Goal: Task Accomplishment & Management: Manage account settings

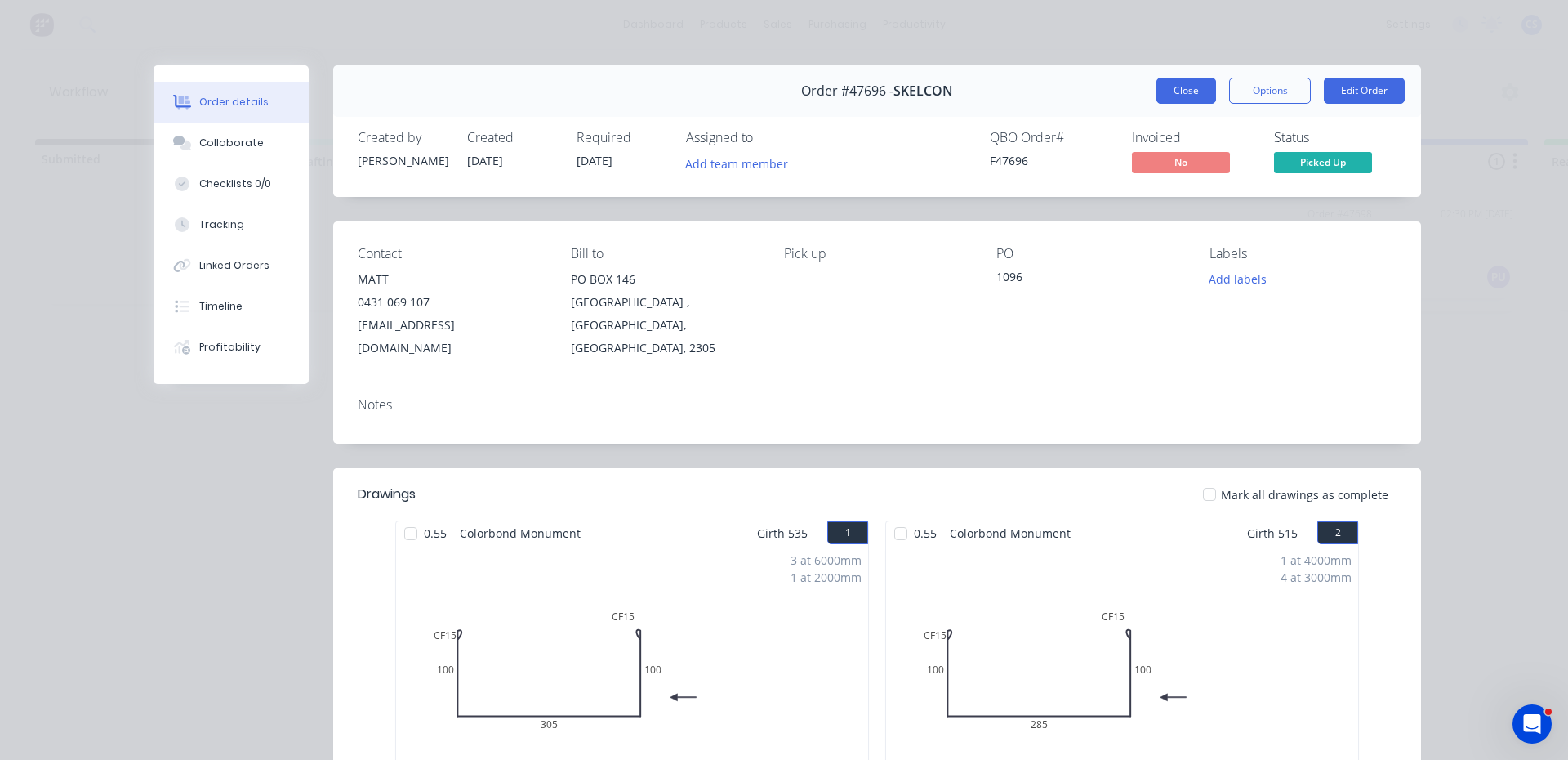
click at [1187, 79] on button "Close" at bounding box center [1186, 90] width 60 height 26
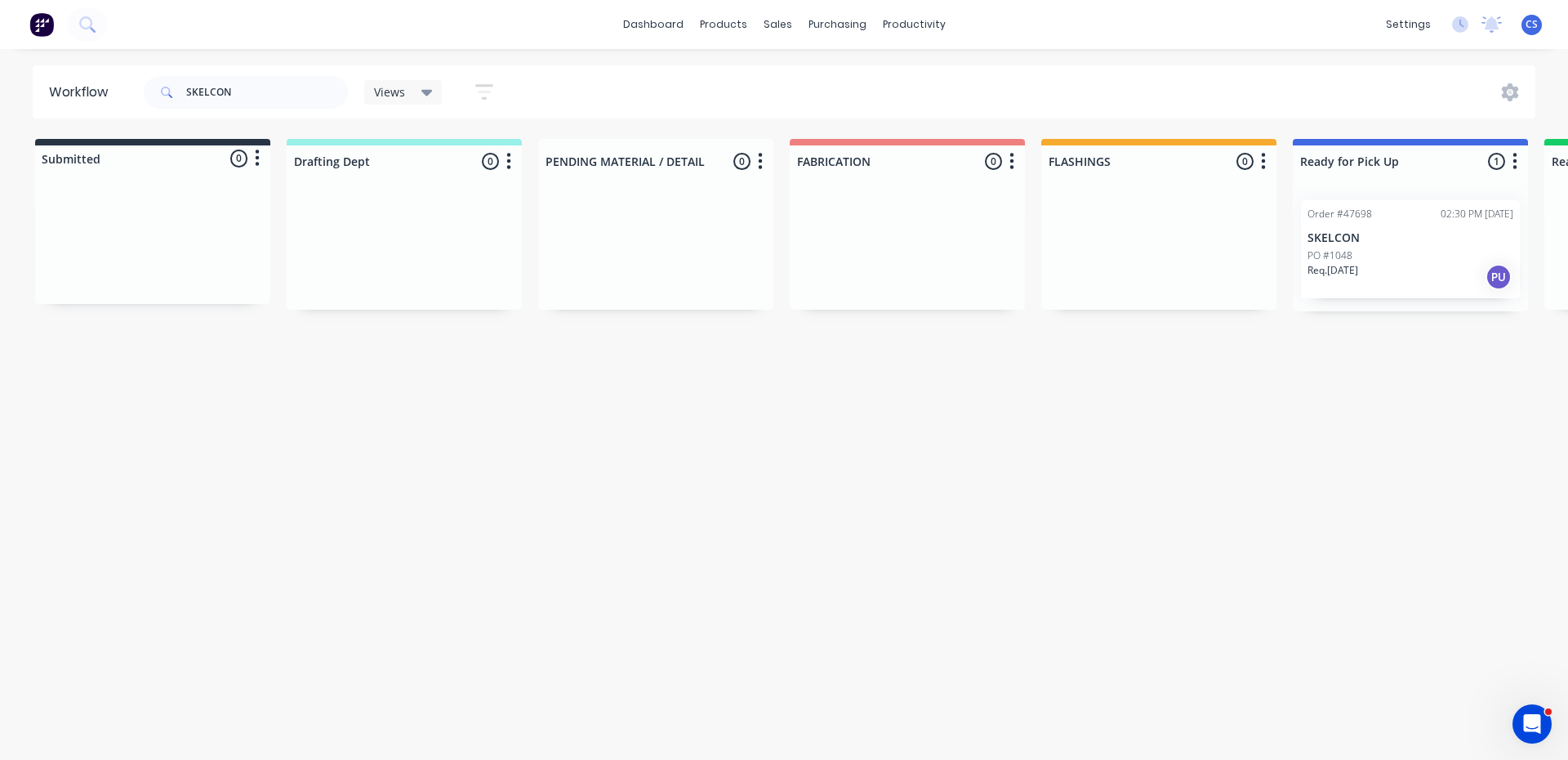
click at [1411, 253] on div "PO #1048" at bounding box center [1411, 256] width 206 height 15
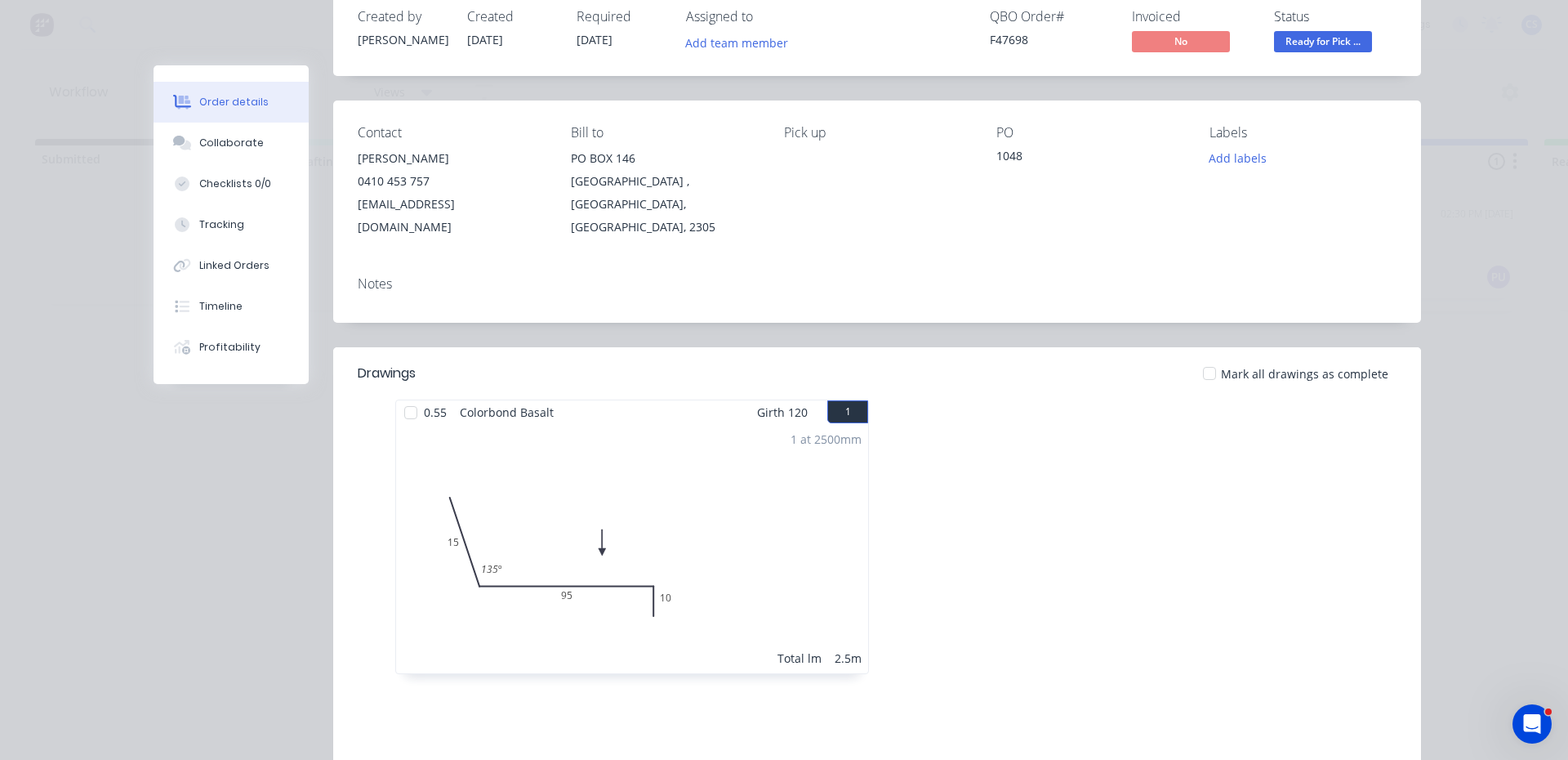
scroll to position [335, 0]
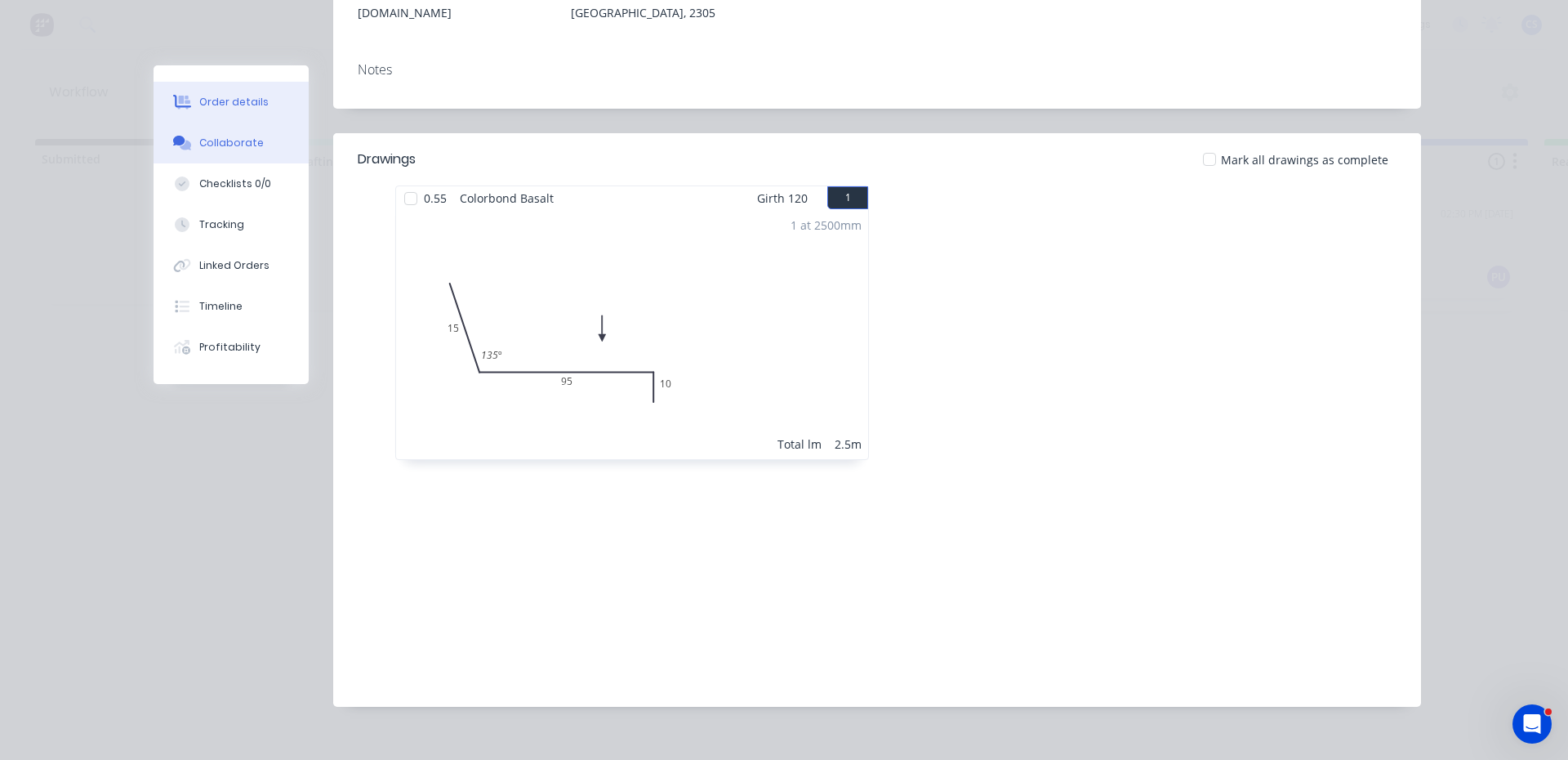
click at [248, 126] on button "Collaborate" at bounding box center [231, 143] width 155 height 41
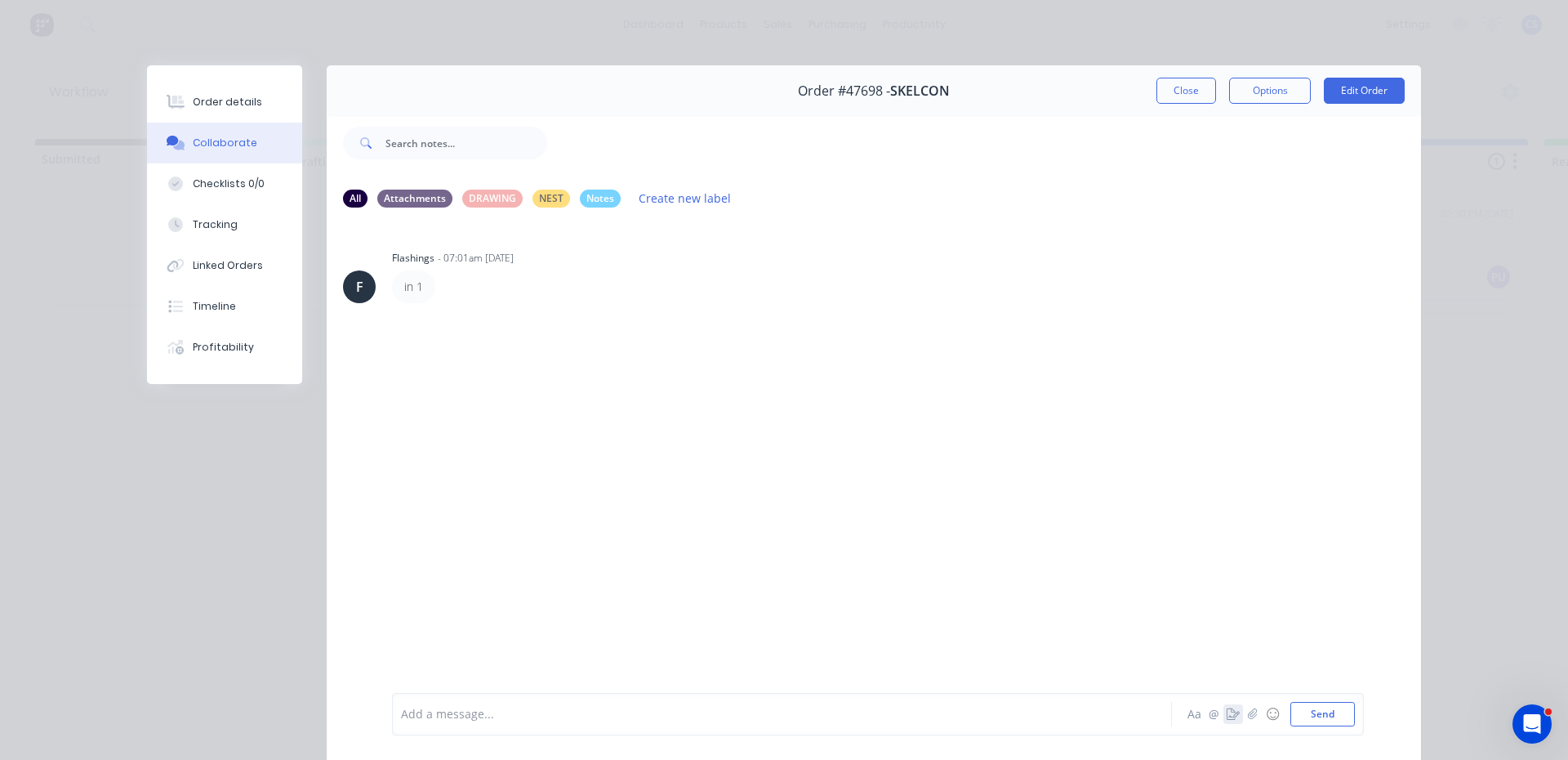
click at [1230, 705] on button "button" at bounding box center [1233, 714] width 20 height 20
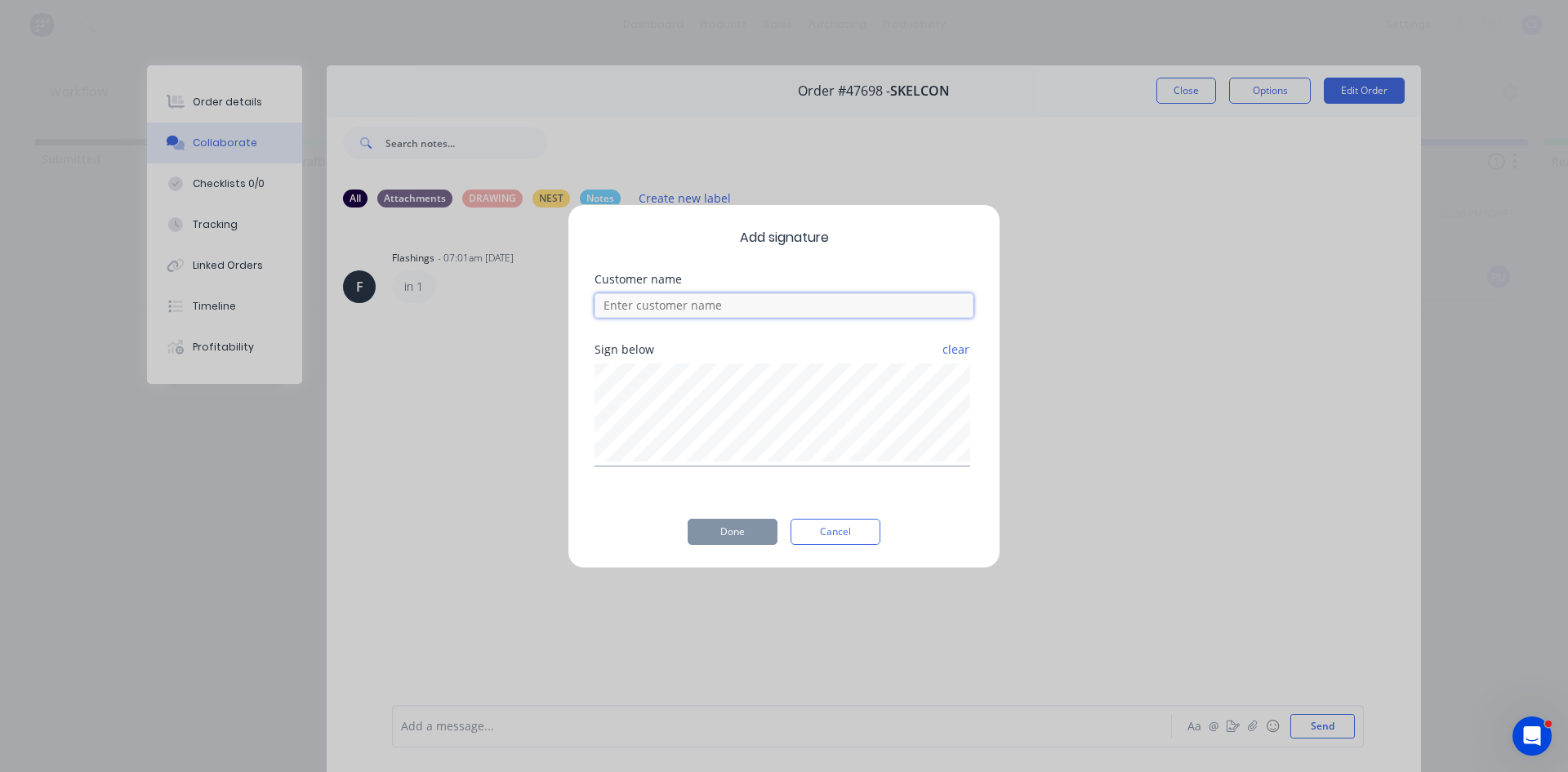
click at [716, 305] on input at bounding box center [784, 306] width 379 height 25
type input "MATT"
click at [730, 538] on button "Done" at bounding box center [732, 532] width 90 height 26
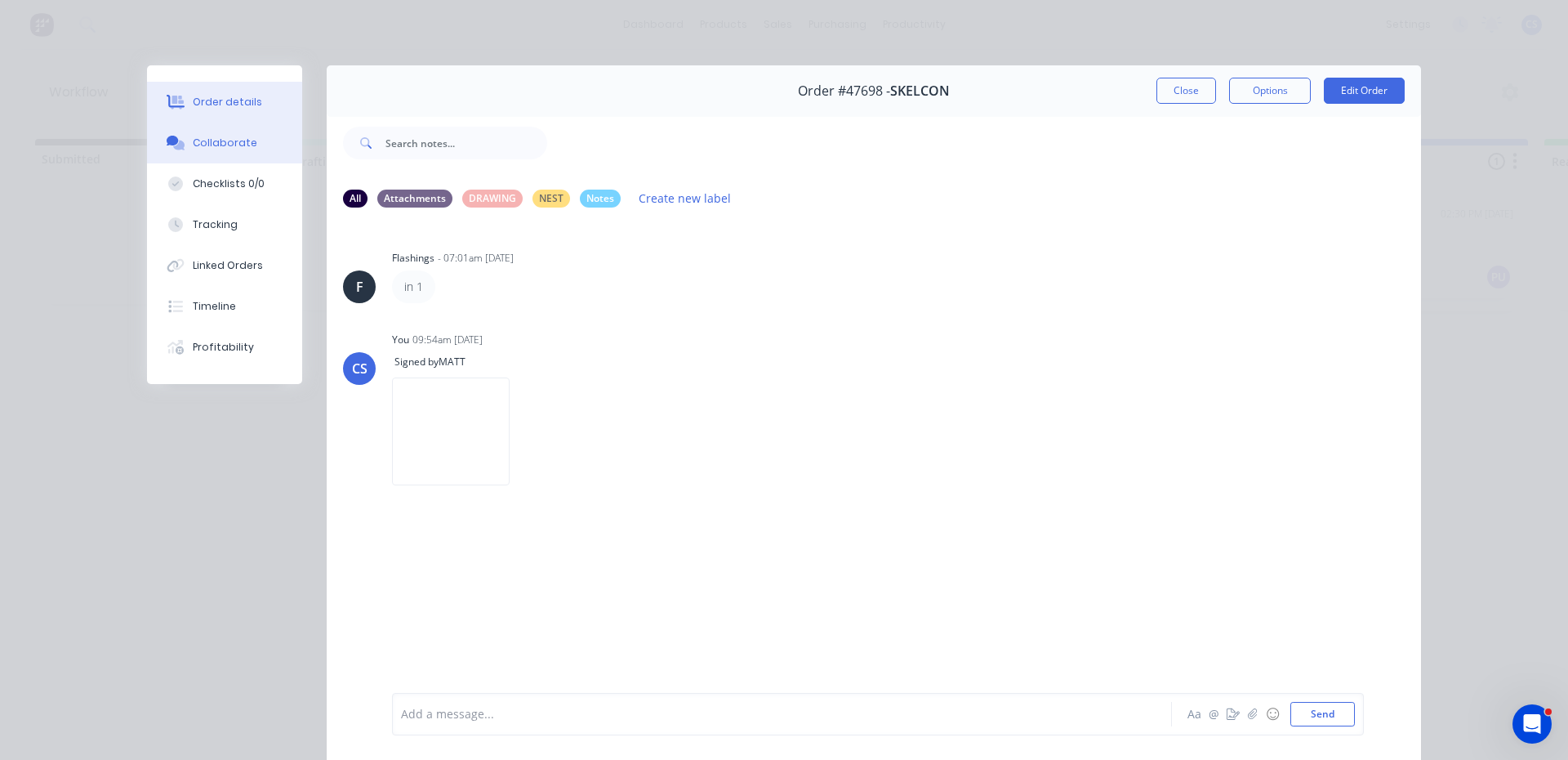
click at [235, 85] on button "Order details" at bounding box center [224, 102] width 155 height 41
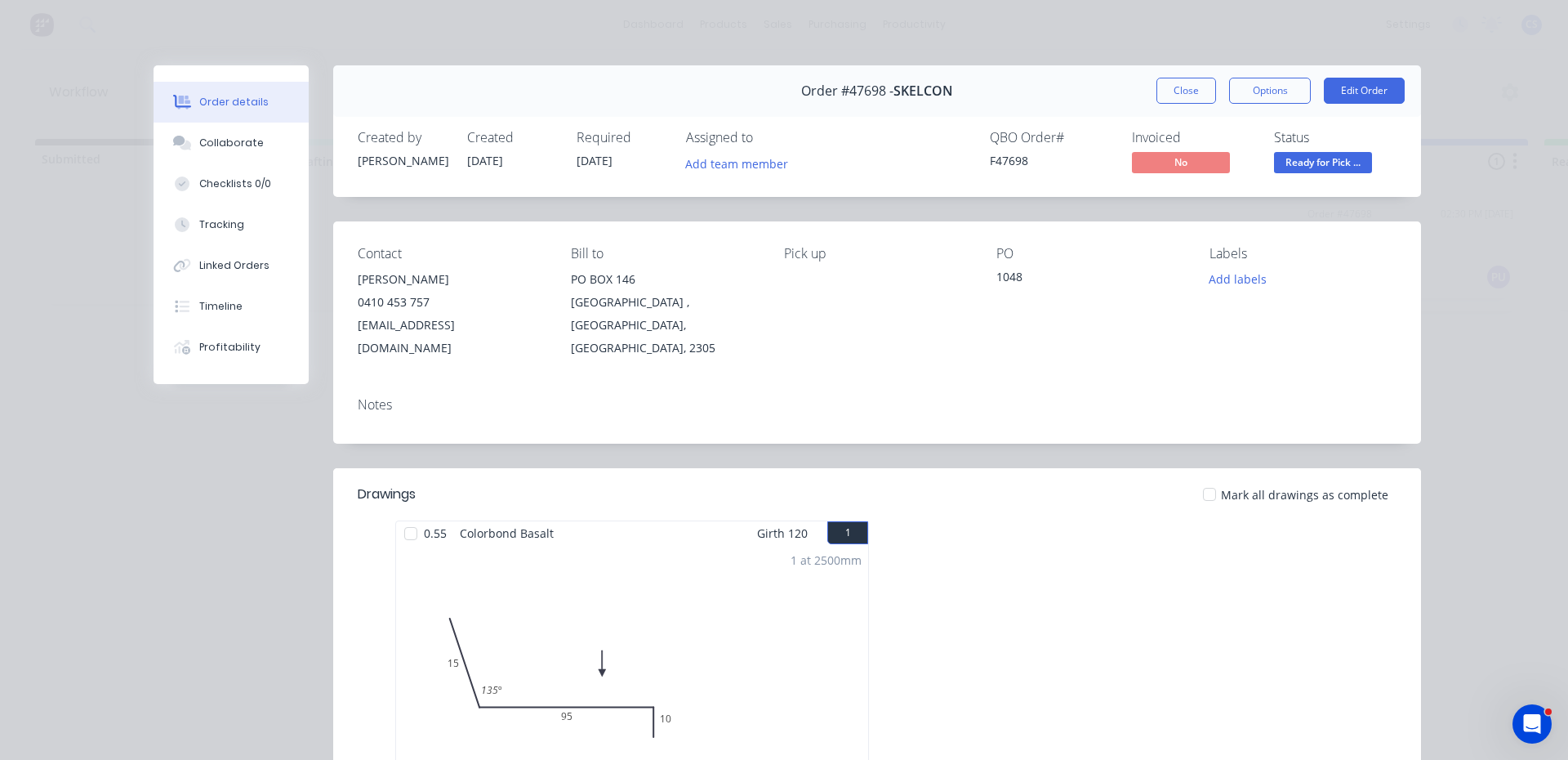
click at [1325, 156] on span "Ready for Pick ..." at bounding box center [1323, 162] width 98 height 21
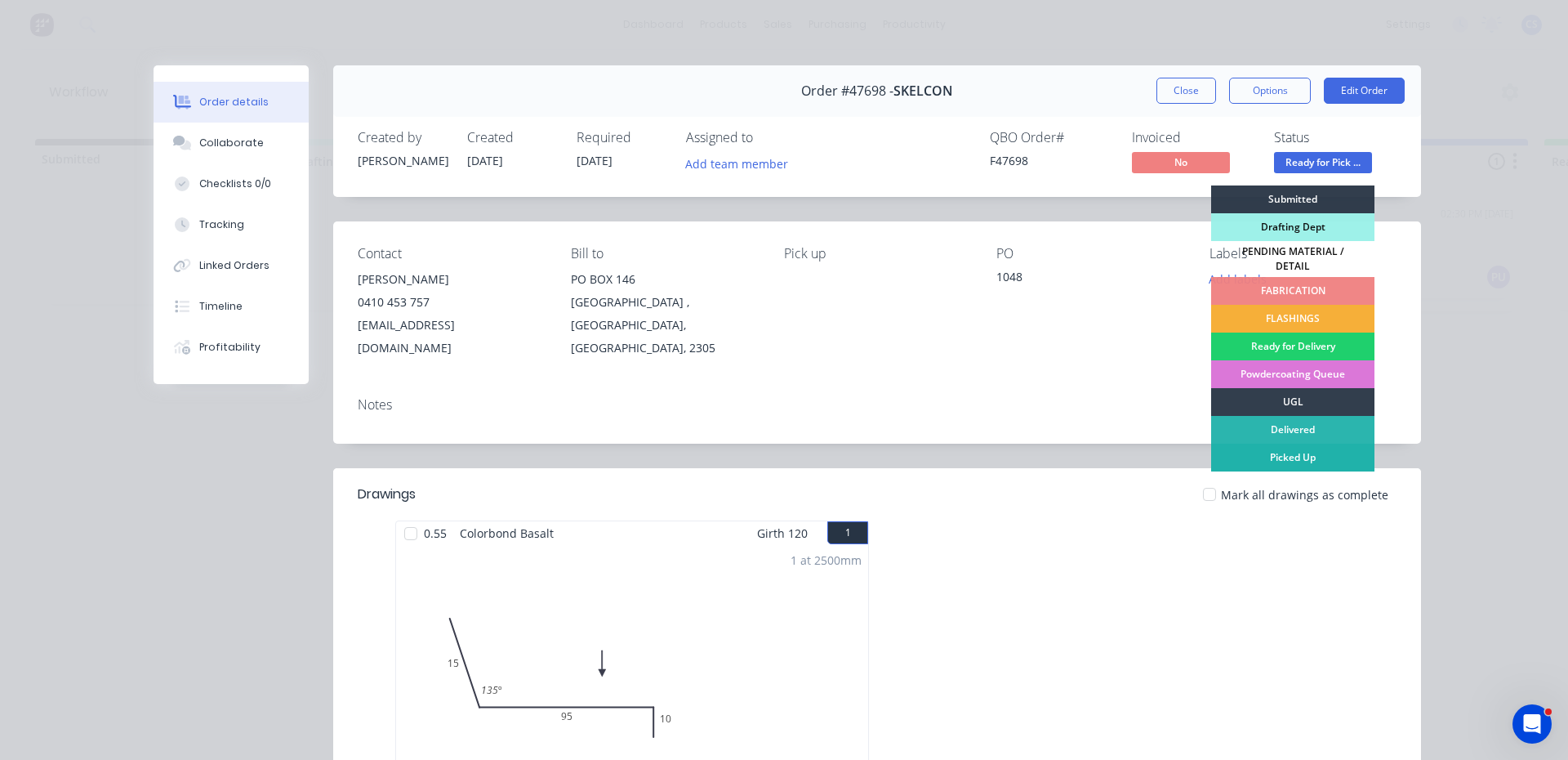
click at [1278, 453] on div "Picked Up" at bounding box center [1293, 457] width 164 height 28
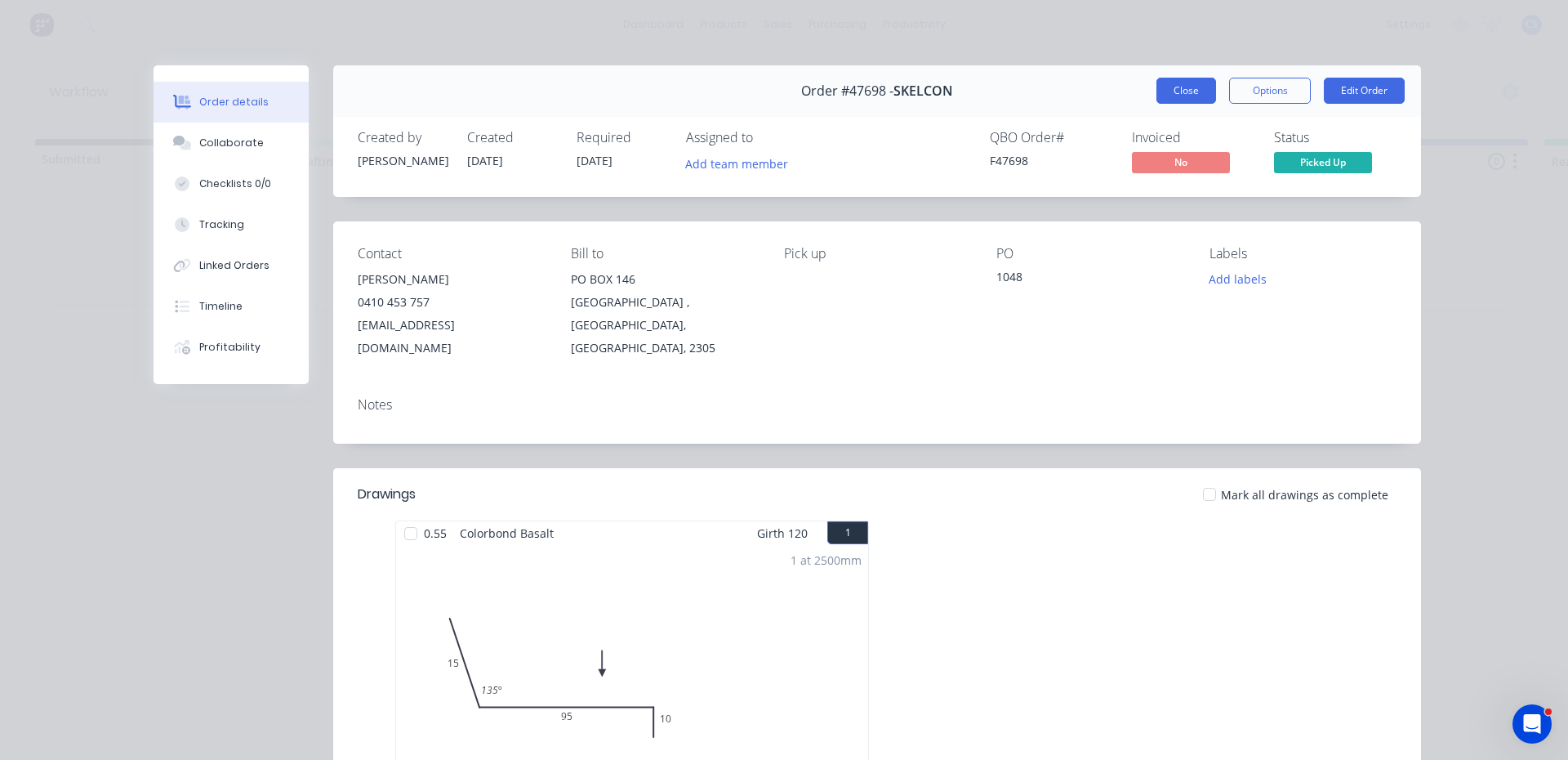
click at [1191, 92] on button "Close" at bounding box center [1186, 90] width 60 height 26
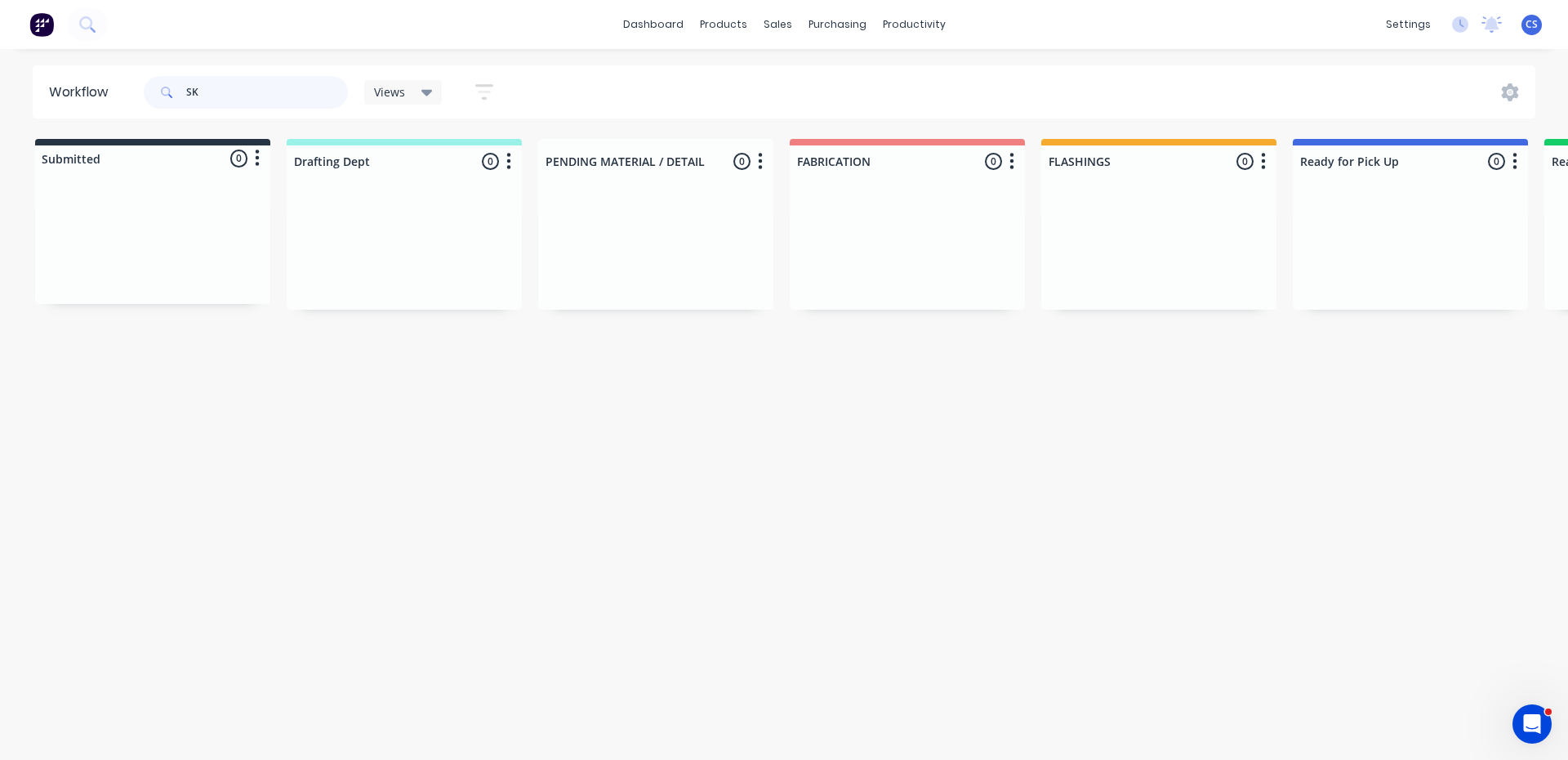
type input "S"
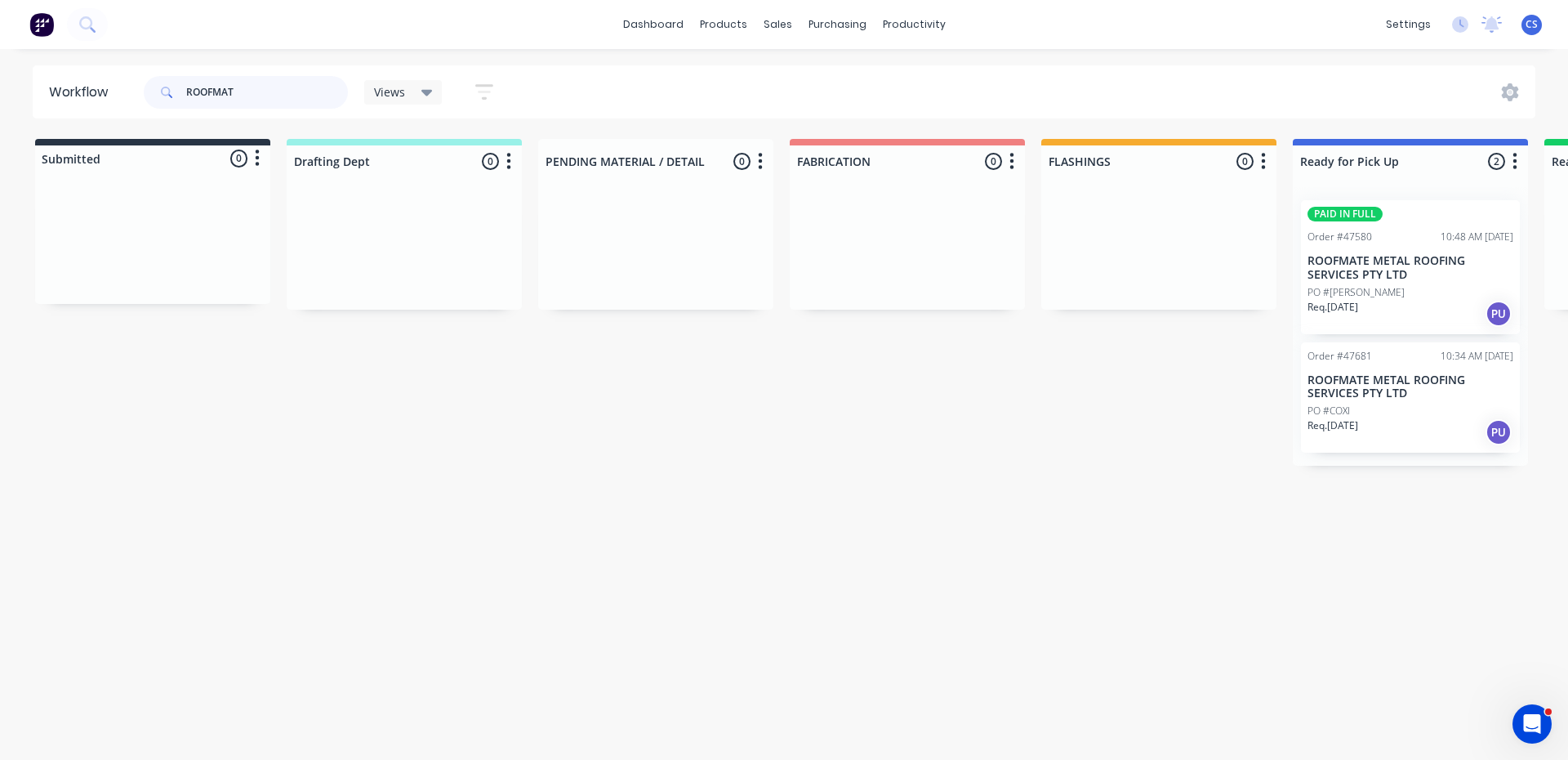
type input "ROOFMAT"
click at [1343, 294] on p "PO #MATT FEIGHAN" at bounding box center [1357, 293] width 97 height 15
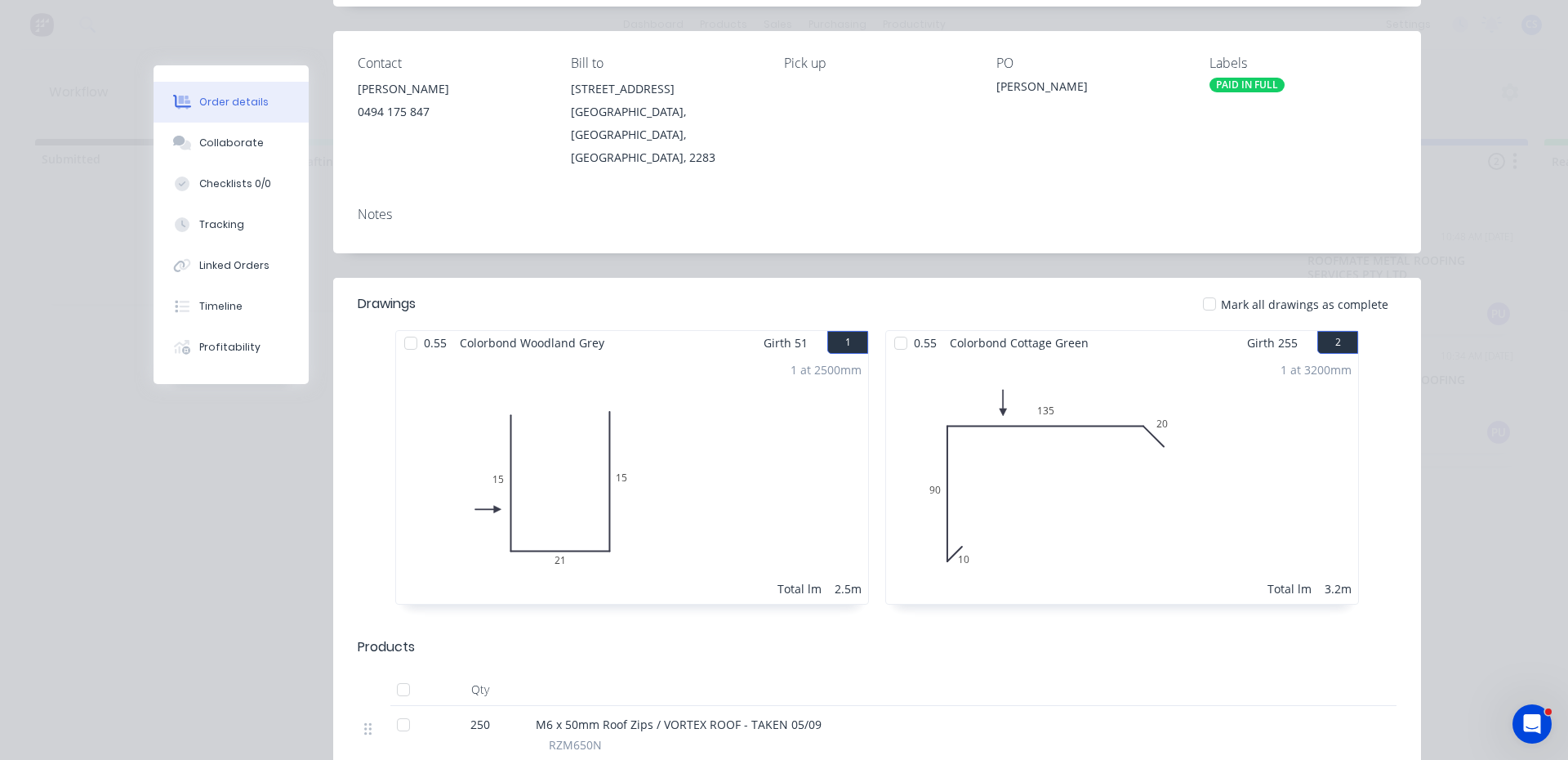
scroll to position [409, 0]
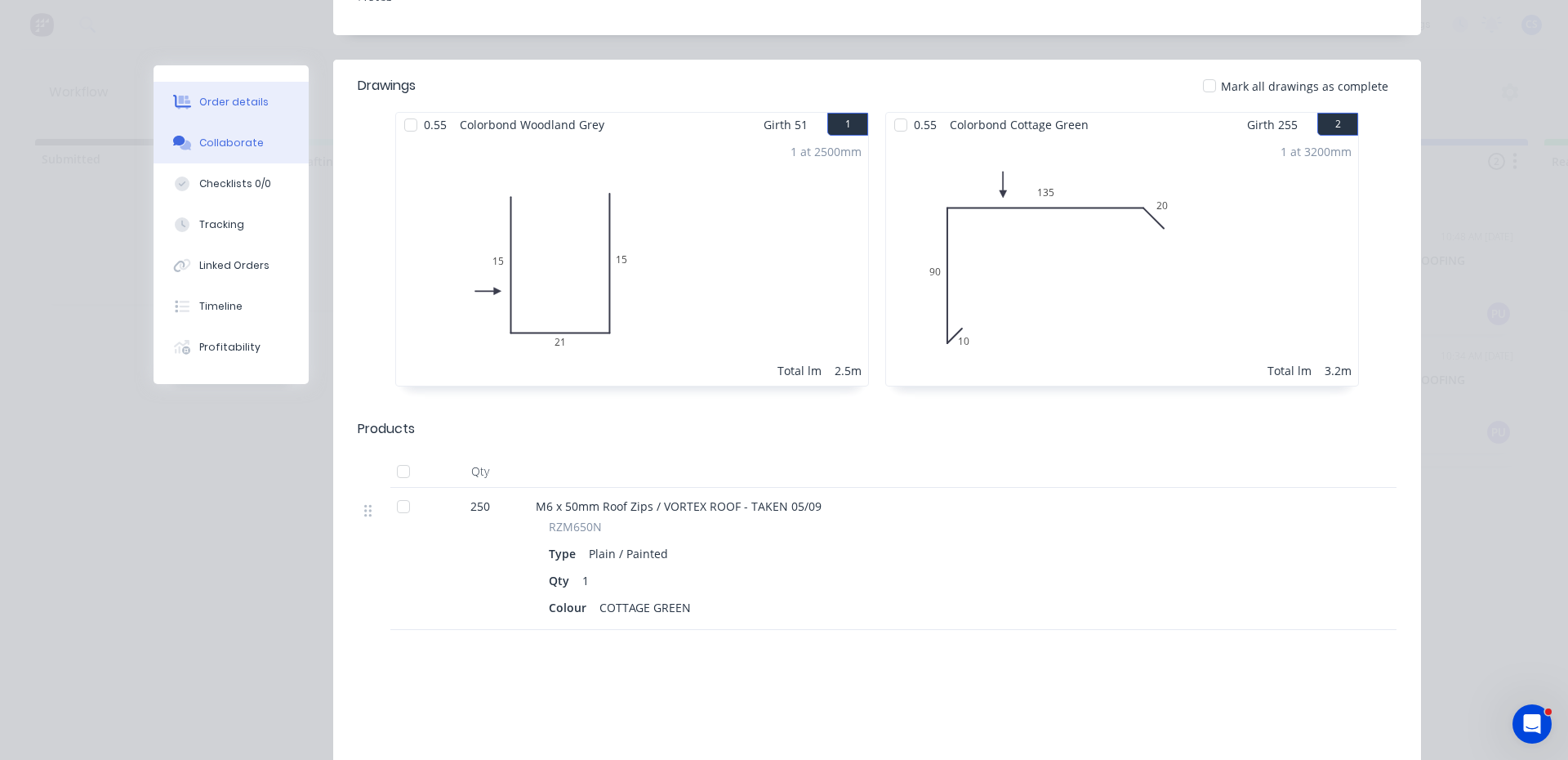
click at [216, 146] on div "Collaborate" at bounding box center [231, 143] width 64 height 15
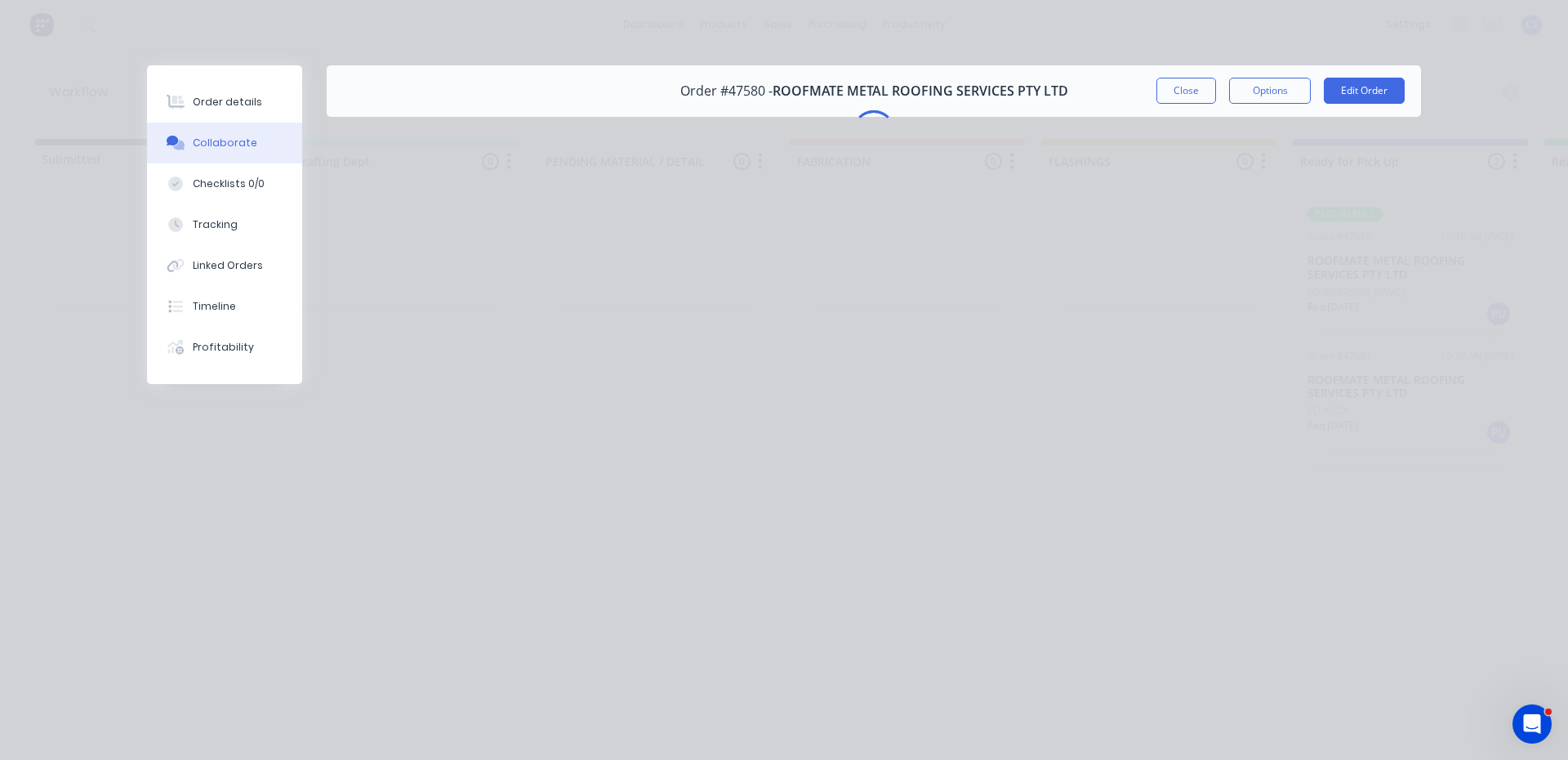
scroll to position [0, 0]
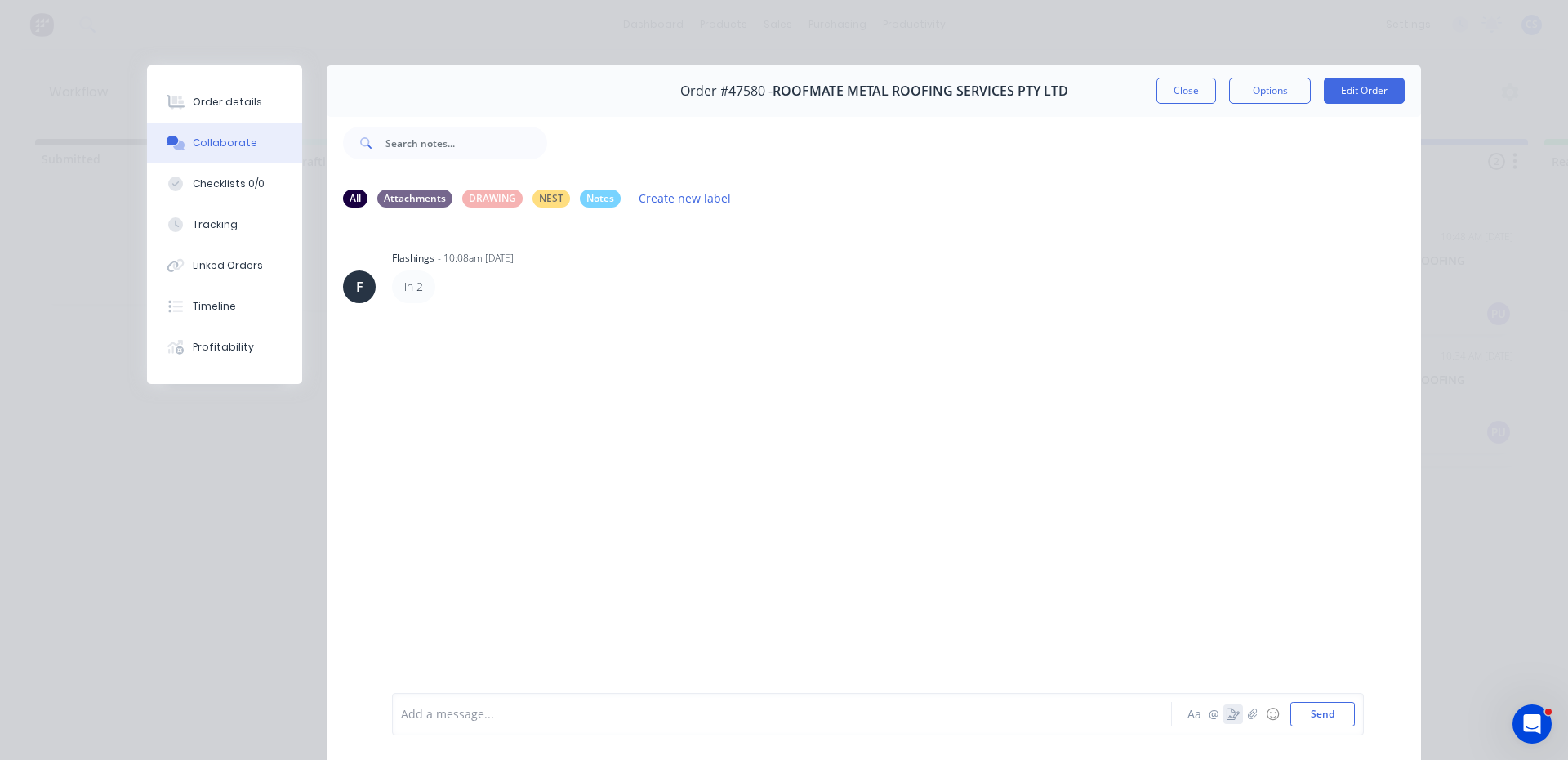
click at [1226, 704] on button "button" at bounding box center [1233, 714] width 20 height 20
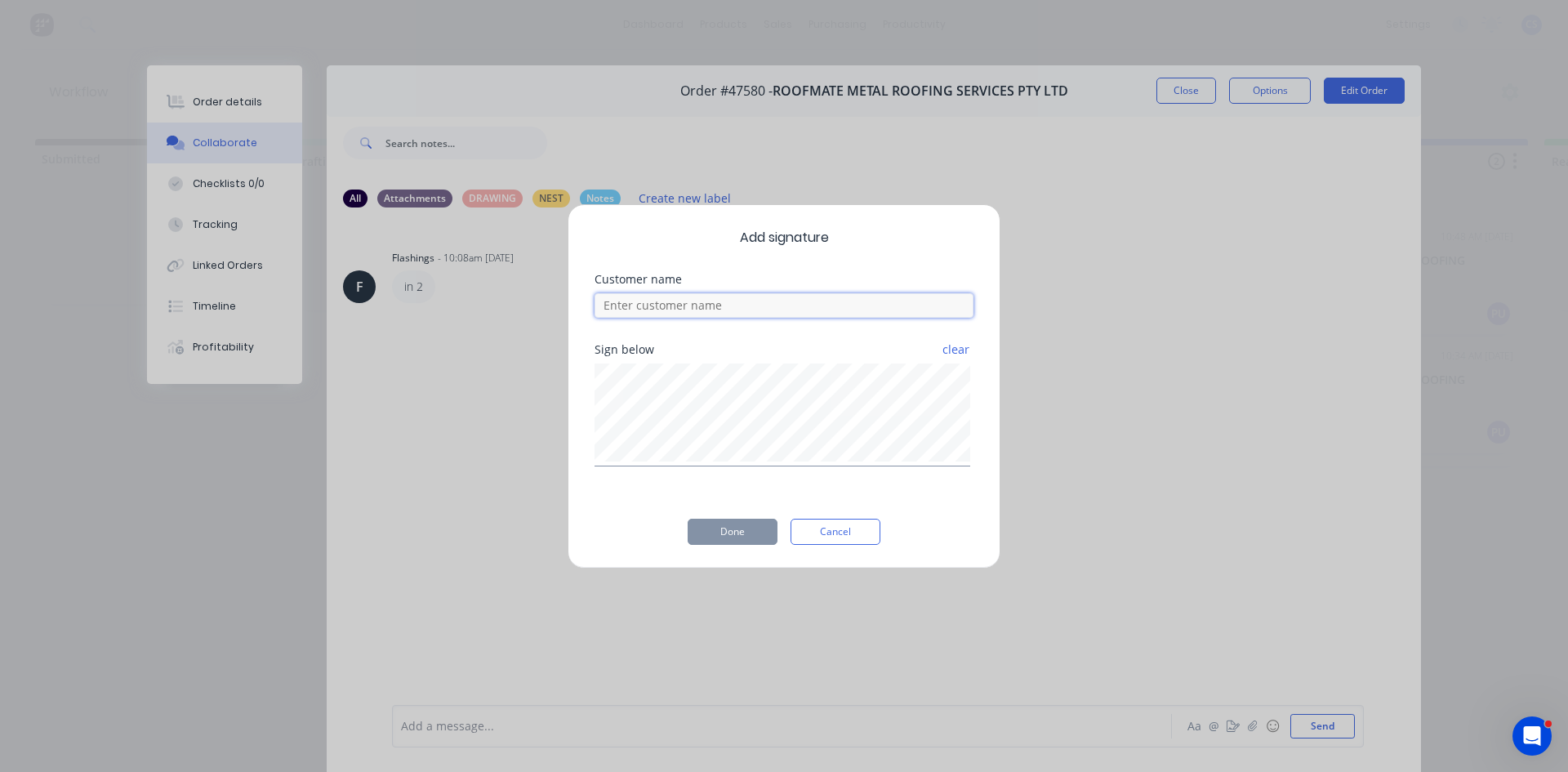
click at [721, 304] on input at bounding box center [784, 306] width 379 height 25
type input "MATT"
click at [736, 519] on button "Done" at bounding box center [732, 532] width 90 height 26
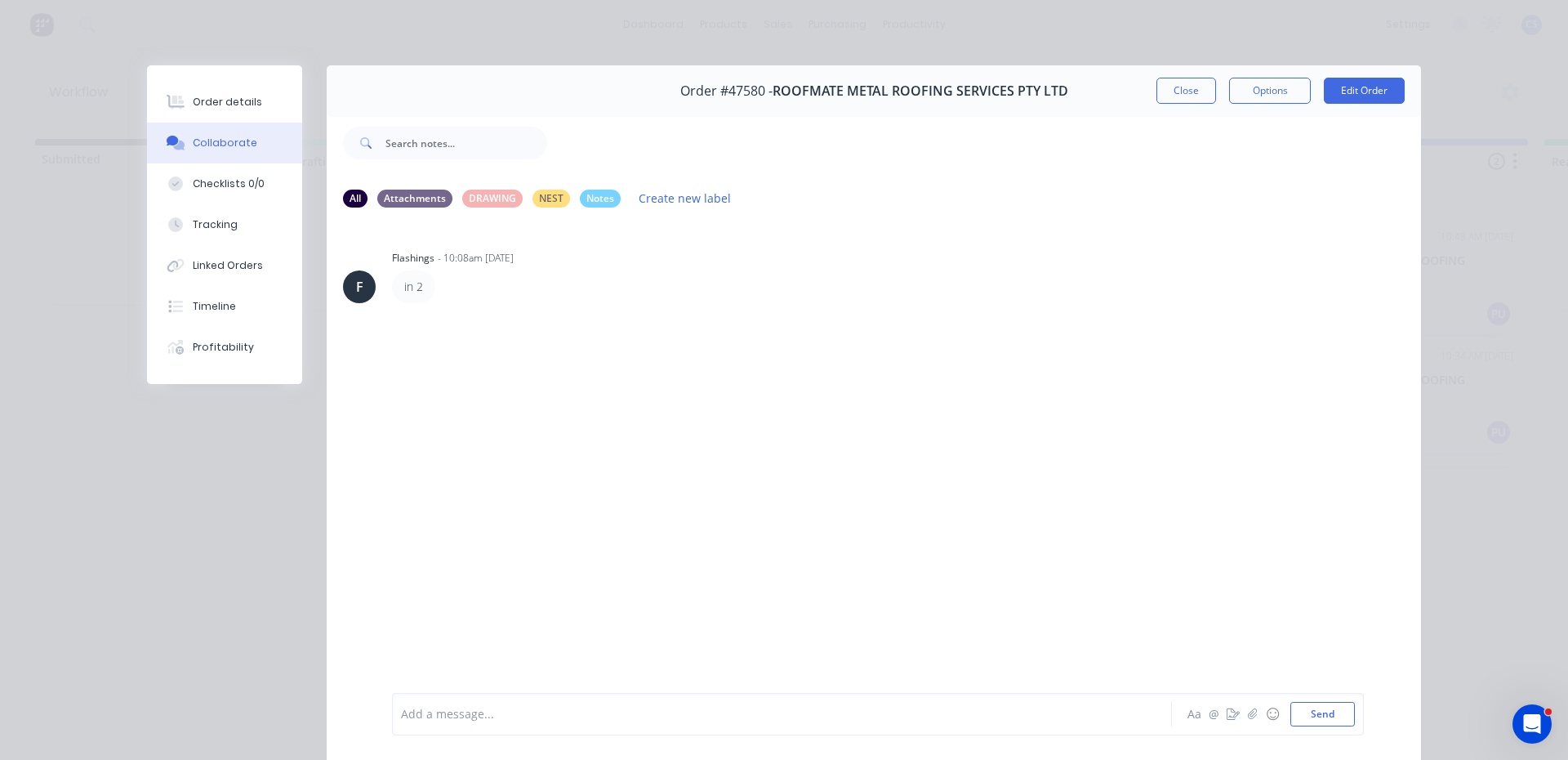
click at [733, 530] on div "F Flashings - 10:08am 08/09/25 in 2" at bounding box center [873, 456] width 1094 height 470
click at [257, 96] on button "Order details" at bounding box center [224, 102] width 155 height 41
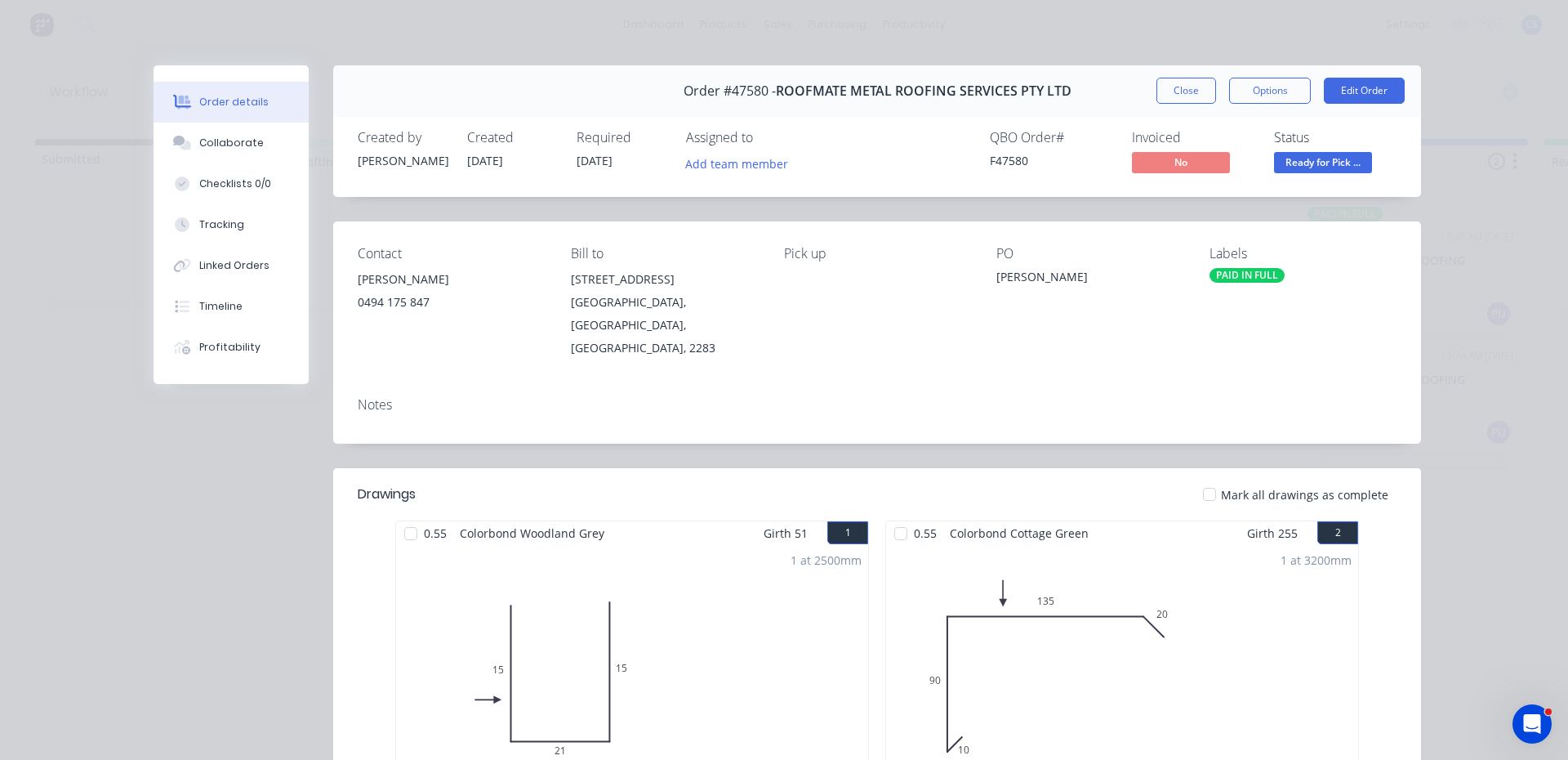
click at [1322, 159] on span "Ready for Pick ..." at bounding box center [1323, 162] width 98 height 21
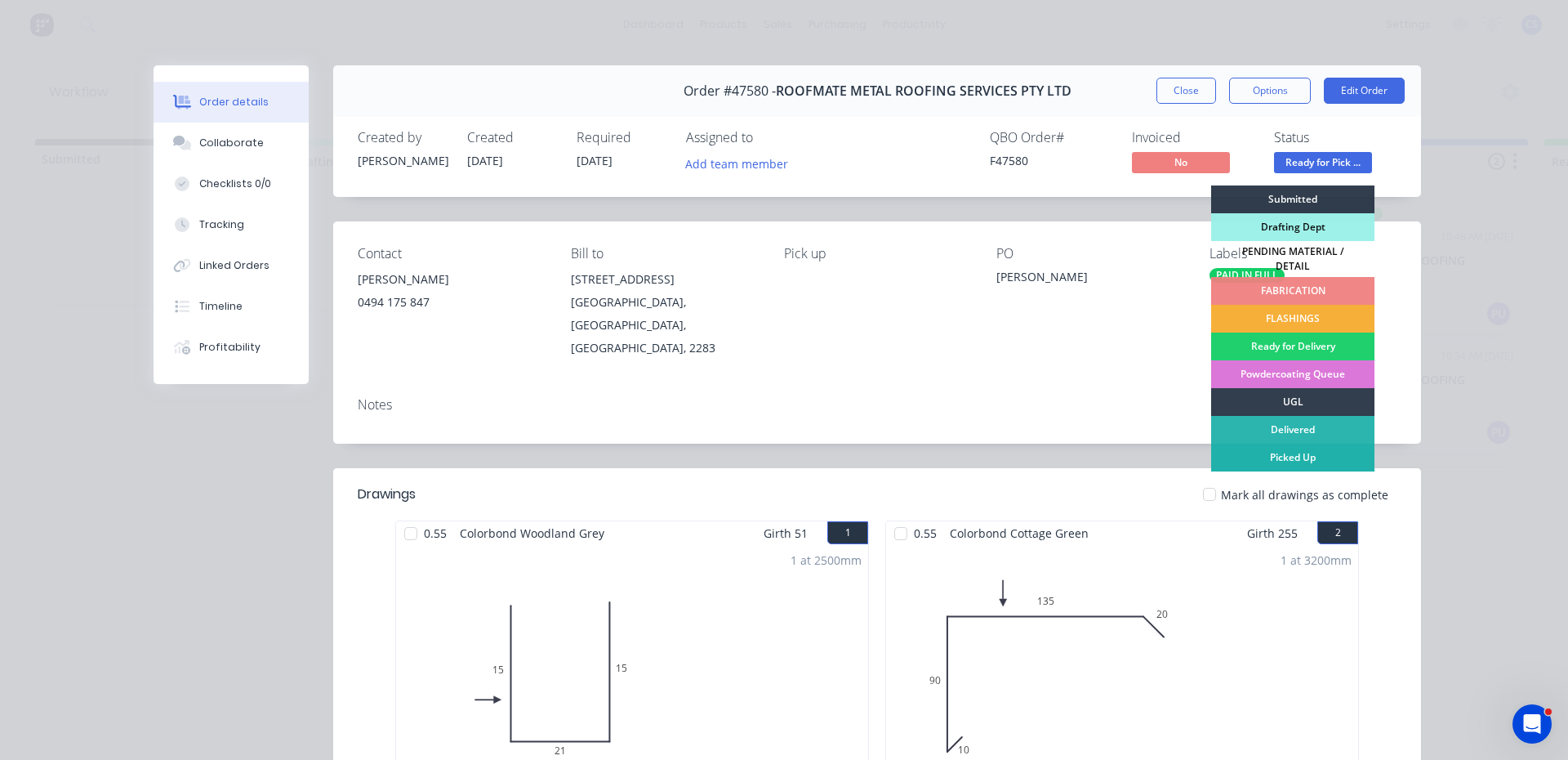
click at [1253, 443] on div "Picked Up" at bounding box center [1293, 457] width 164 height 28
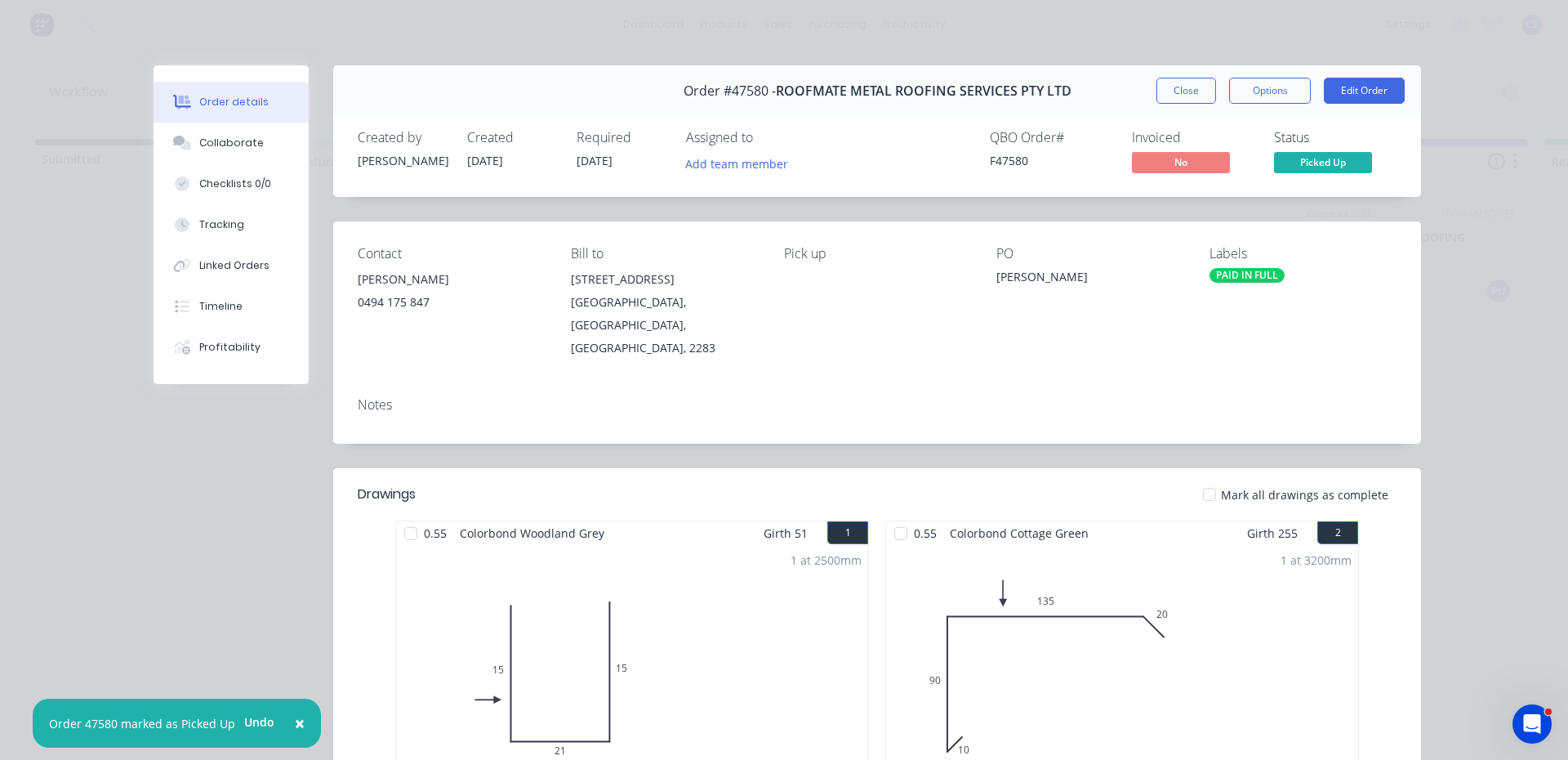
click at [1182, 112] on div "Order #47580 - ROOFMATE METAL ROOFING SERVICES PTY LTD Close Options Edit Order" at bounding box center [877, 90] width 1088 height 52
click at [1181, 93] on button "Close" at bounding box center [1186, 90] width 60 height 26
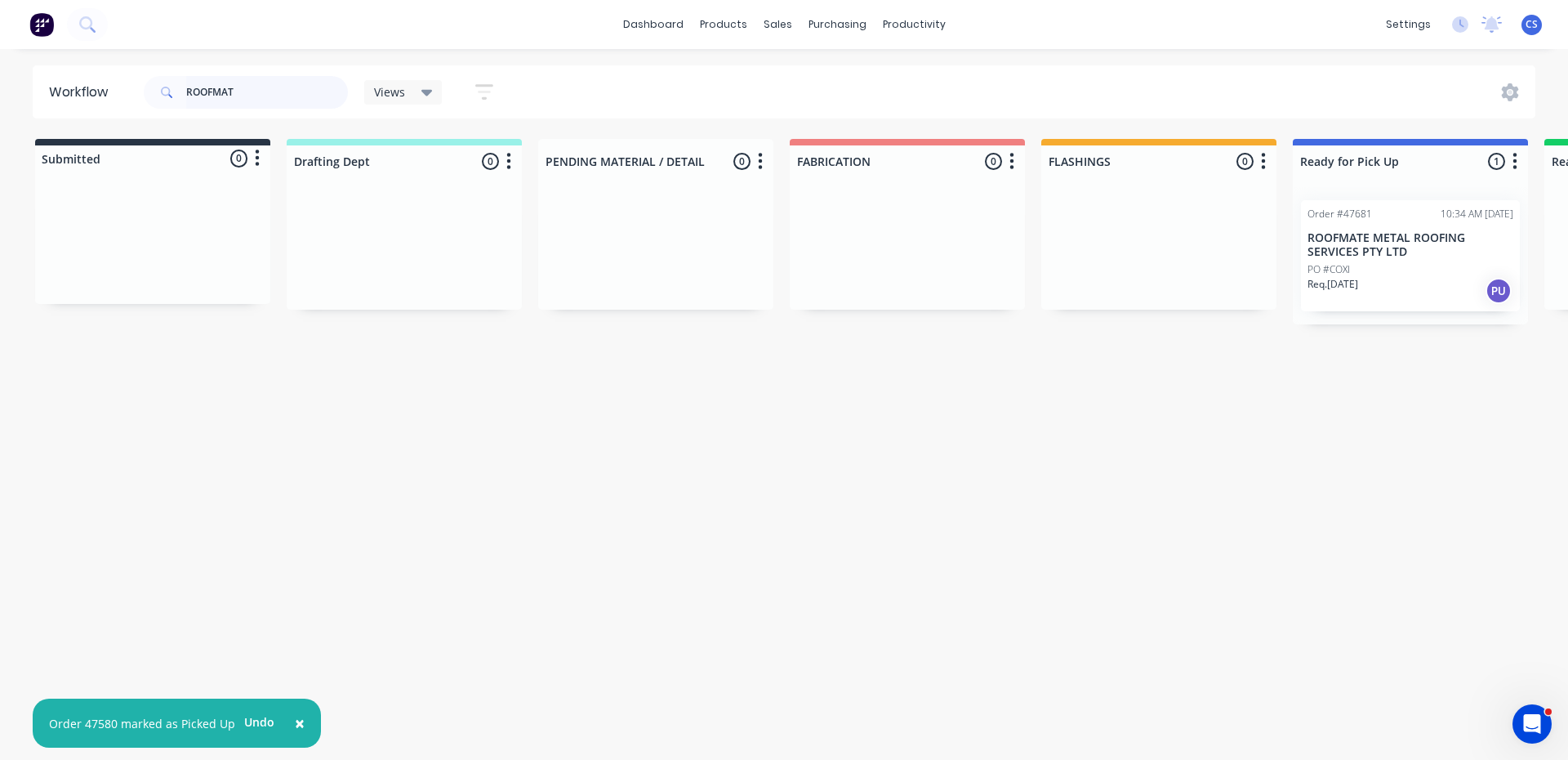
drag, startPoint x: 252, startPoint y: 103, endPoint x: 0, endPoint y: 103, distance: 252.0
click at [0, 103] on div "Workflow ROOFMAT Views Save new view None (Default) edit Nilesh edit Production…" at bounding box center [784, 91] width 1568 height 53
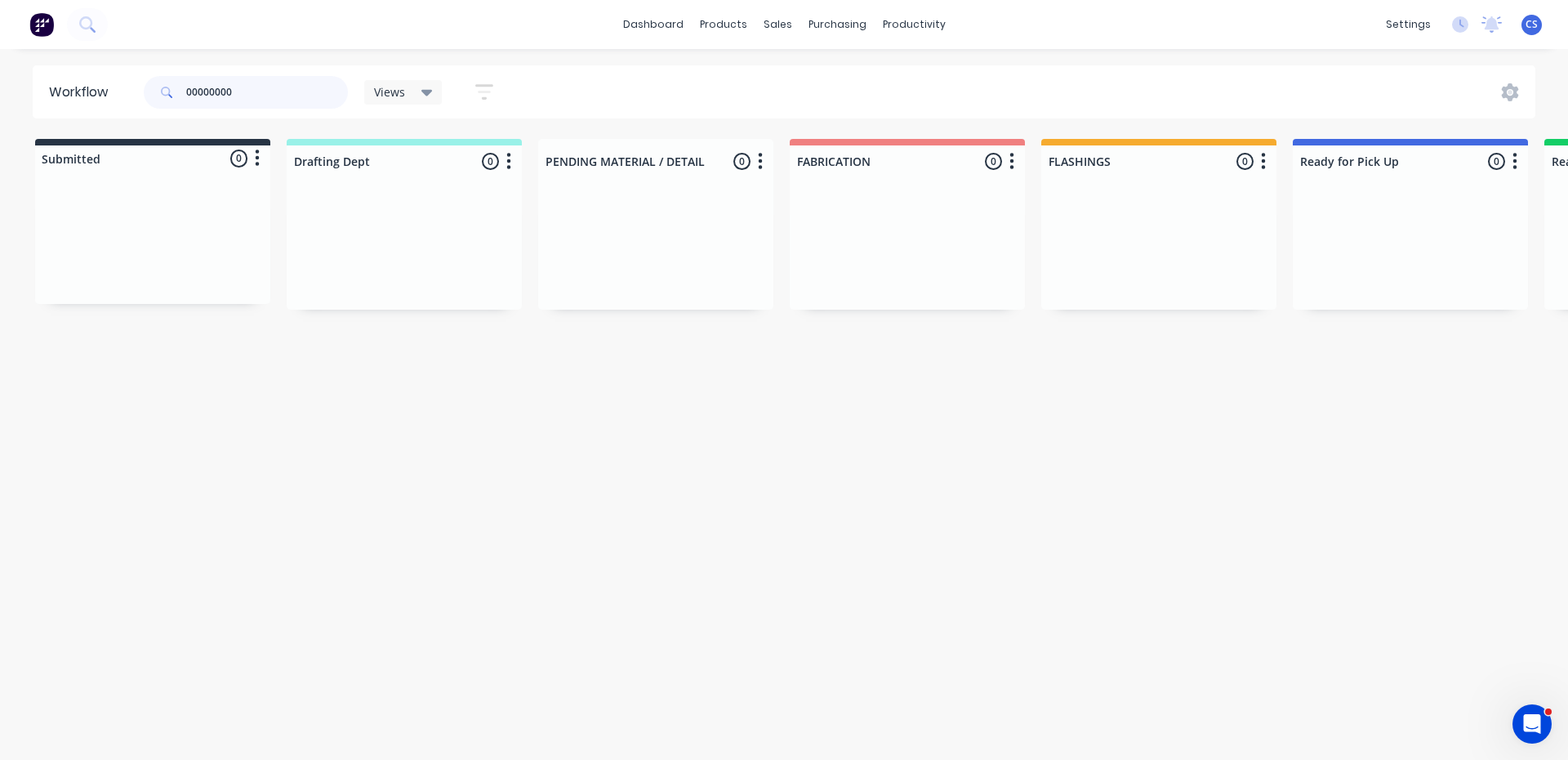
drag, startPoint x: 241, startPoint y: 91, endPoint x: 45, endPoint y: 74, distance: 196.7
click at [45, 74] on header "Workflow 00000000 Views Save new view None (Default) edit Nilesh edit Productio…" at bounding box center [784, 91] width 1504 height 53
type input "STEPHEN"
click at [1341, 271] on p "PO #STEPHEN" at bounding box center [1357, 279] width 97 height 15
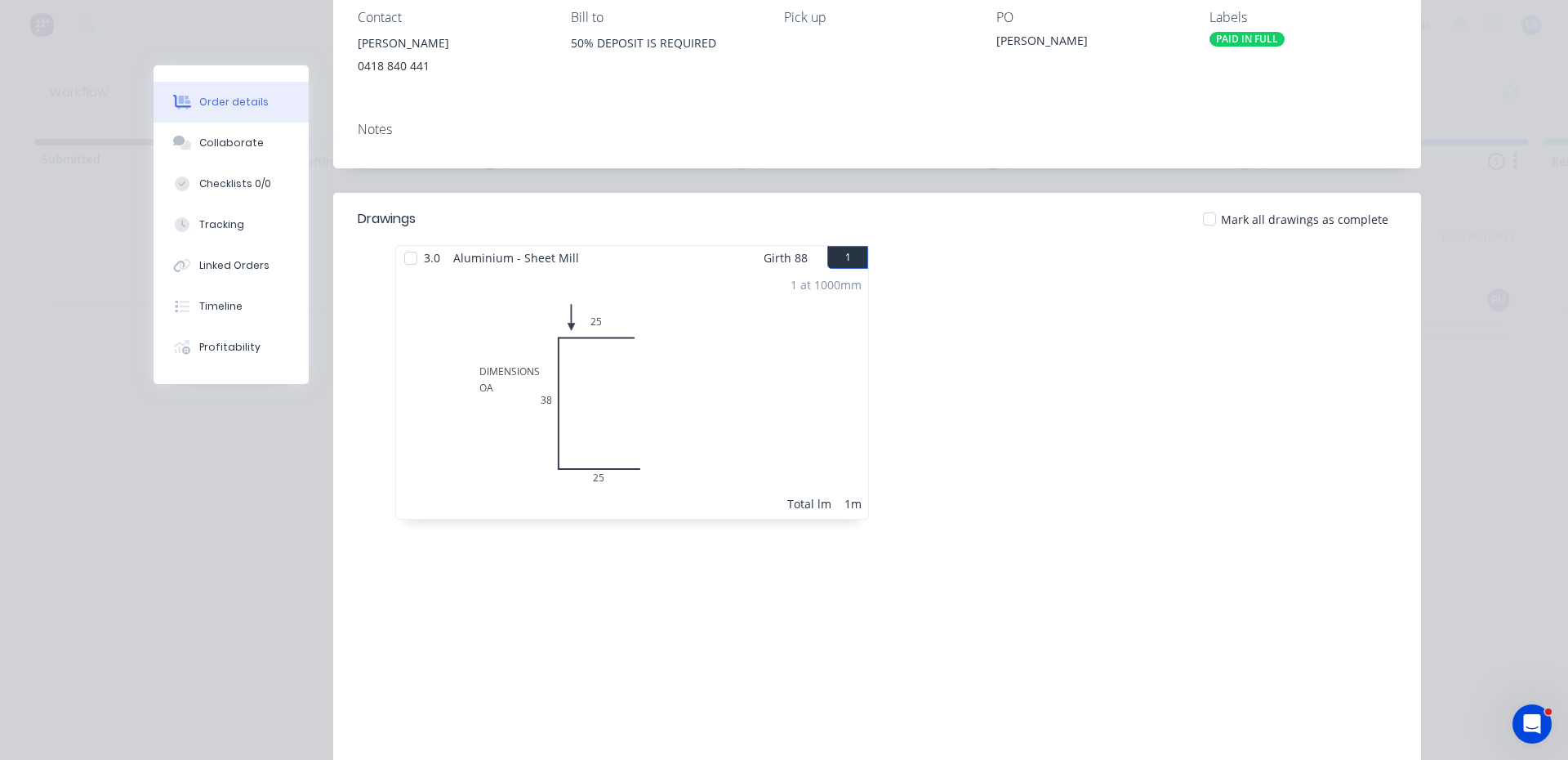
scroll to position [245, 0]
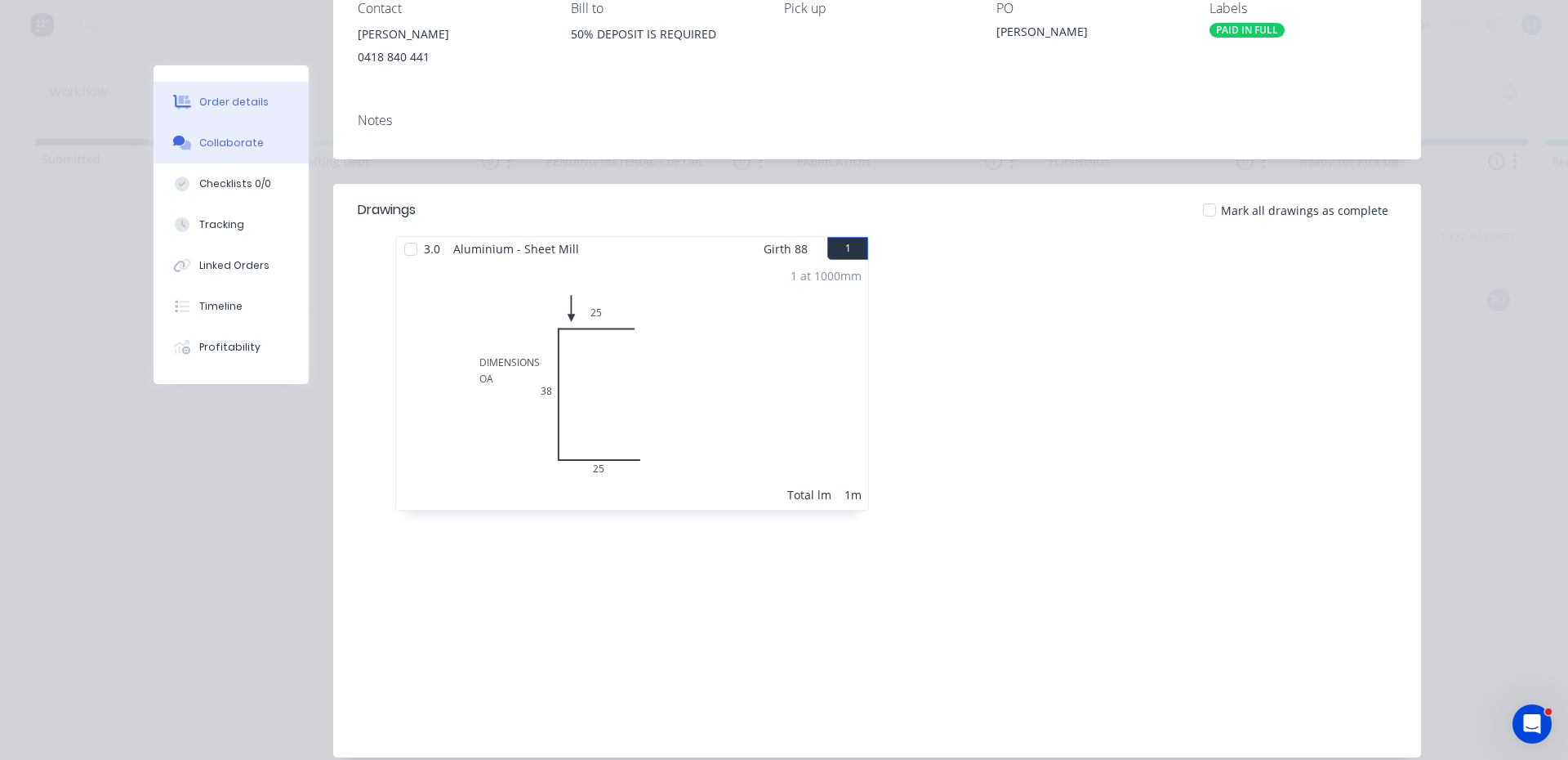
click at [187, 155] on button "Collaborate" at bounding box center [231, 143] width 155 height 41
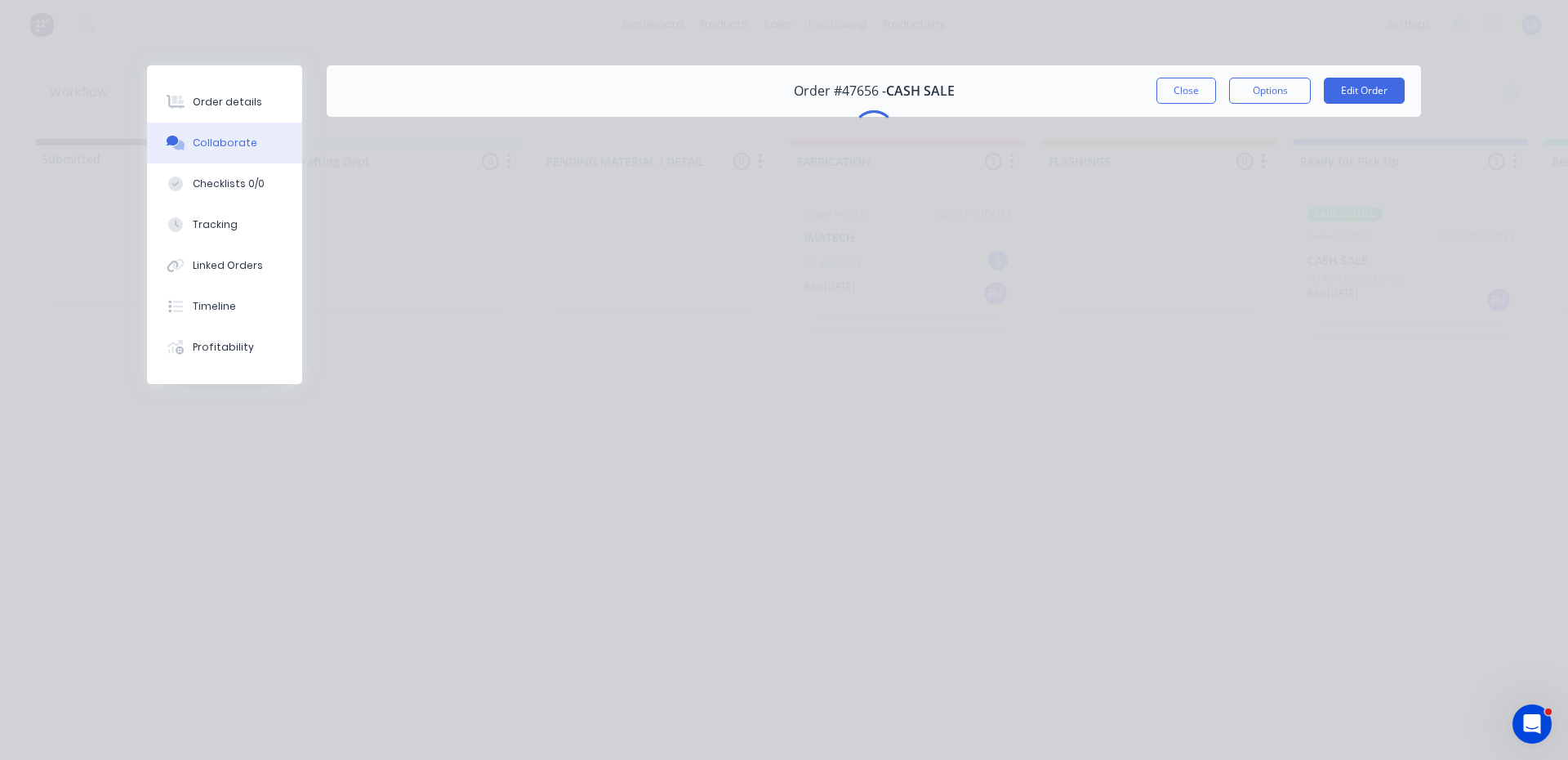
scroll to position [0, 0]
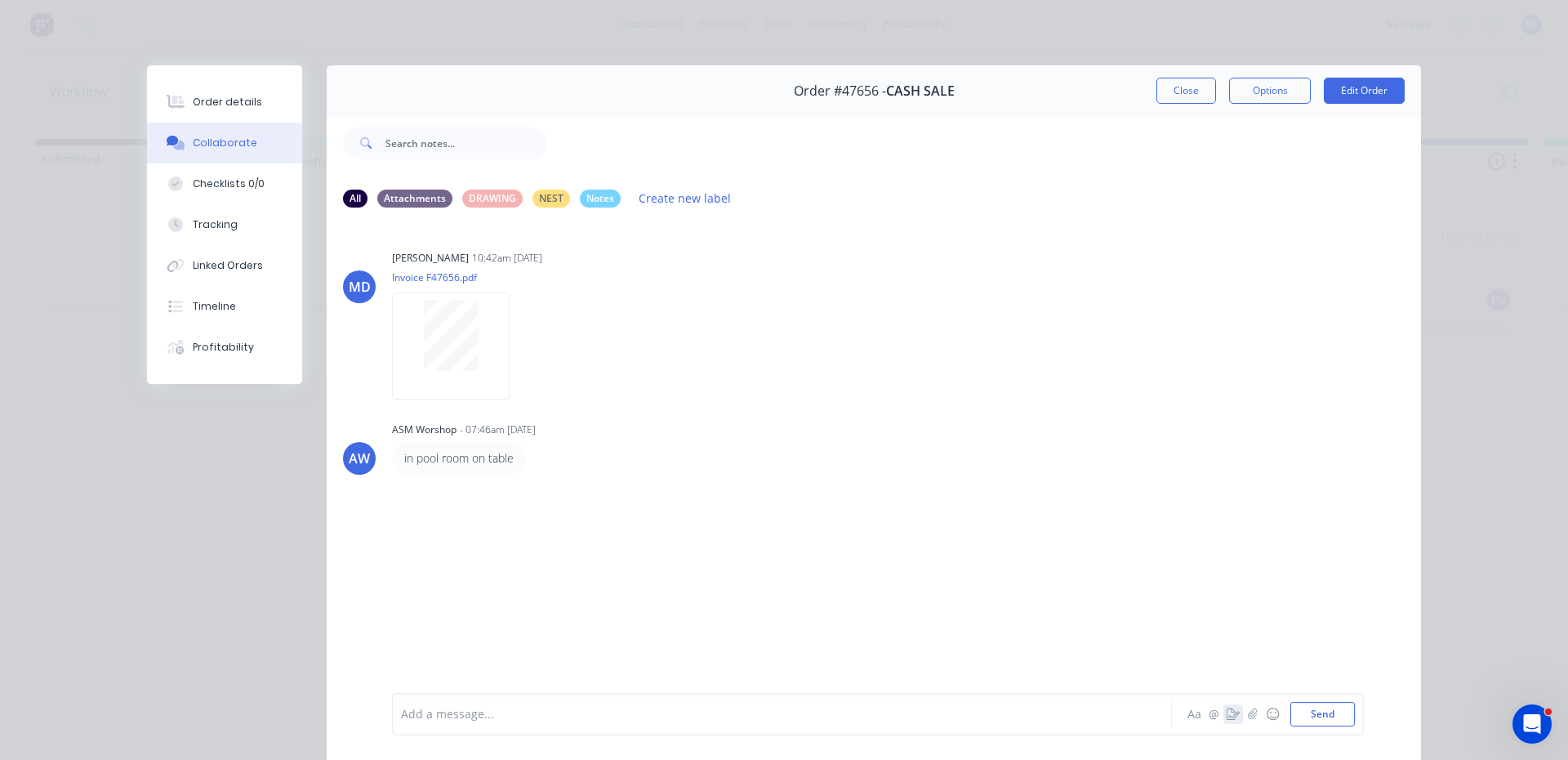
click at [1227, 708] on icon "button" at bounding box center [1233, 714] width 13 height 12
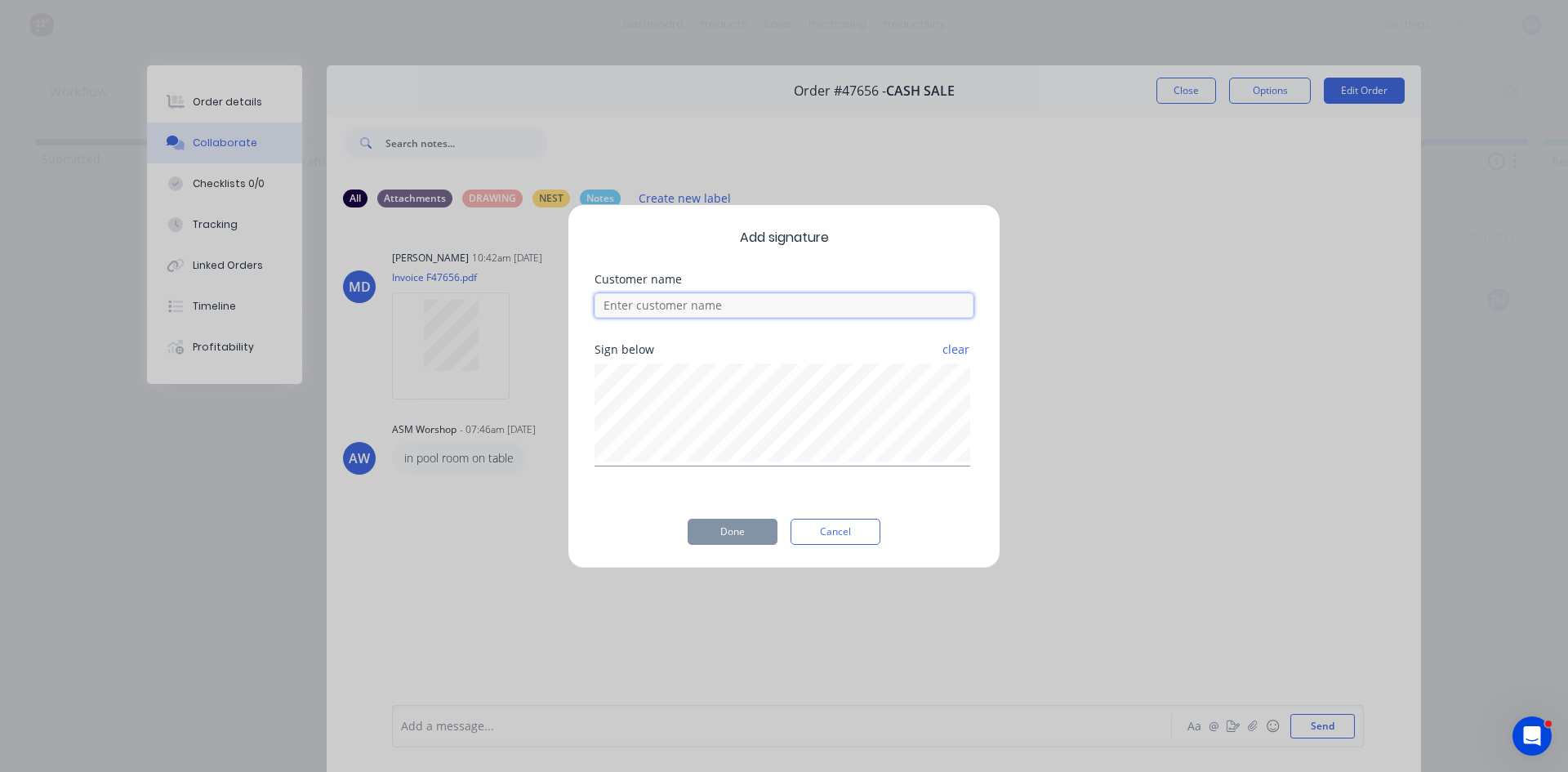
click at [746, 308] on input at bounding box center [784, 306] width 379 height 25
type input "STEPHEN"
click at [702, 523] on button "Done" at bounding box center [732, 532] width 90 height 26
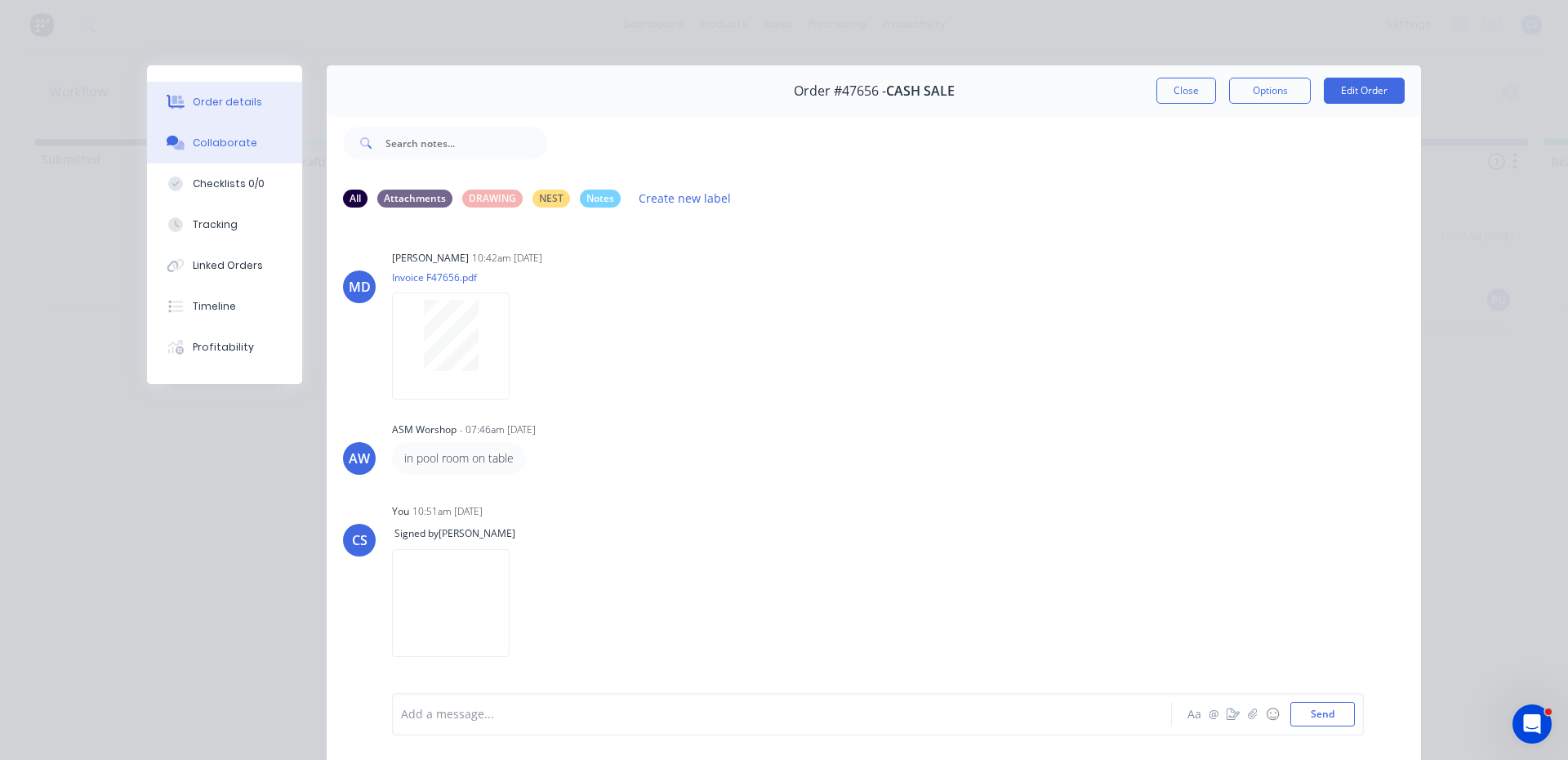
drag, startPoint x: 181, startPoint y: 107, endPoint x: 257, endPoint y: 102, distance: 76.2
click at [183, 108] on button "Order details" at bounding box center [224, 102] width 155 height 41
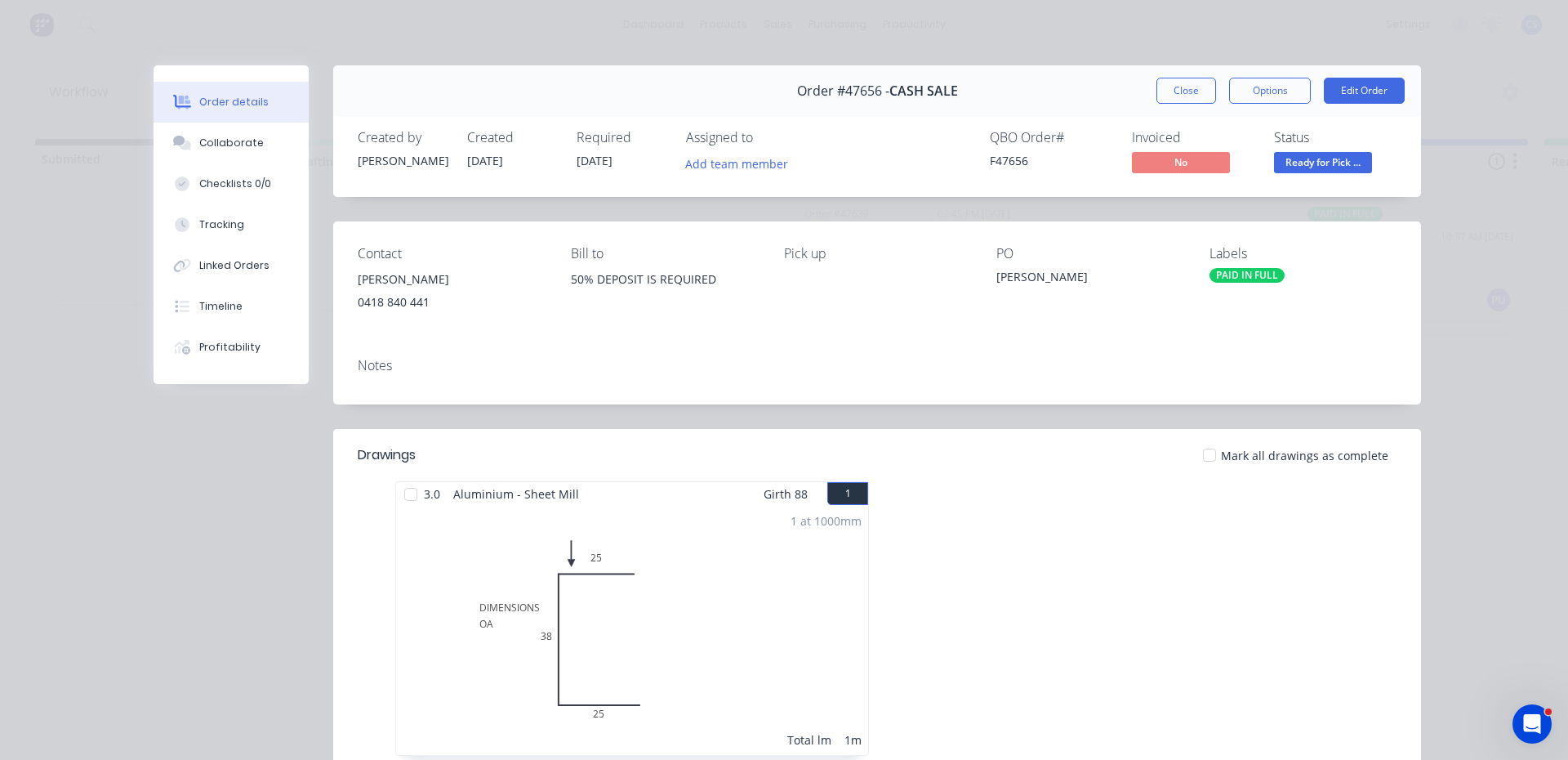
click at [1330, 149] on div "Status Ready for Pick ..." at bounding box center [1335, 154] width 123 height 48
click at [1322, 160] on span "Ready for Pick ..." at bounding box center [1323, 162] width 98 height 21
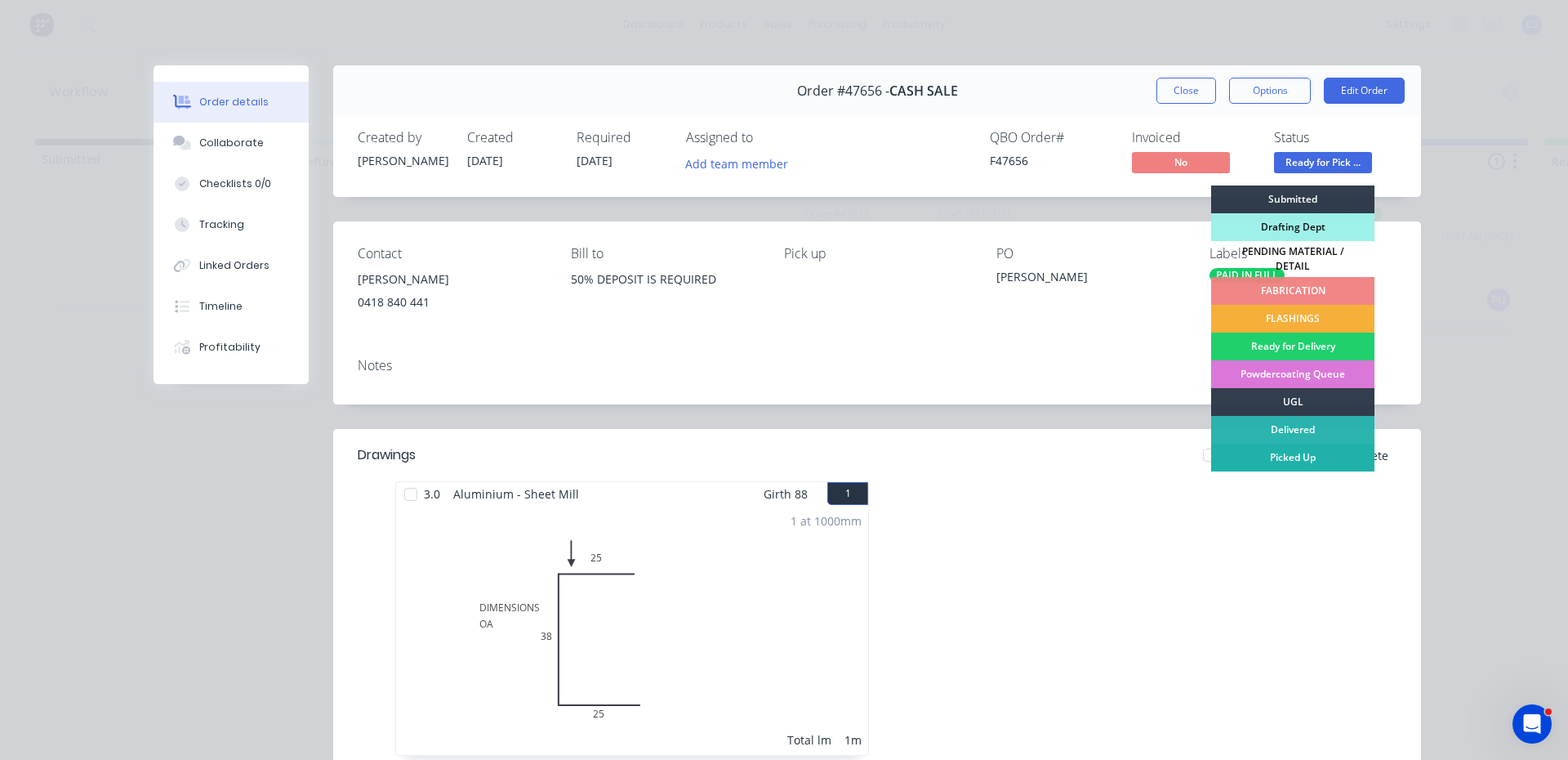
click at [1302, 444] on div "Picked Up" at bounding box center [1293, 457] width 164 height 28
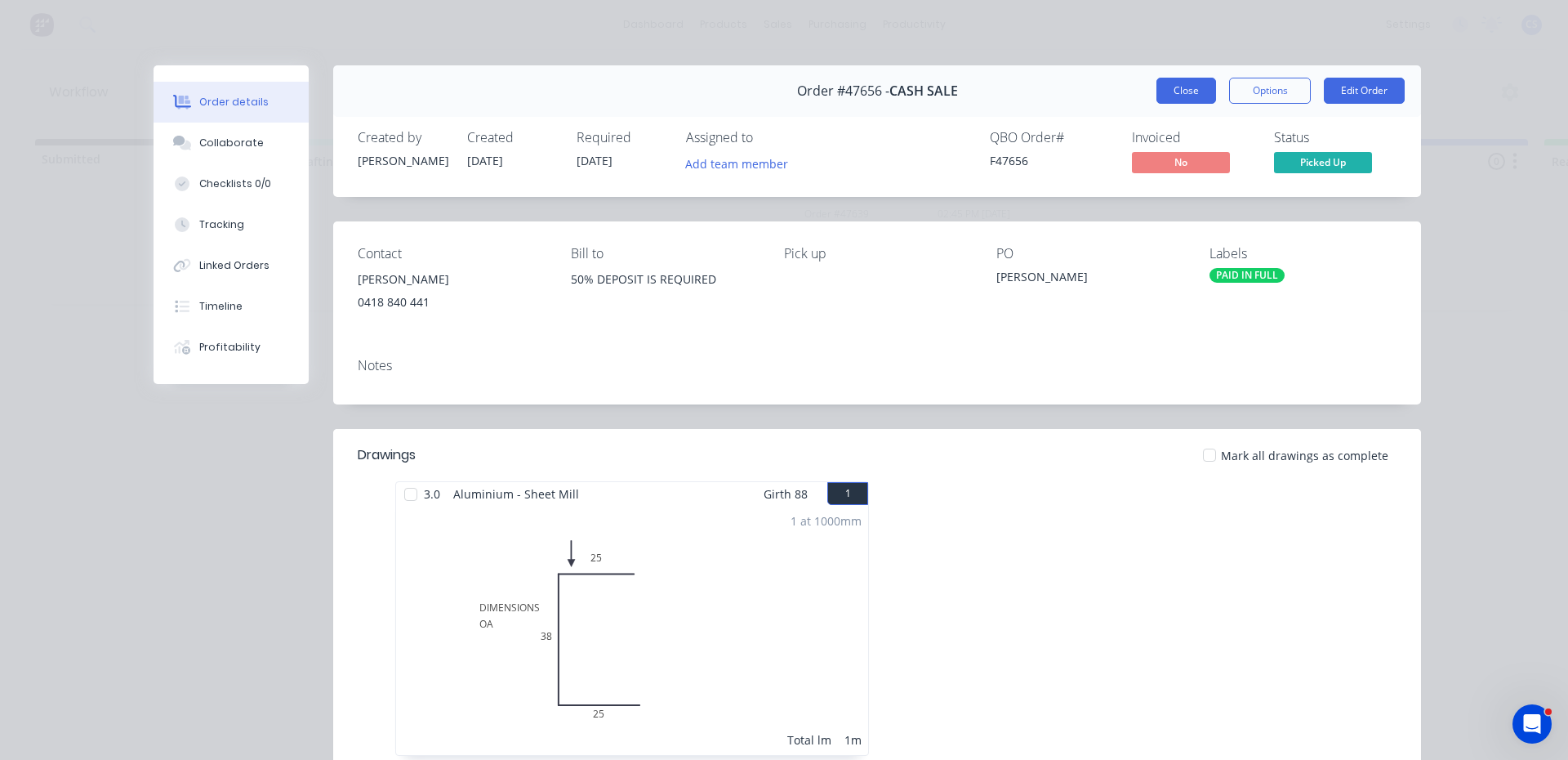
click at [1166, 84] on button "Close" at bounding box center [1186, 90] width 60 height 26
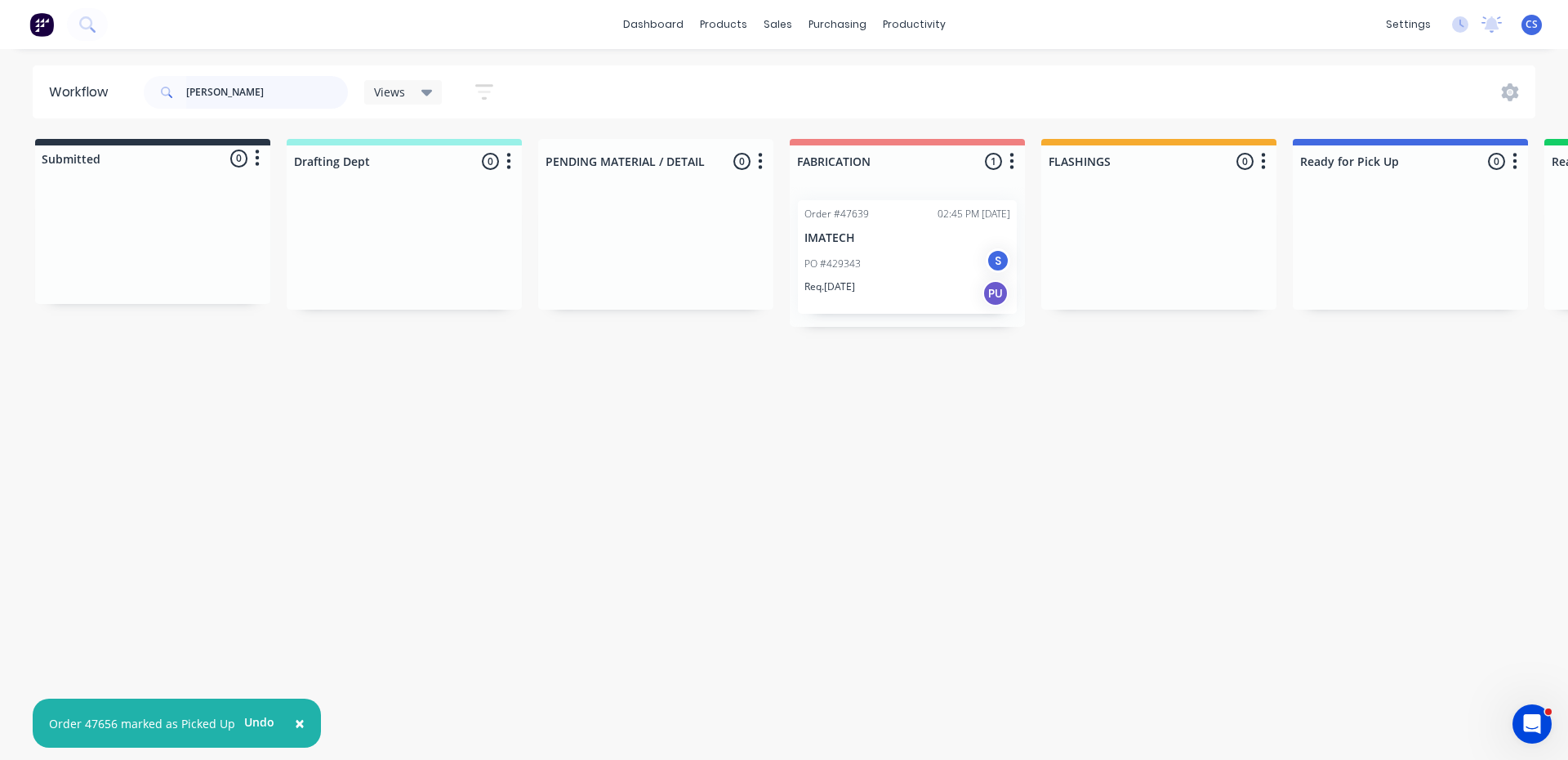
drag, startPoint x: 252, startPoint y: 102, endPoint x: 171, endPoint y: 58, distance: 92.2
click at [175, 76] on div "STEPHEN" at bounding box center [246, 92] width 204 height 33
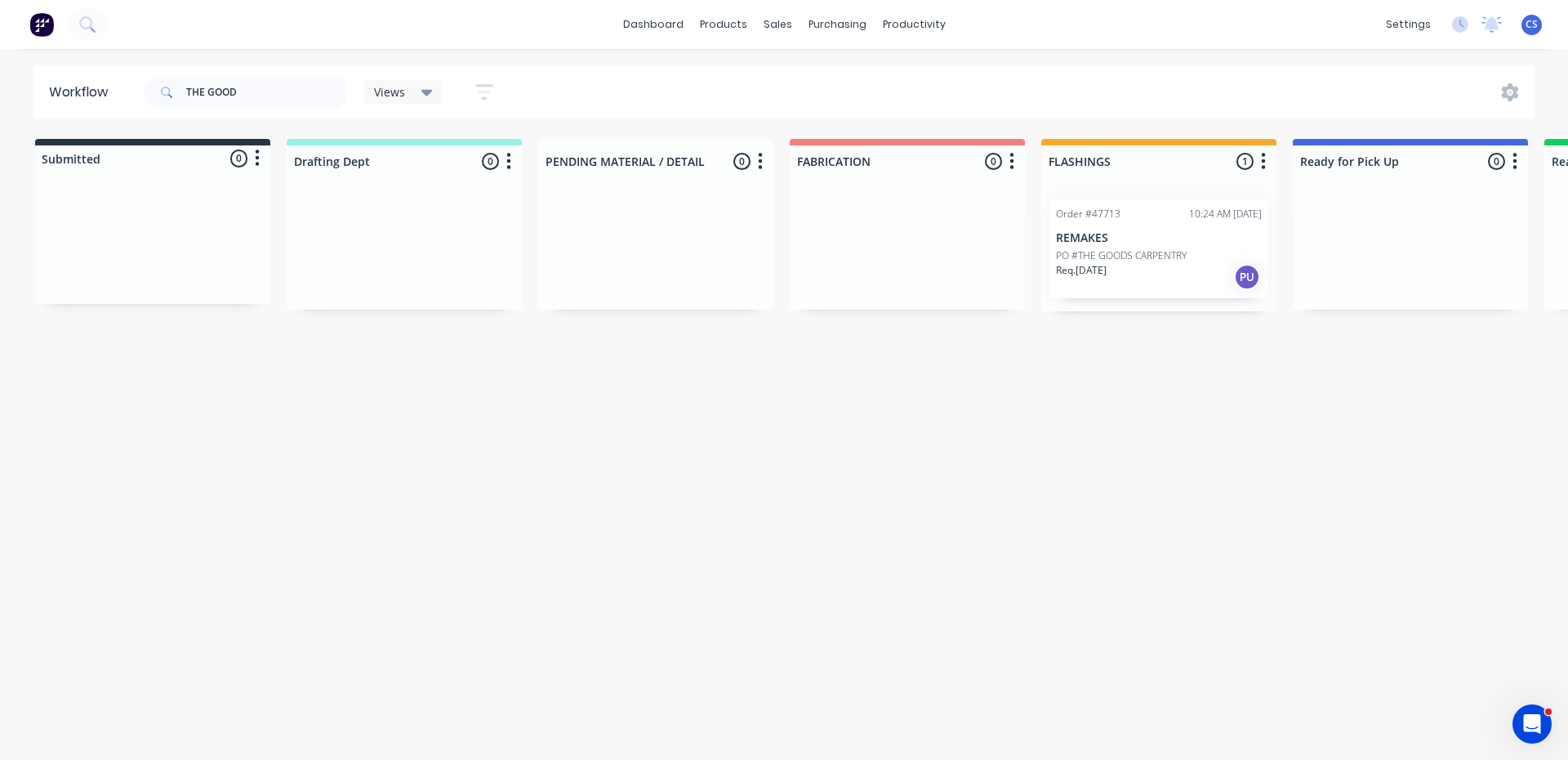
click at [1097, 266] on p "Req. 11/09/25" at bounding box center [1082, 271] width 51 height 15
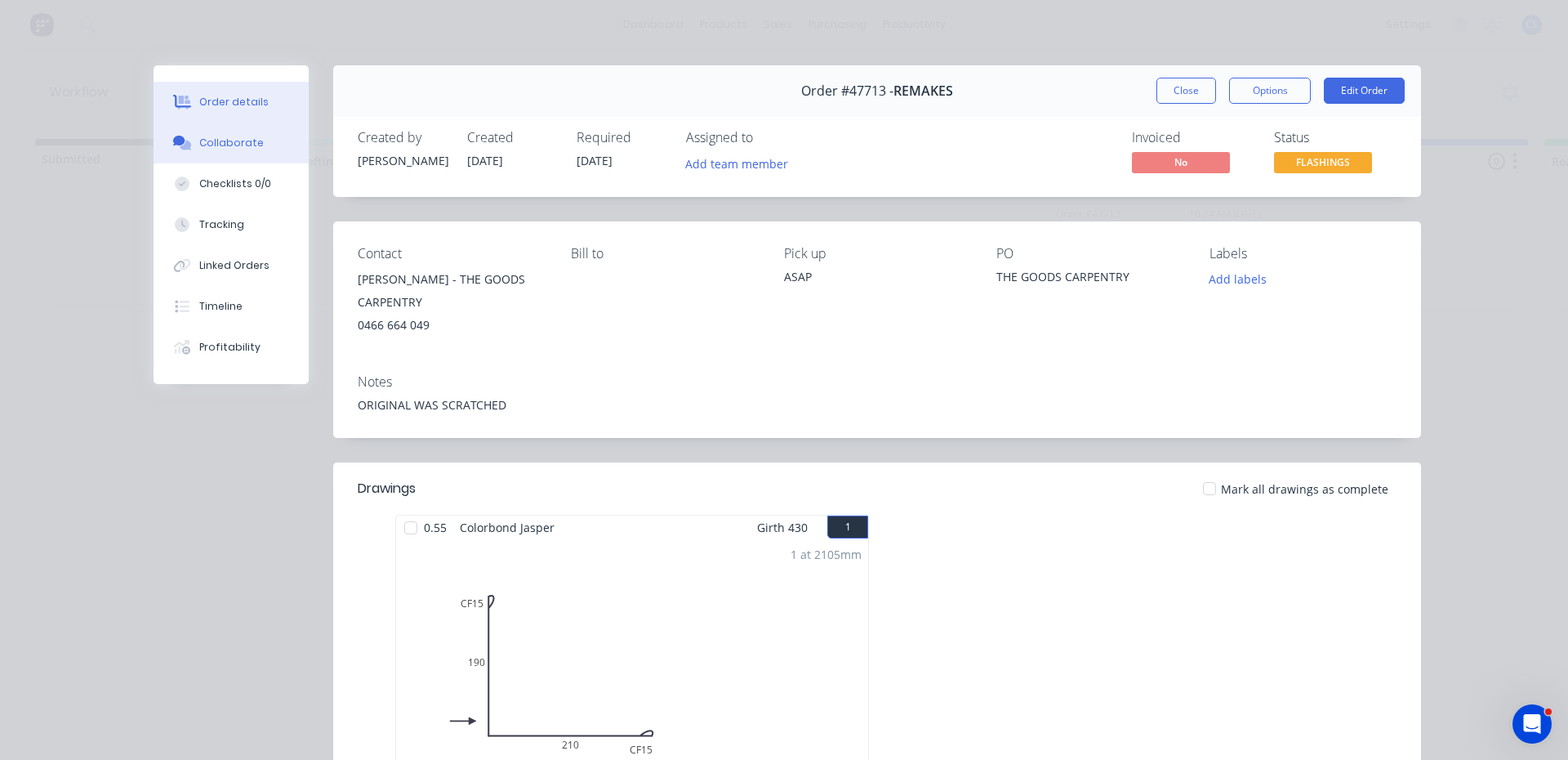
click at [244, 136] on div "Collaborate" at bounding box center [231, 143] width 64 height 15
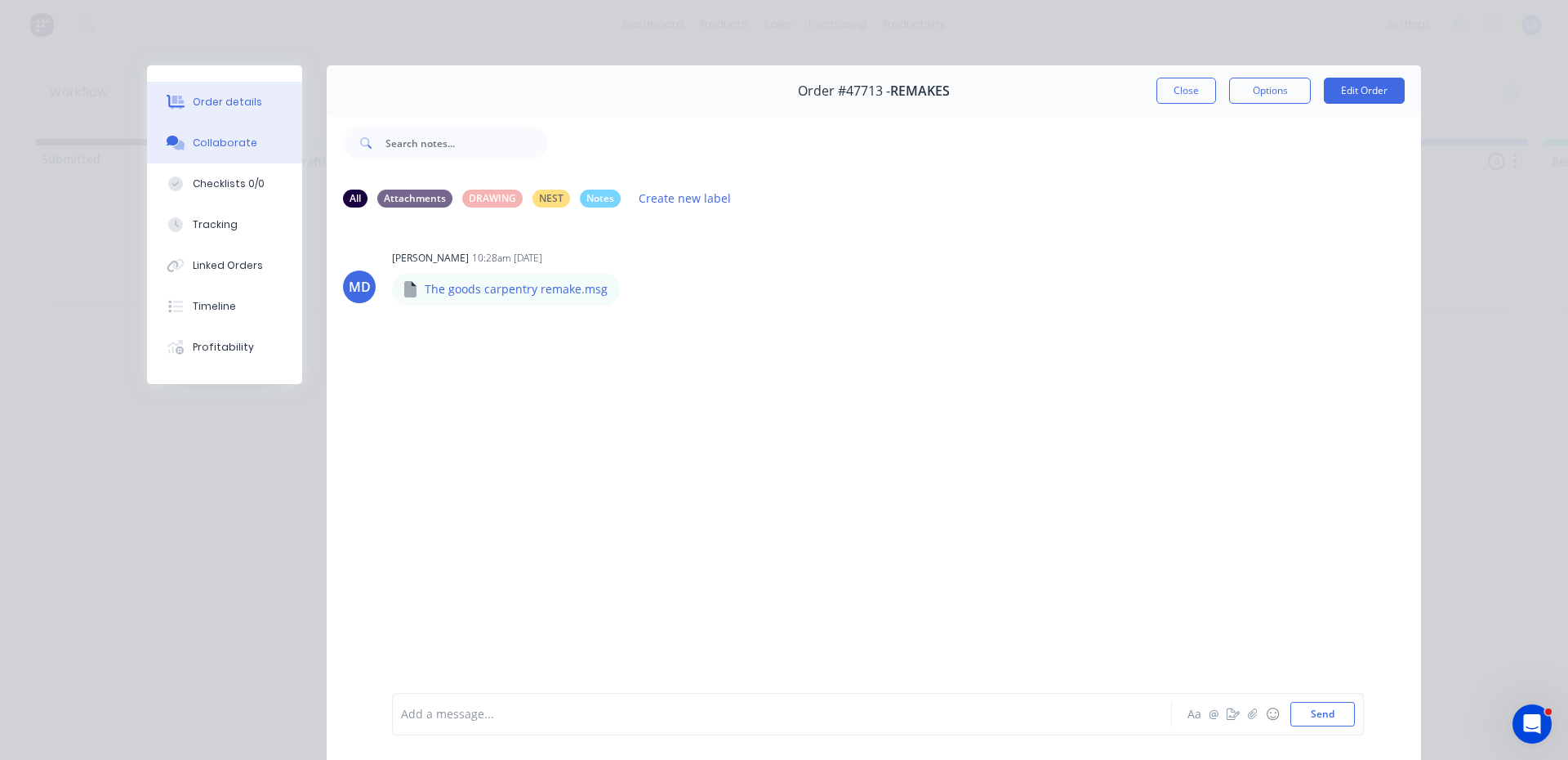
click at [250, 95] on button "Order details" at bounding box center [224, 102] width 155 height 41
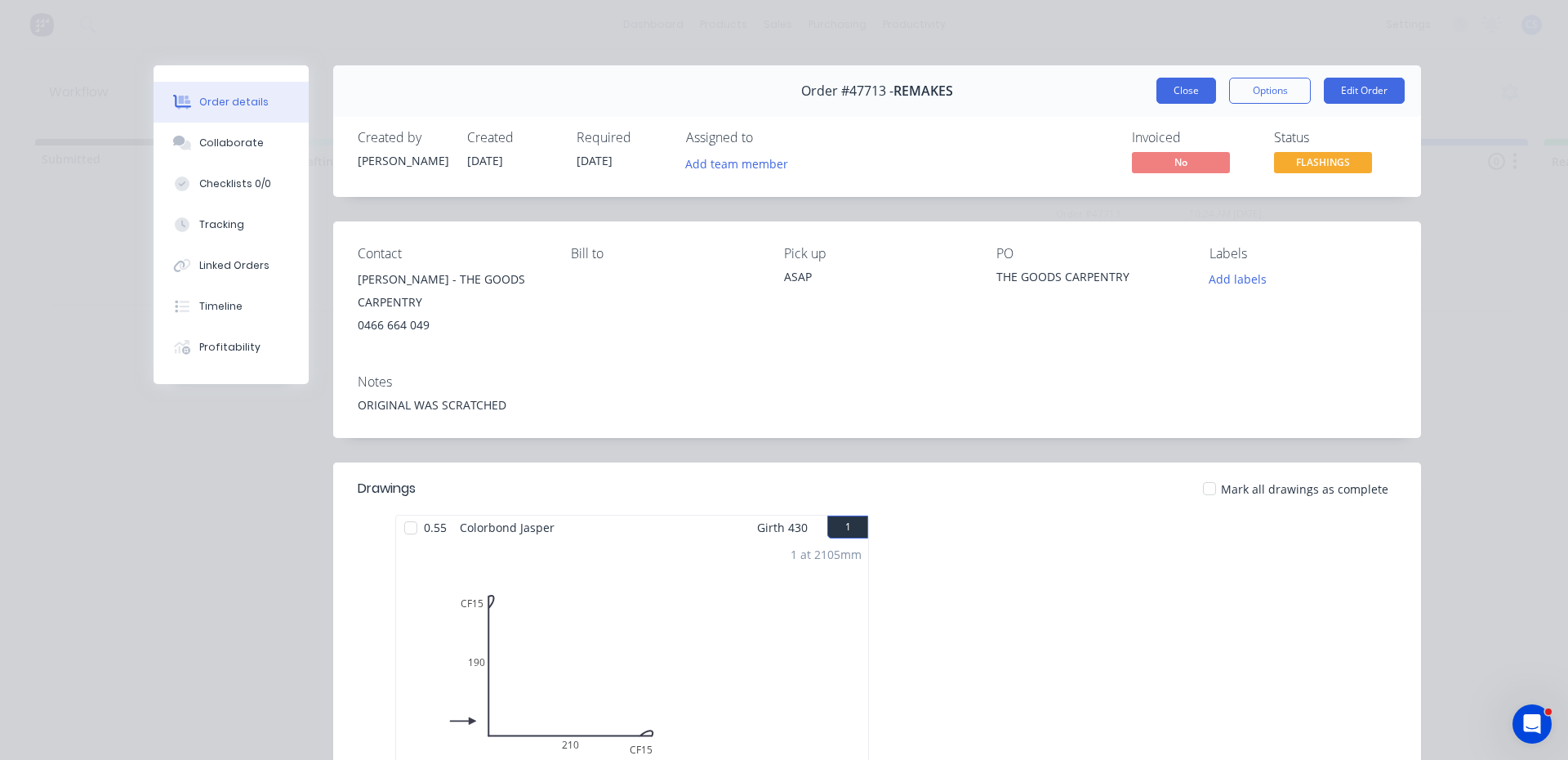
click at [1195, 89] on button "Close" at bounding box center [1186, 90] width 60 height 26
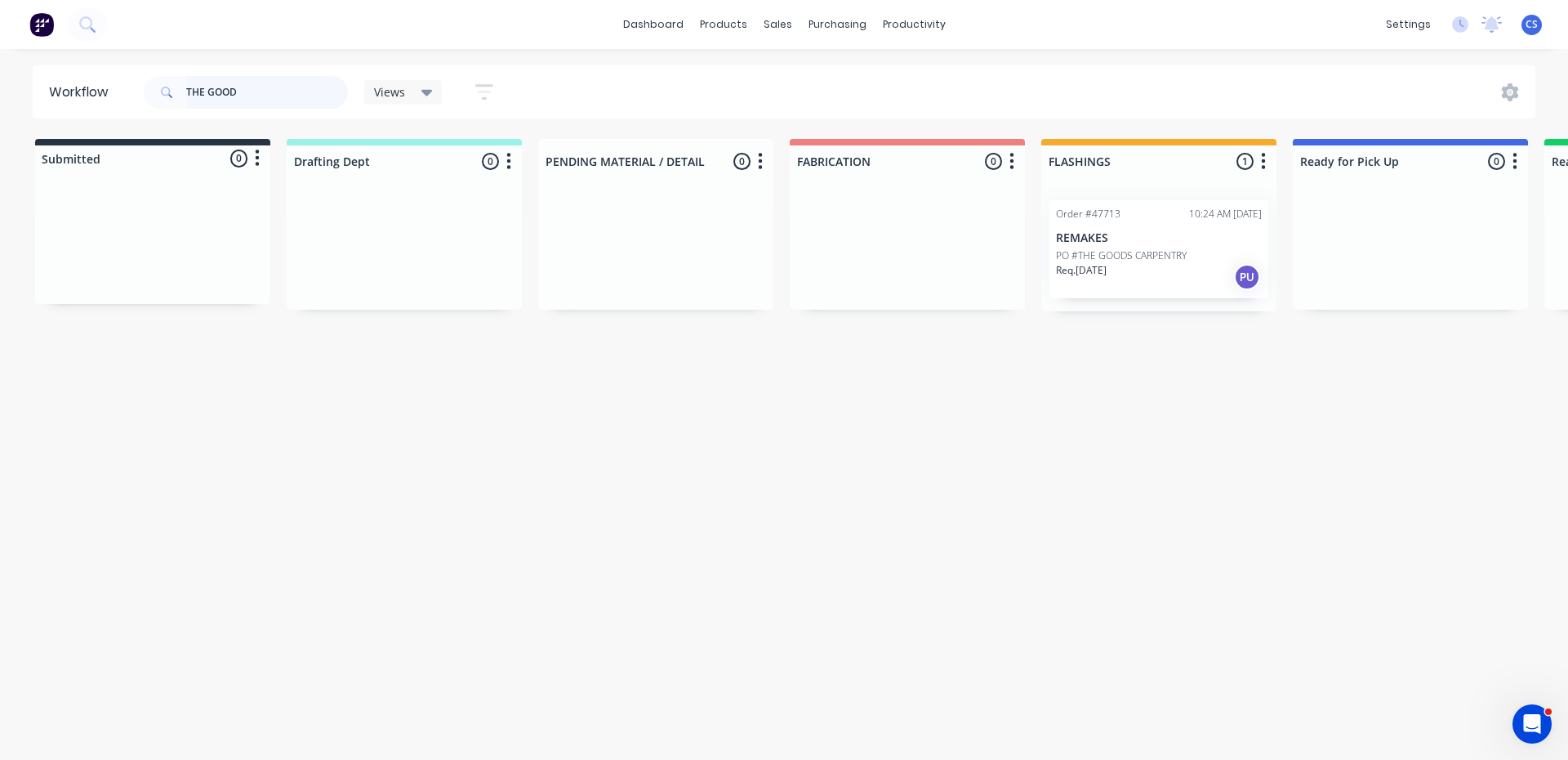
click at [259, 97] on input "THE GOOD" at bounding box center [267, 92] width 162 height 33
type input "T"
type input "POWERFUL"
click at [1375, 270] on div "Req. 10/09/25 PU" at bounding box center [1411, 277] width 206 height 28
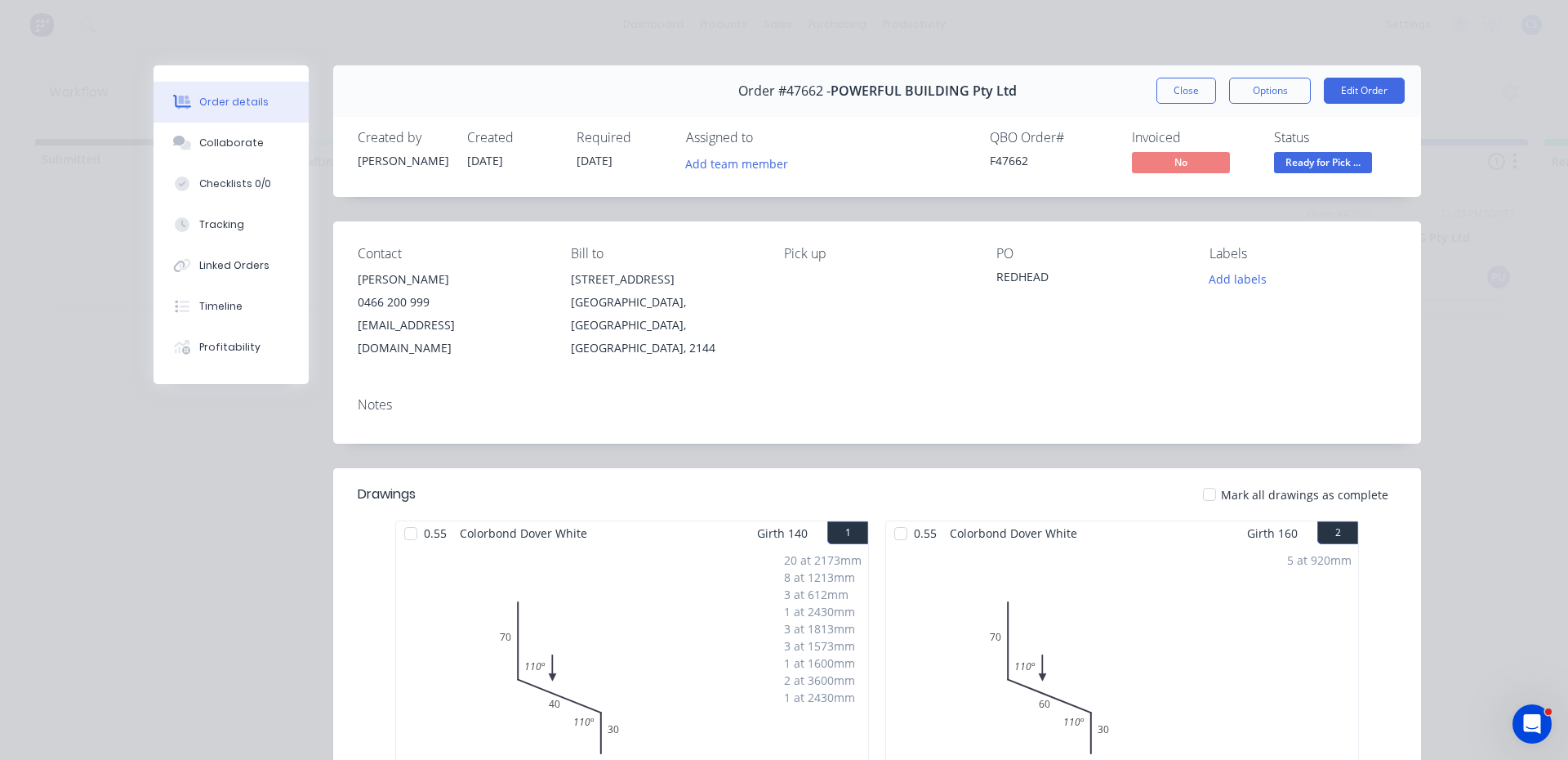
scroll to position [572, 0]
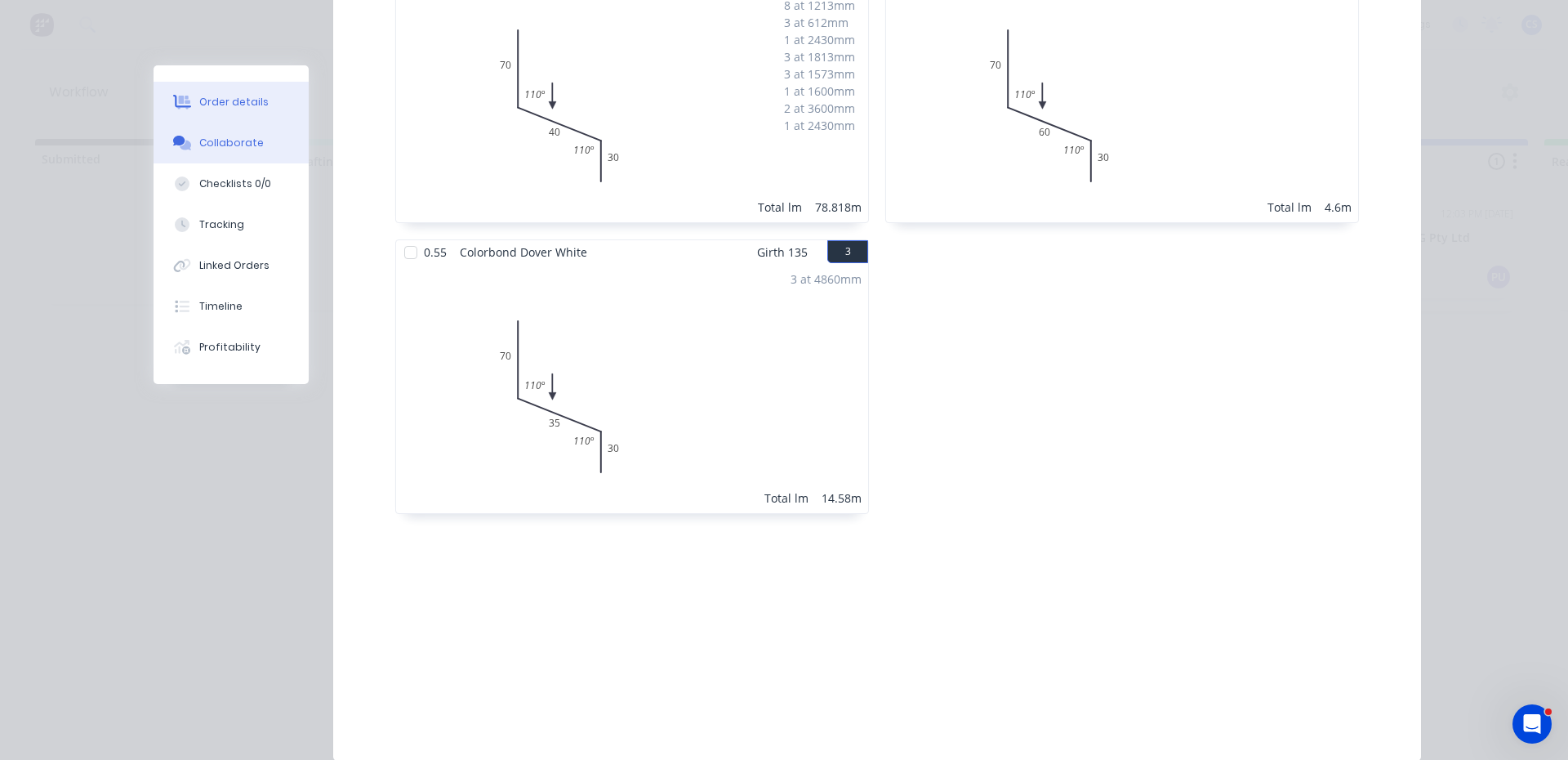
click at [204, 144] on div "Collaborate" at bounding box center [231, 143] width 64 height 15
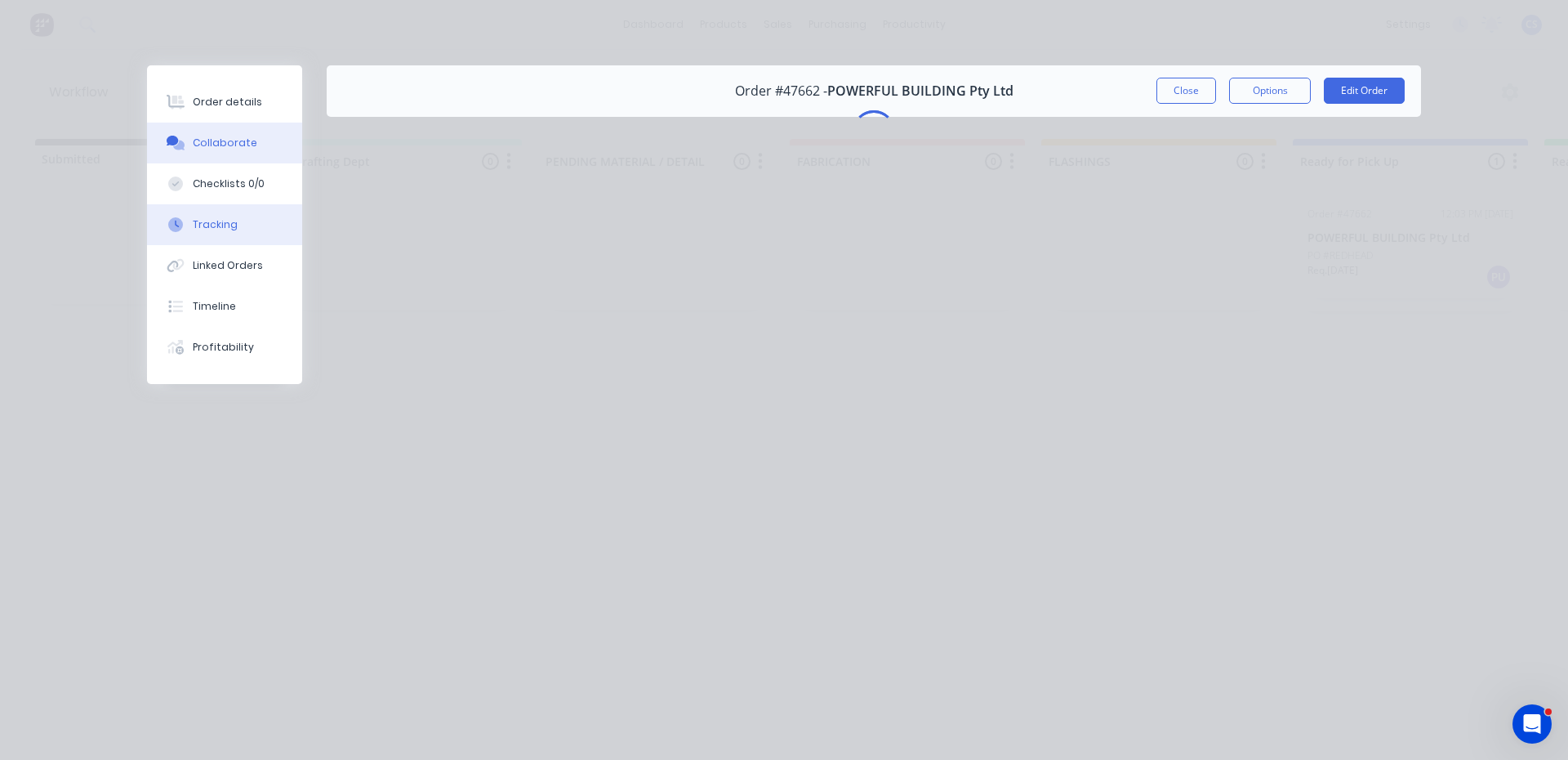
scroll to position [0, 0]
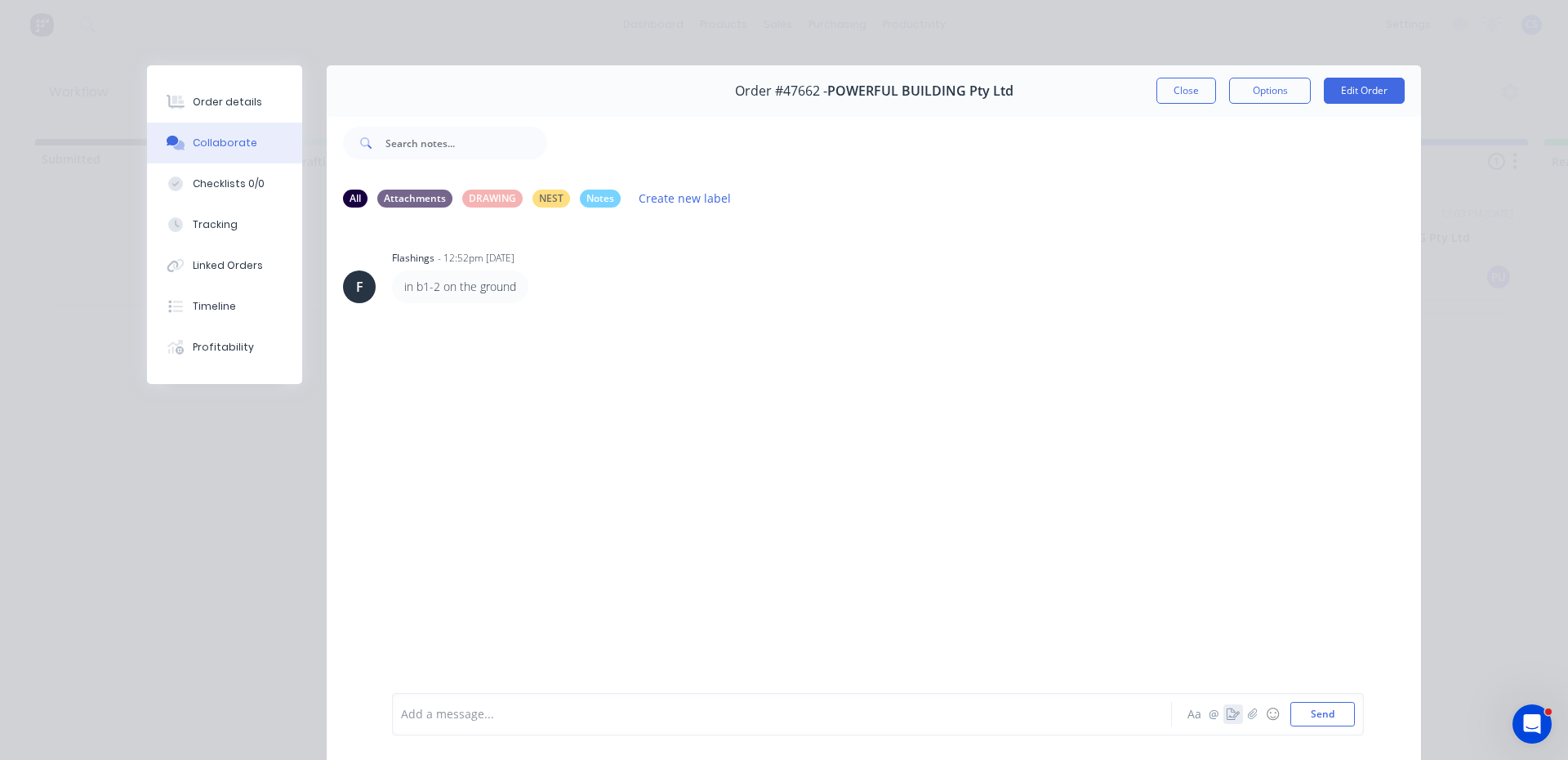
click at [1228, 706] on button "button" at bounding box center [1233, 714] width 20 height 20
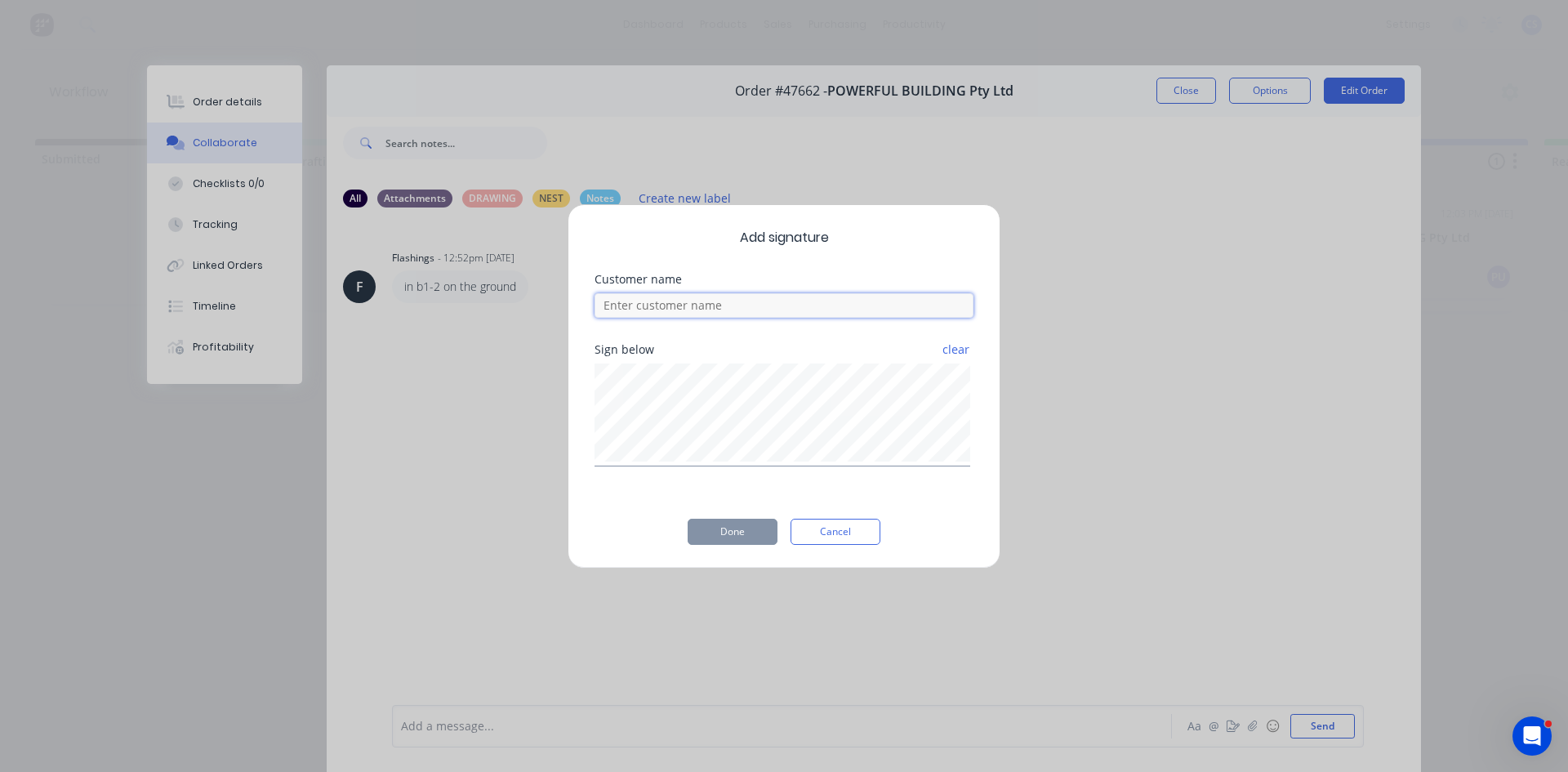
click at [709, 303] on input at bounding box center [784, 306] width 379 height 25
type input "HARRY"
click at [727, 528] on button "Done" at bounding box center [732, 532] width 90 height 26
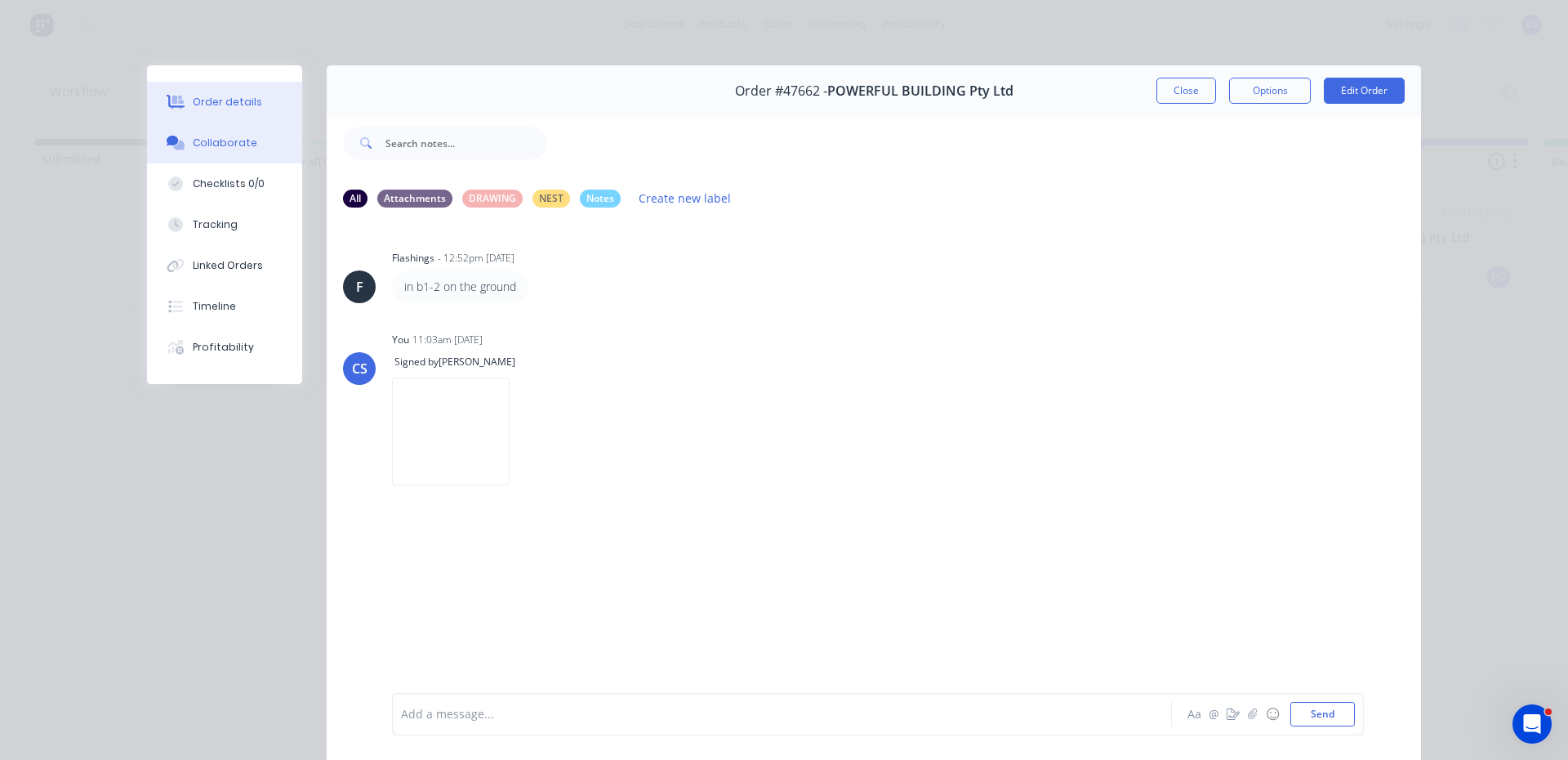
click at [220, 108] on div "Order details" at bounding box center [227, 102] width 69 height 15
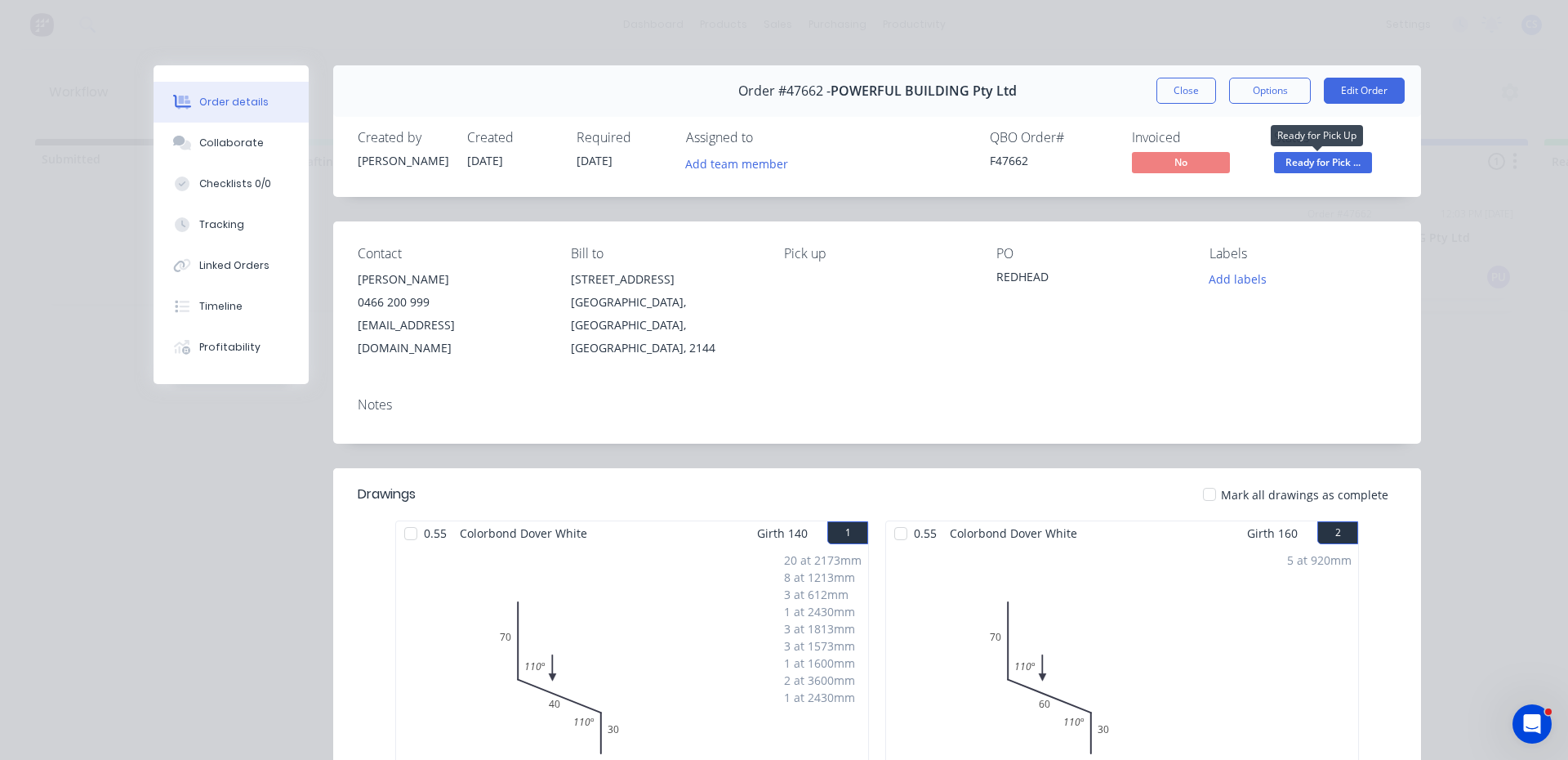
click at [1291, 157] on span "Ready for Pick ..." at bounding box center [1323, 162] width 98 height 21
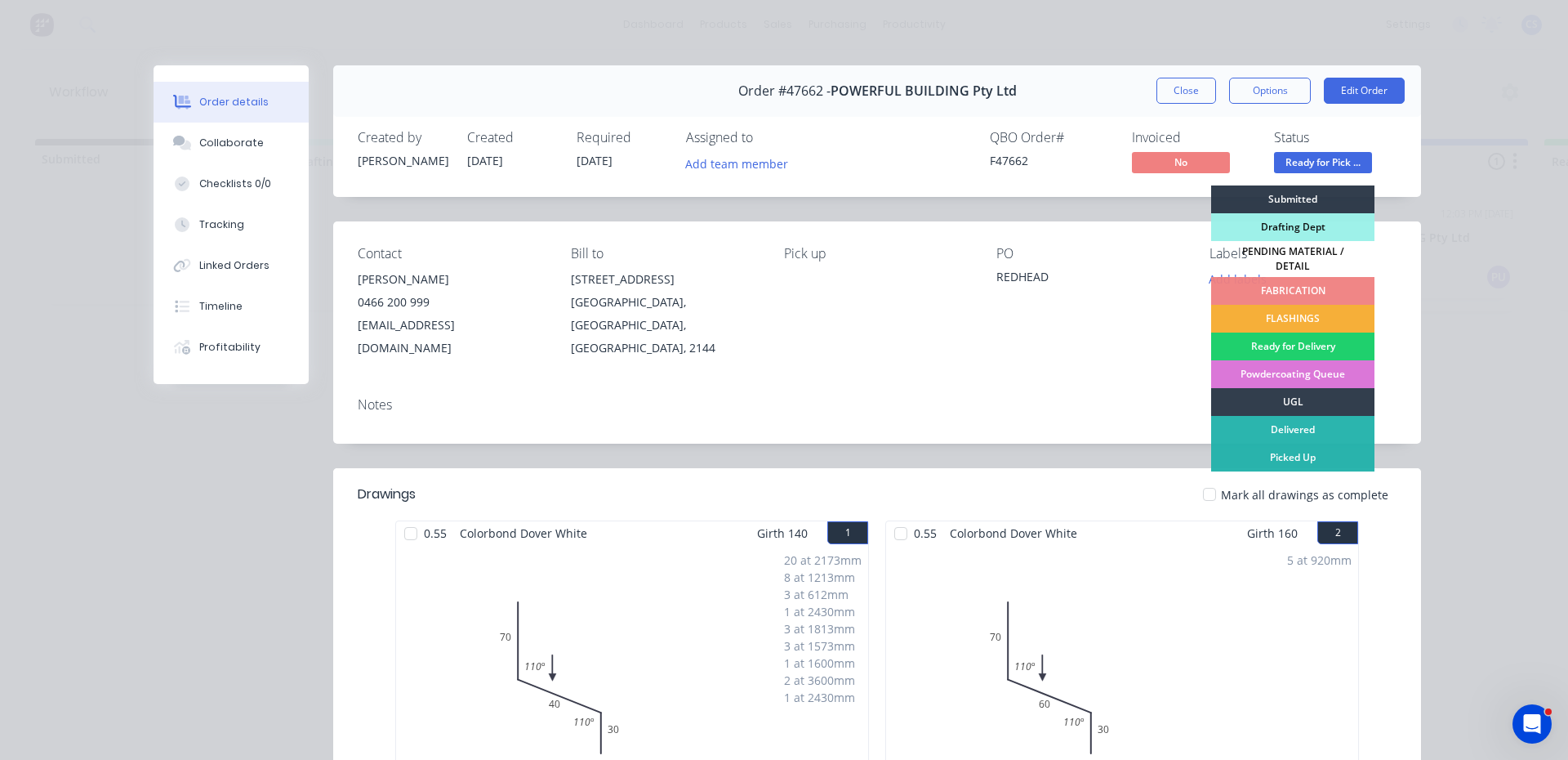
click at [1283, 447] on div "Picked Up" at bounding box center [1293, 457] width 164 height 28
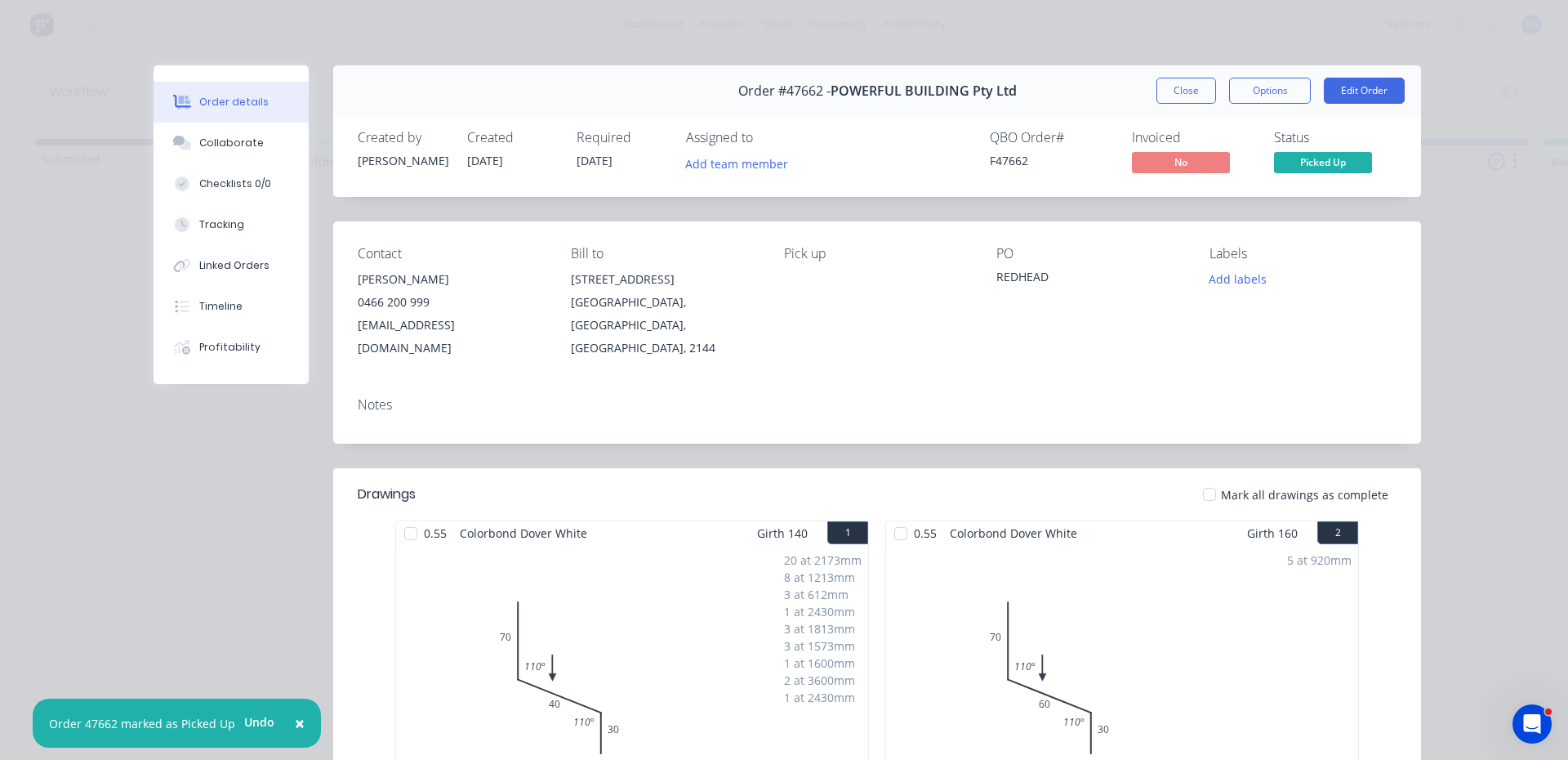
click at [1199, 76] on div "Order #47662 - POWERFUL BUILDING Pty Ltd Close Options Edit Order" at bounding box center [877, 90] width 1088 height 52
drag, startPoint x: 1196, startPoint y: 84, endPoint x: 1170, endPoint y: 89, distance: 26.5
click at [1195, 84] on button "Close" at bounding box center [1186, 90] width 60 height 26
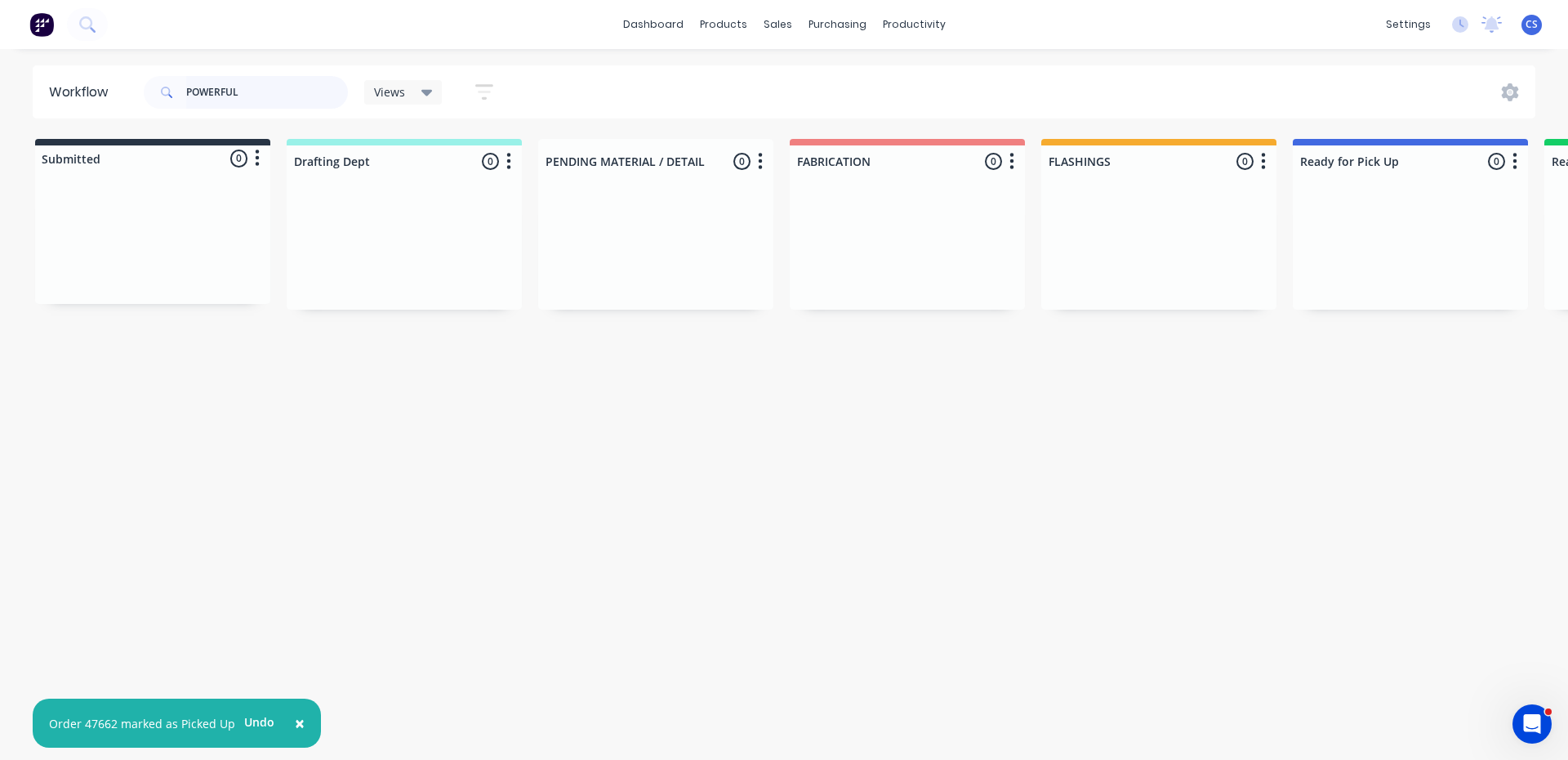
drag, startPoint x: 220, startPoint y: 104, endPoint x: 238, endPoint y: 99, distance: 18.7
click at [220, 104] on input "POWERFUL" at bounding box center [267, 92] width 162 height 33
drag, startPoint x: 239, startPoint y: 98, endPoint x: 90, endPoint y: 76, distance: 150.6
click at [90, 76] on header "Workflow POWERFUL Views Save new view None (Default) edit Nilesh edit Productio…" at bounding box center [784, 91] width 1504 height 53
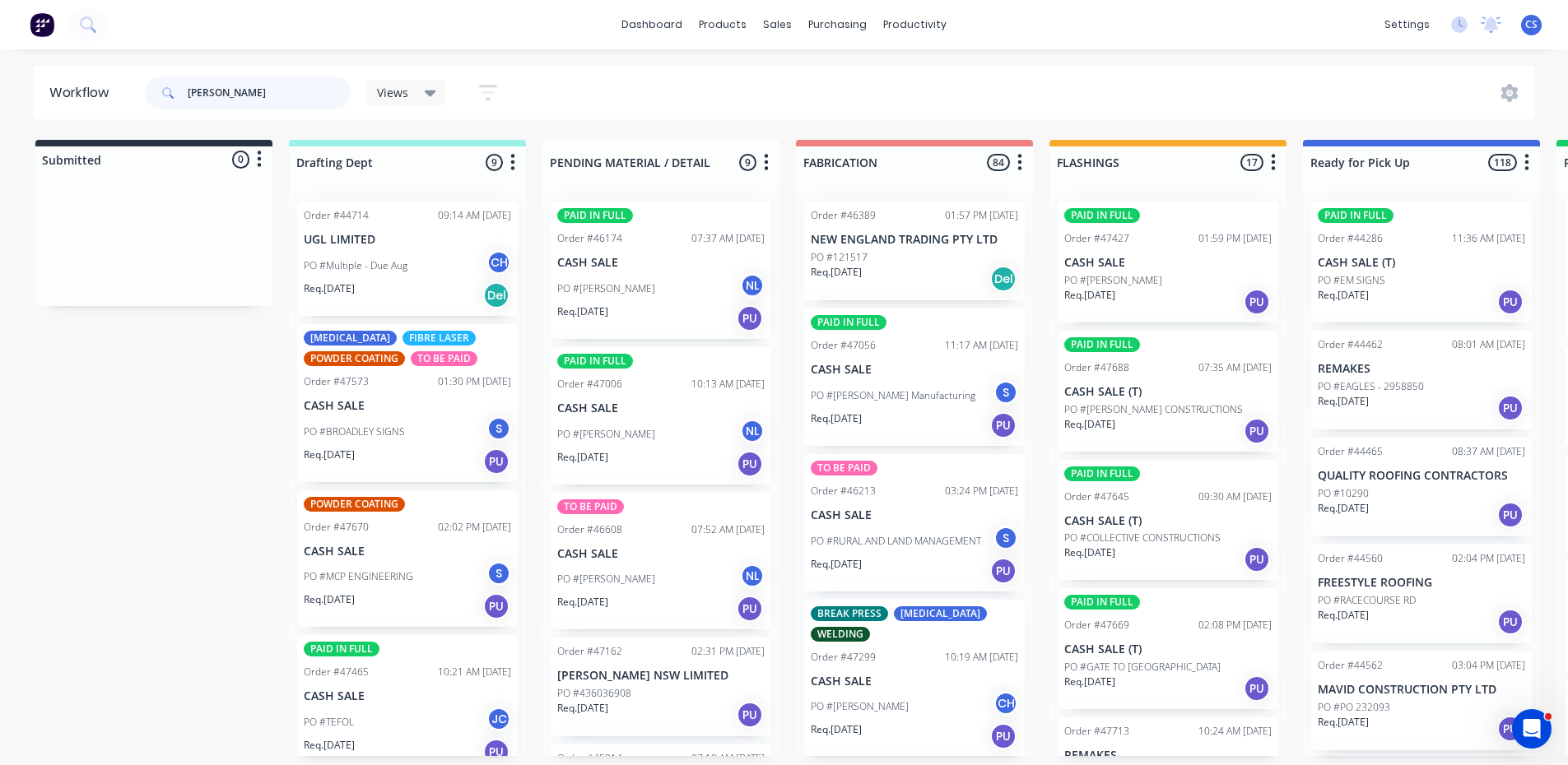
type input "BRAD"
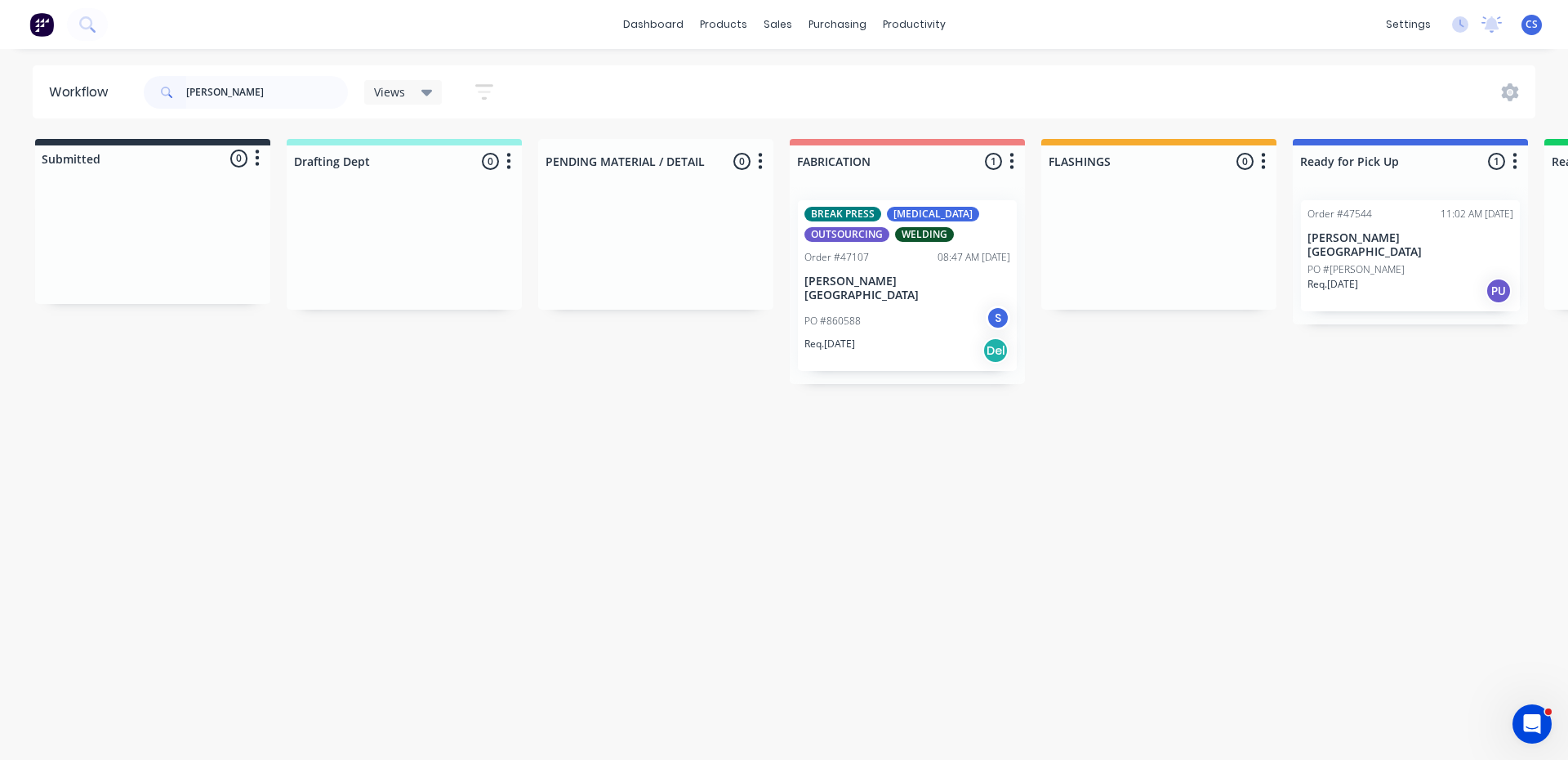
click at [1375, 231] on p "BRAD RUSSELL BUILDING" at bounding box center [1411, 245] width 206 height 28
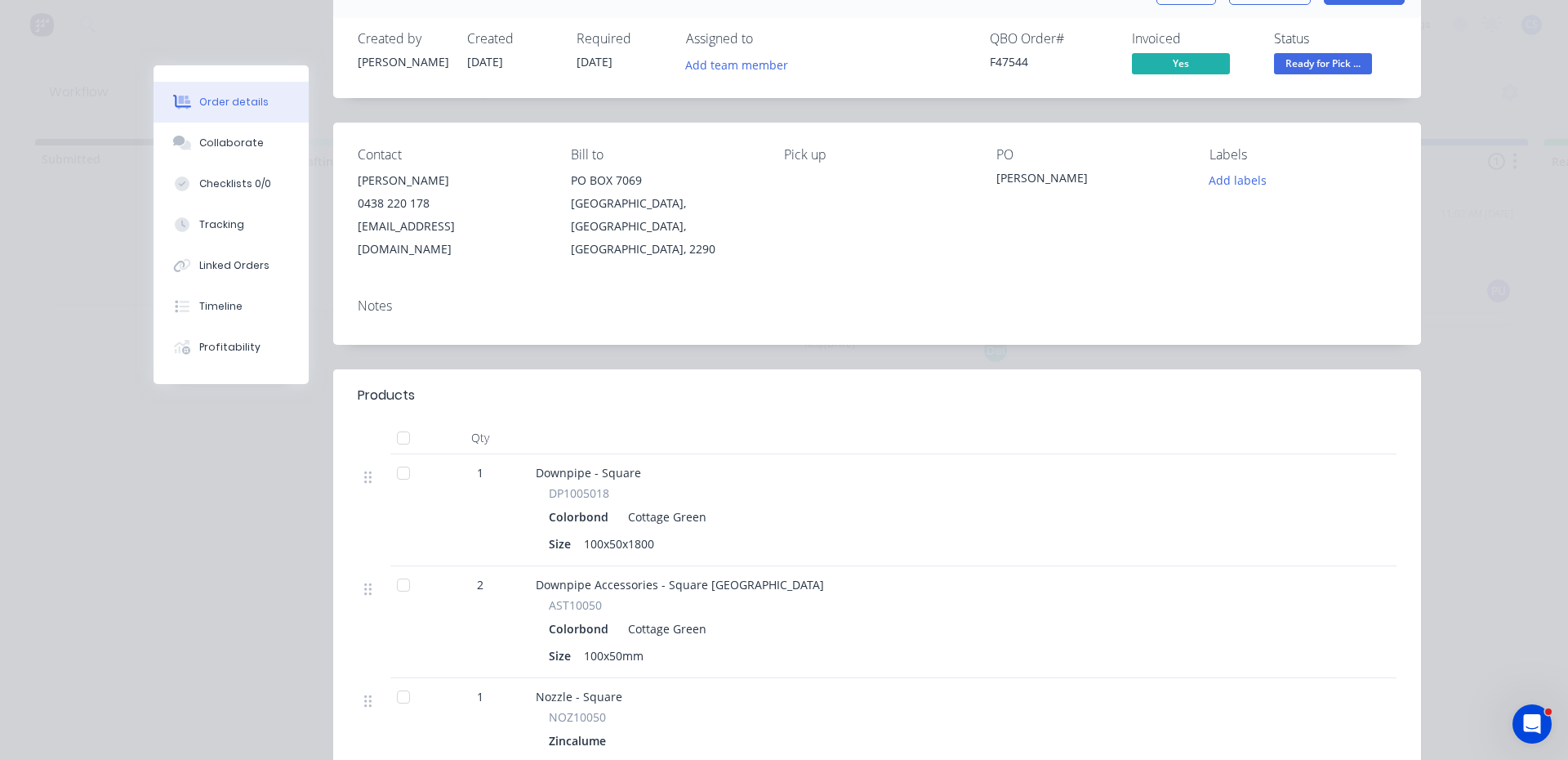
scroll to position [4, 0]
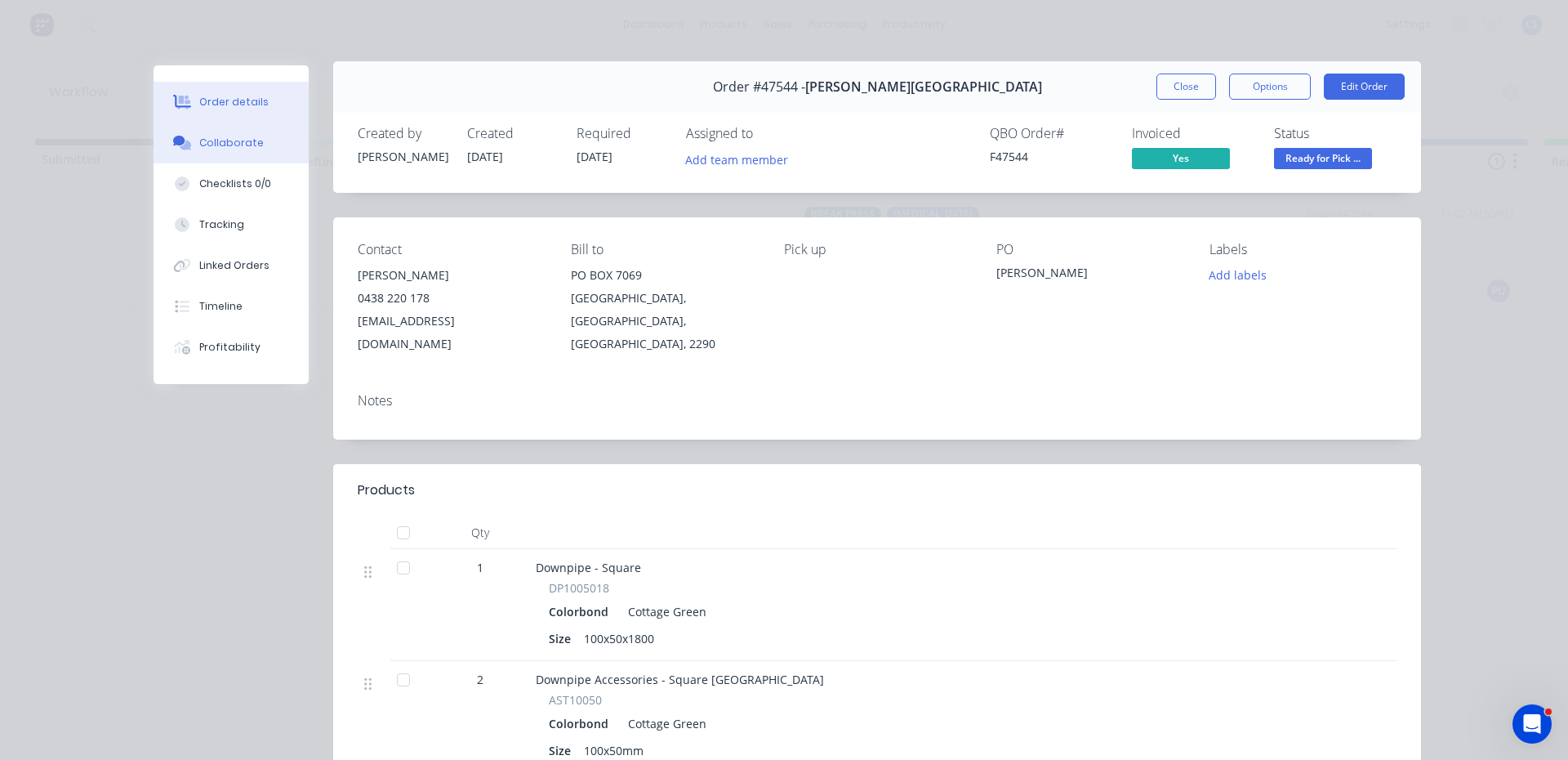
click at [238, 131] on button "Collaborate" at bounding box center [231, 143] width 155 height 41
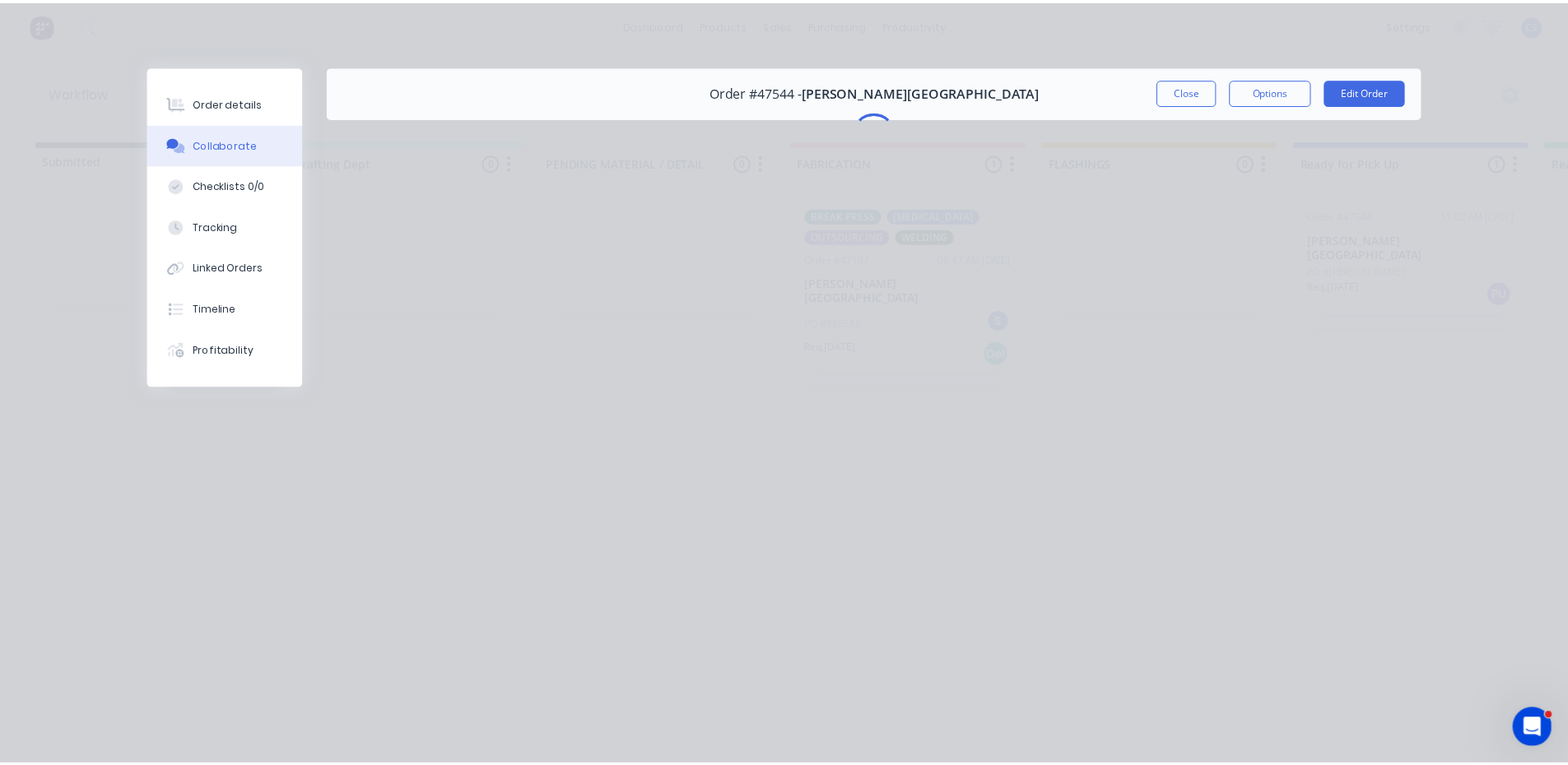
scroll to position [0, 0]
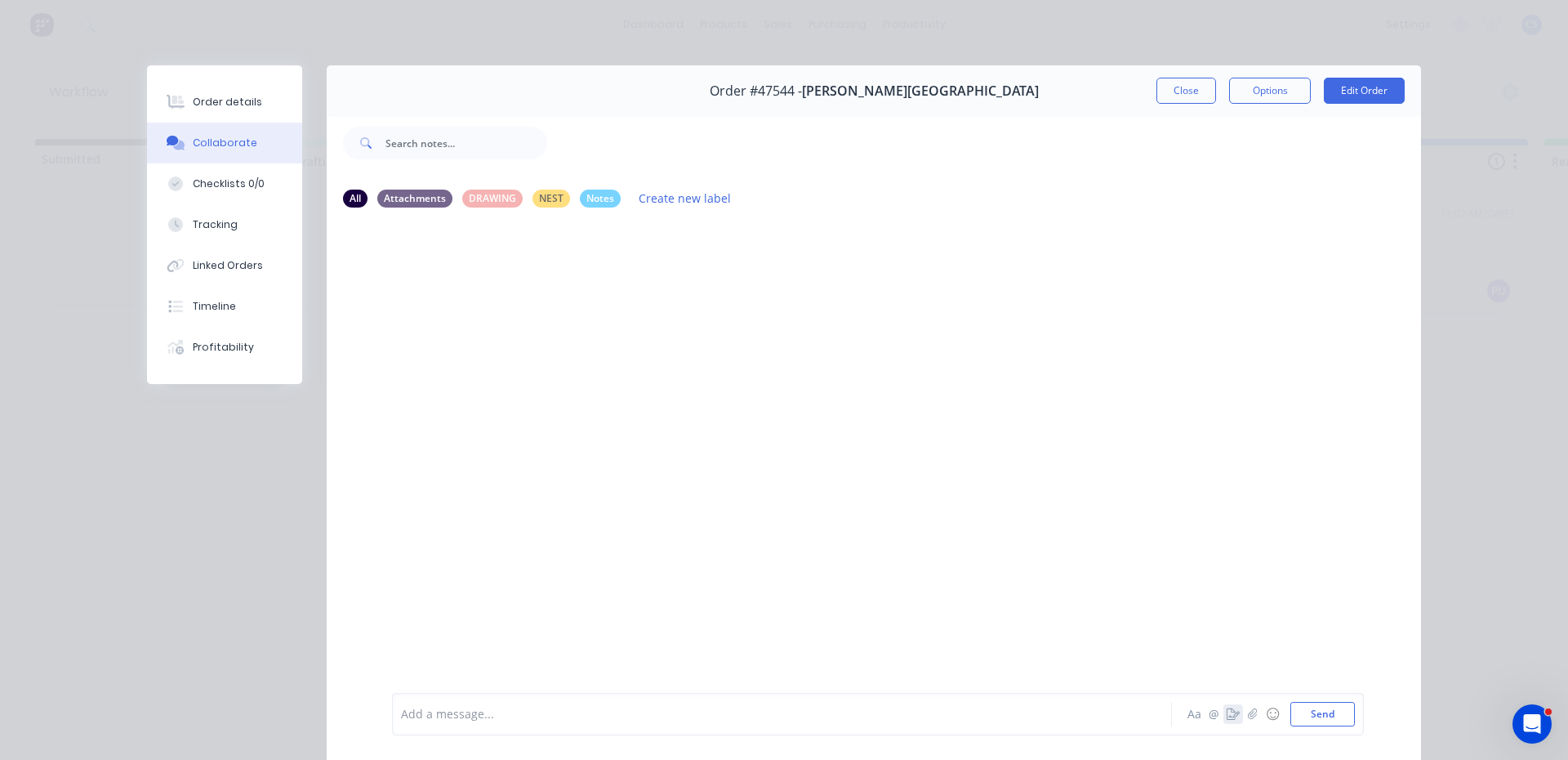
click at [1227, 716] on icon "button" at bounding box center [1233, 714] width 13 height 12
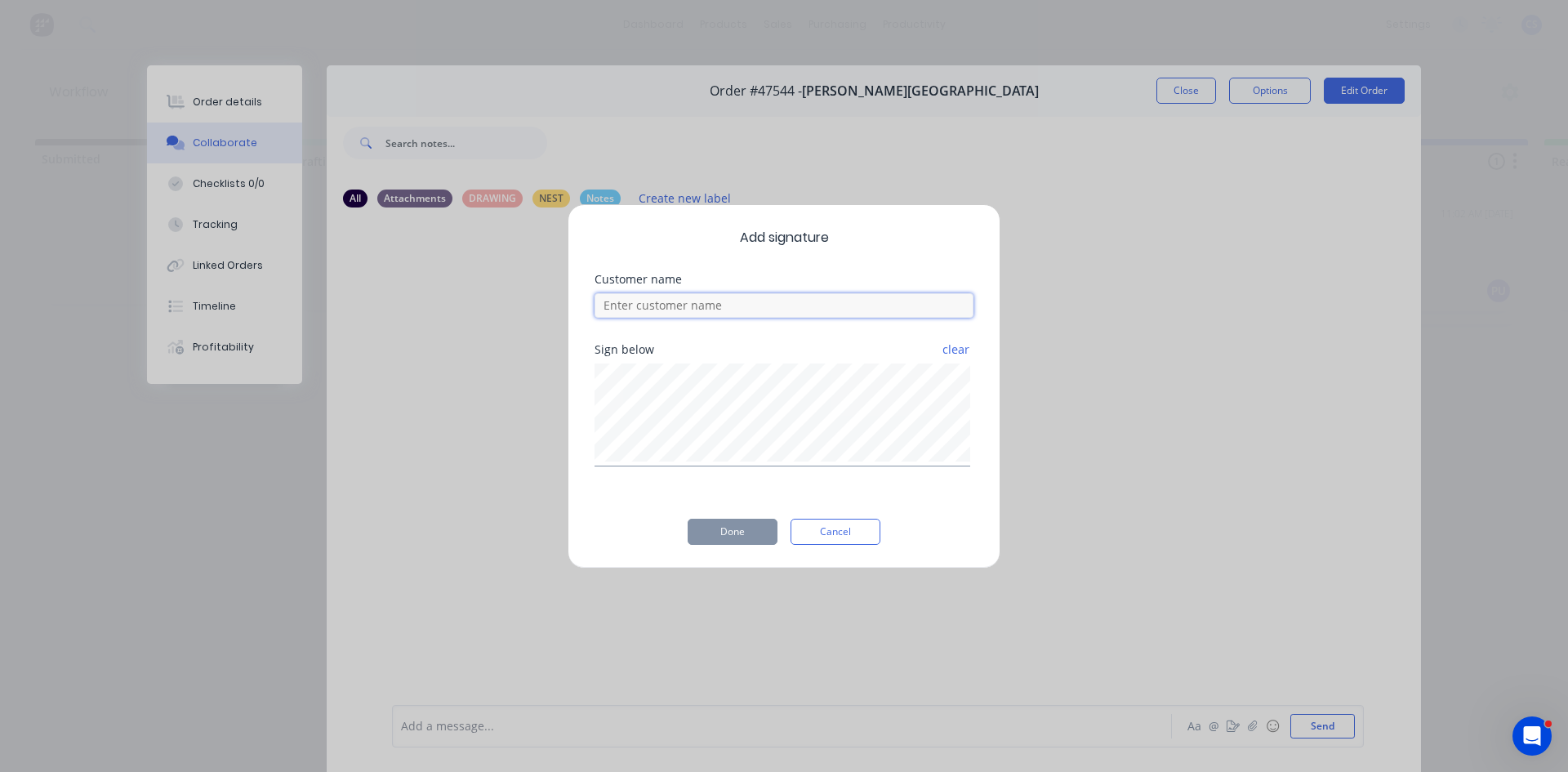
click at [724, 316] on input at bounding box center [784, 306] width 379 height 25
type input "DANIEL"
click at [742, 529] on button "Done" at bounding box center [732, 532] width 90 height 26
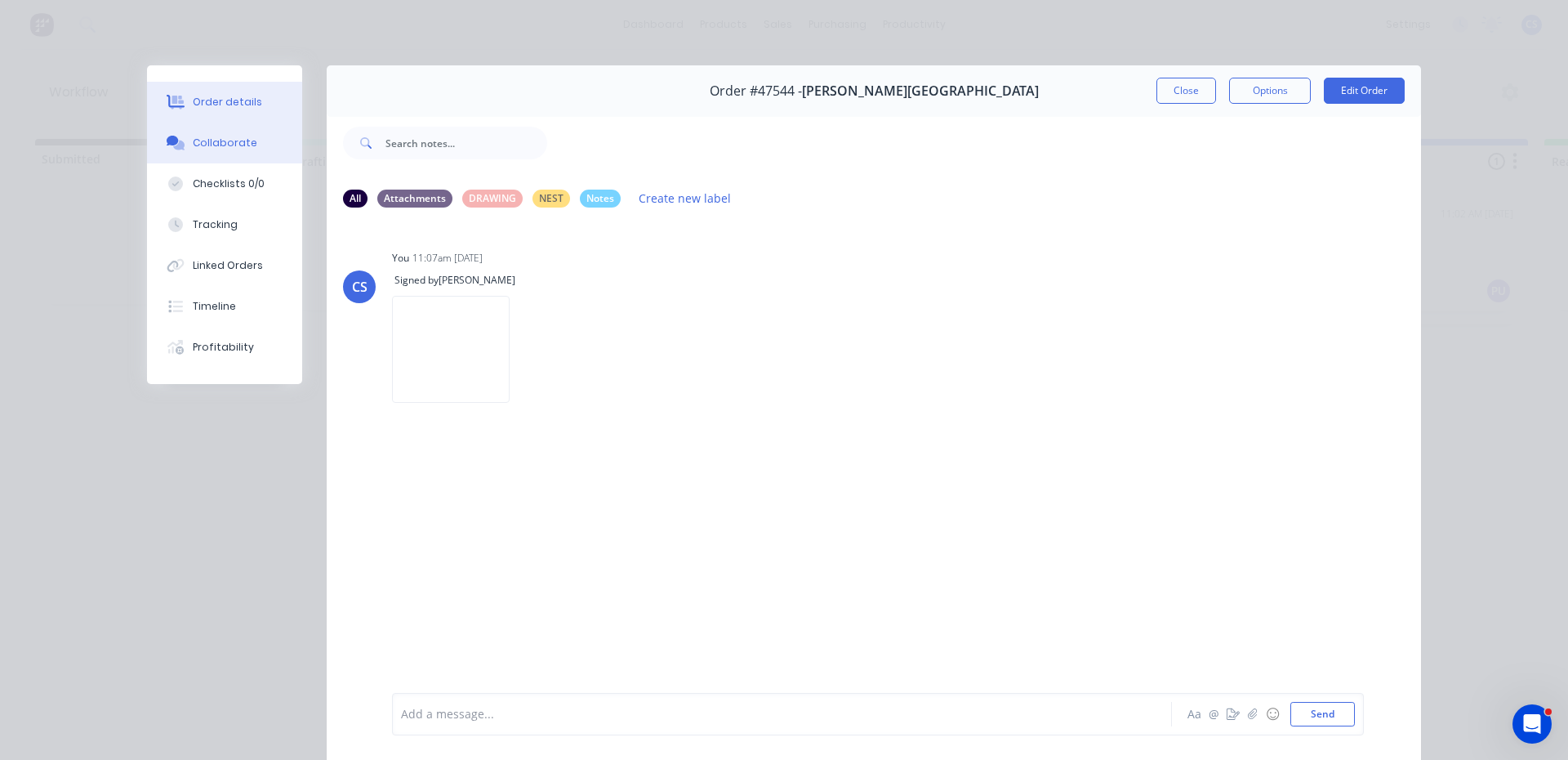
click at [183, 99] on button "Order details" at bounding box center [224, 102] width 155 height 41
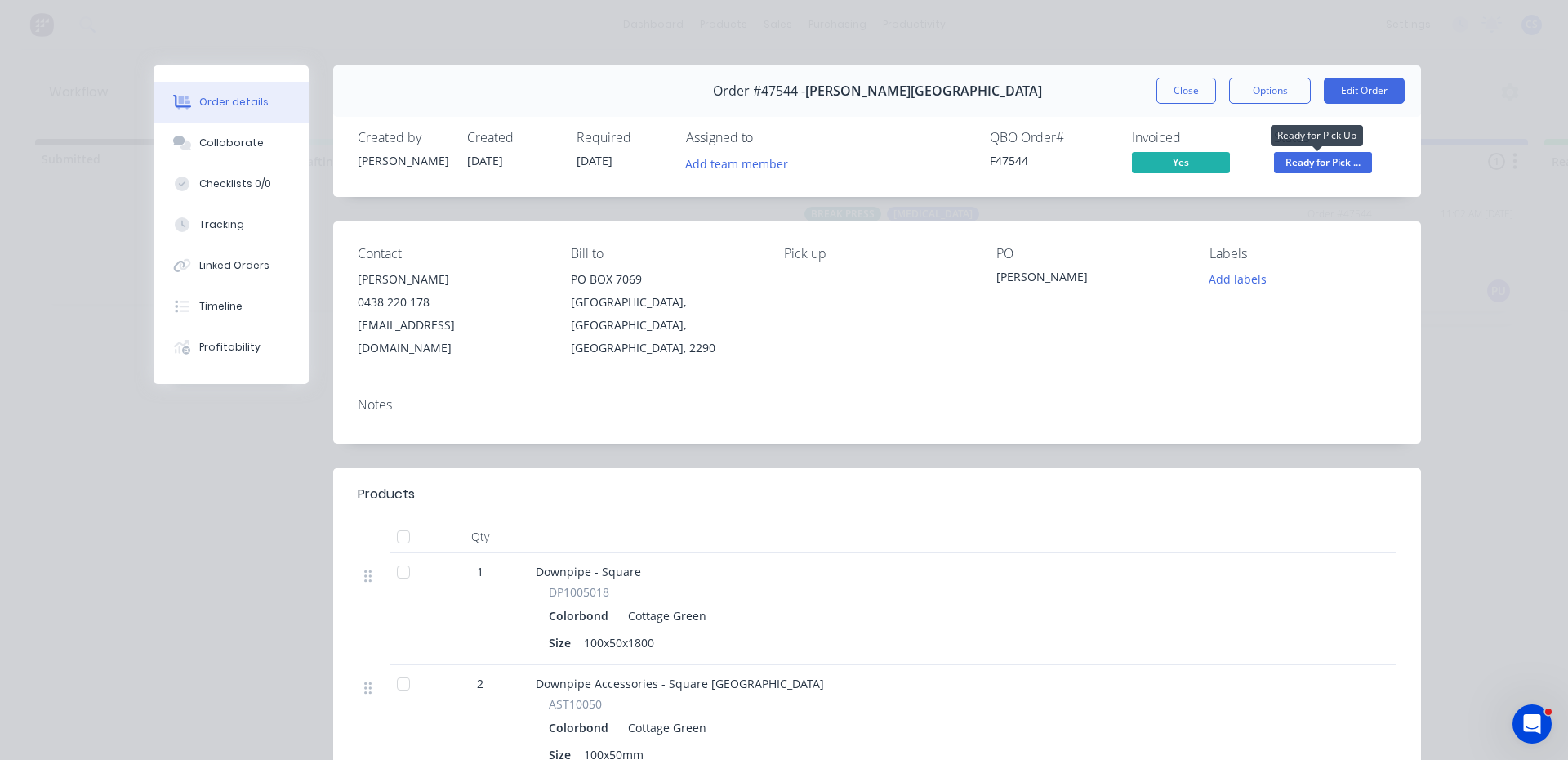
click at [1339, 170] on span "Ready for Pick ..." at bounding box center [1323, 162] width 98 height 21
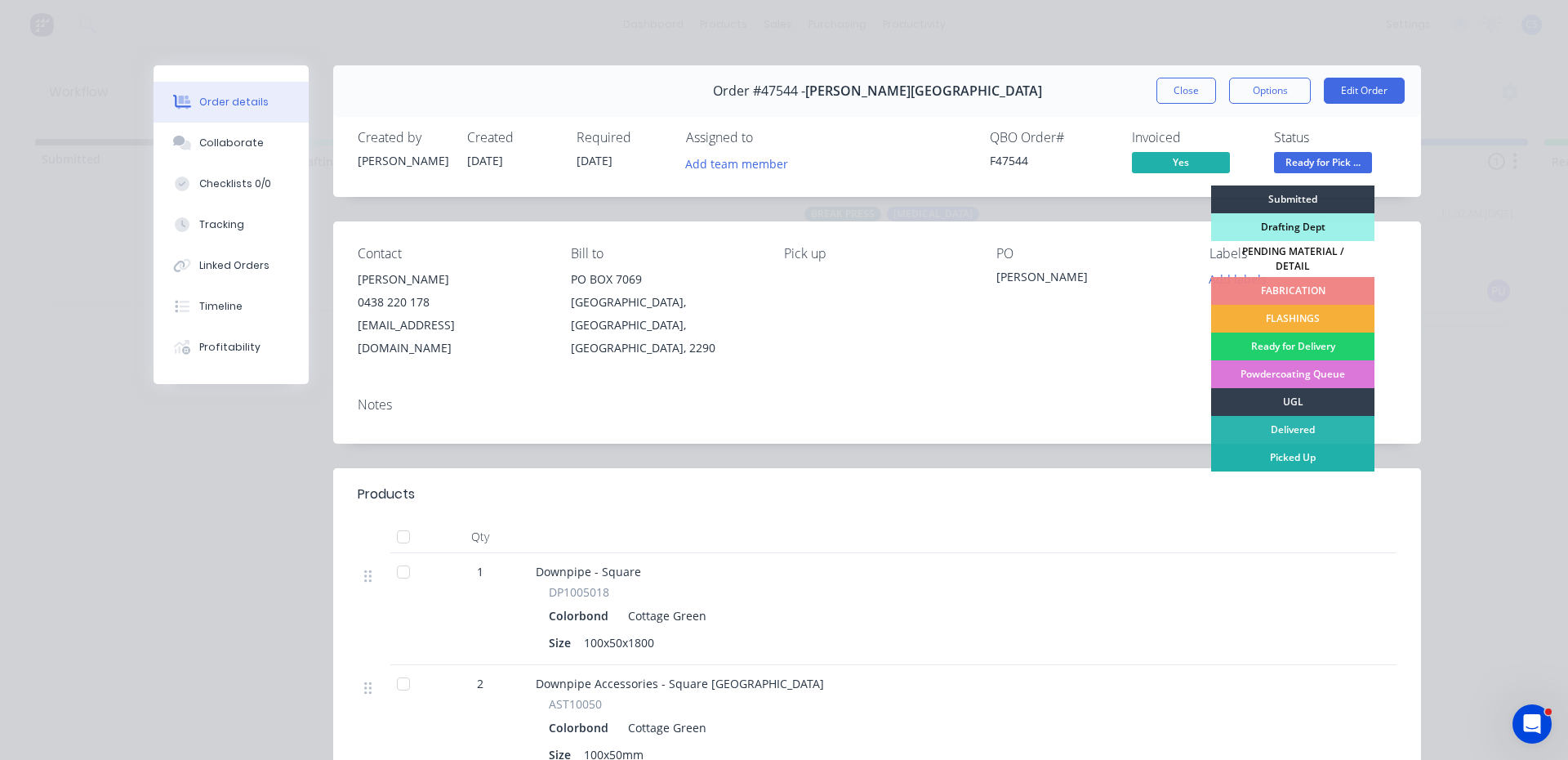
click at [1297, 443] on div "Picked Up" at bounding box center [1293, 457] width 164 height 28
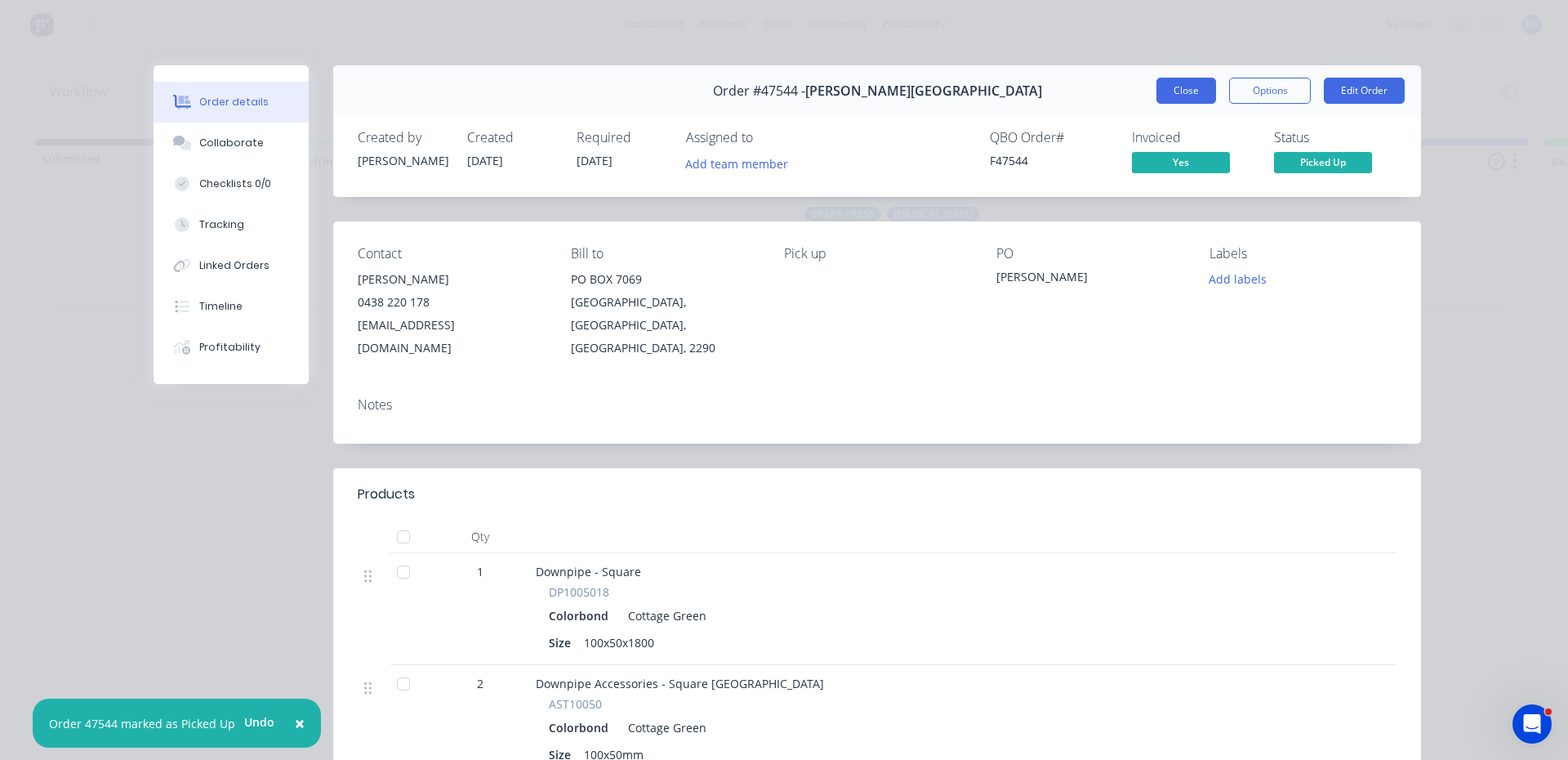
click at [1180, 81] on button "Close" at bounding box center [1186, 90] width 60 height 26
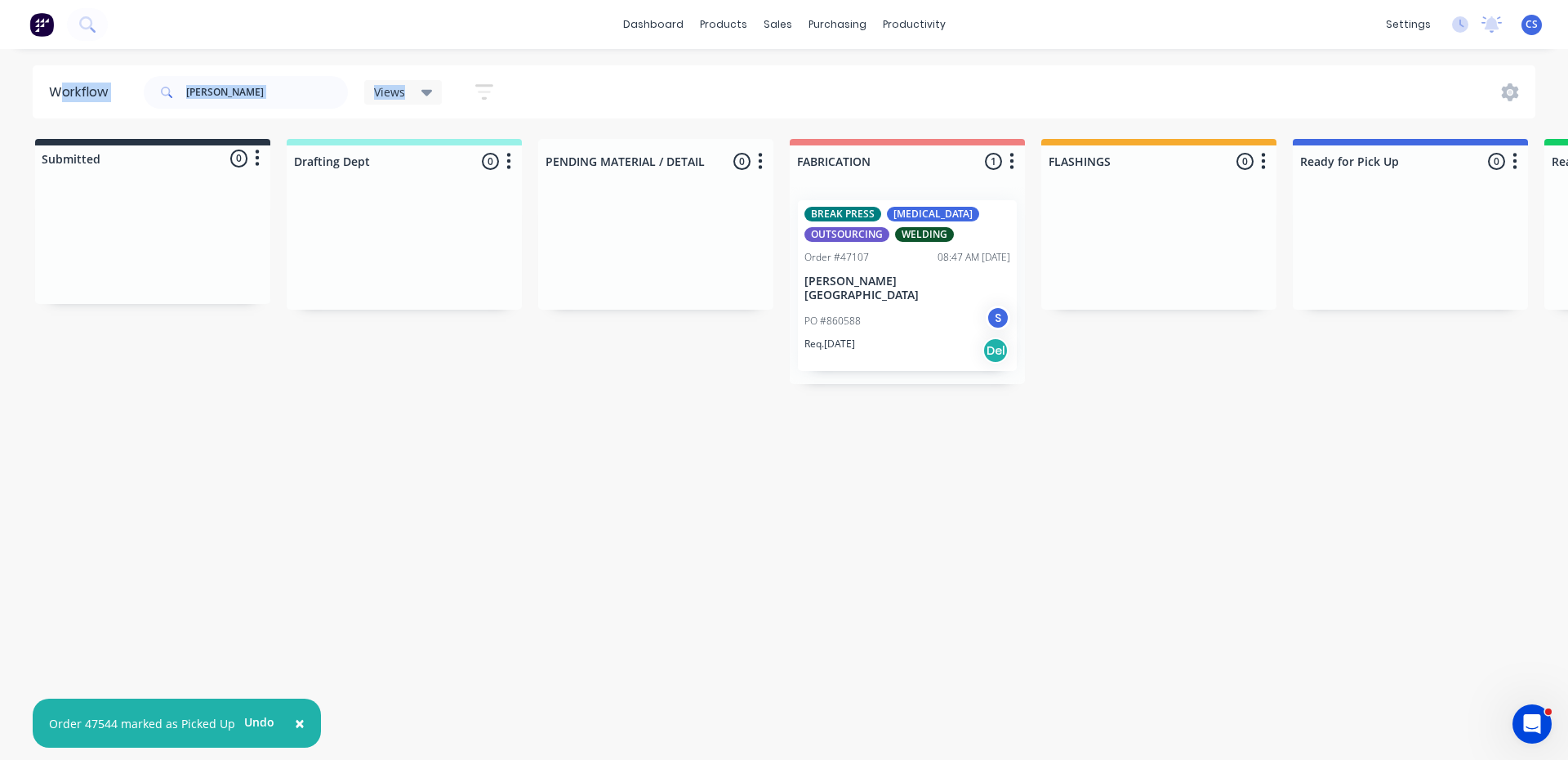
drag, startPoint x: 275, startPoint y: 64, endPoint x: 65, endPoint y: 83, distance: 210.9
click at [65, 83] on div "× Order 47544 marked as Picked Up Undo dashboard products sales purchasing prod…" at bounding box center [784, 331] width 1568 height 662
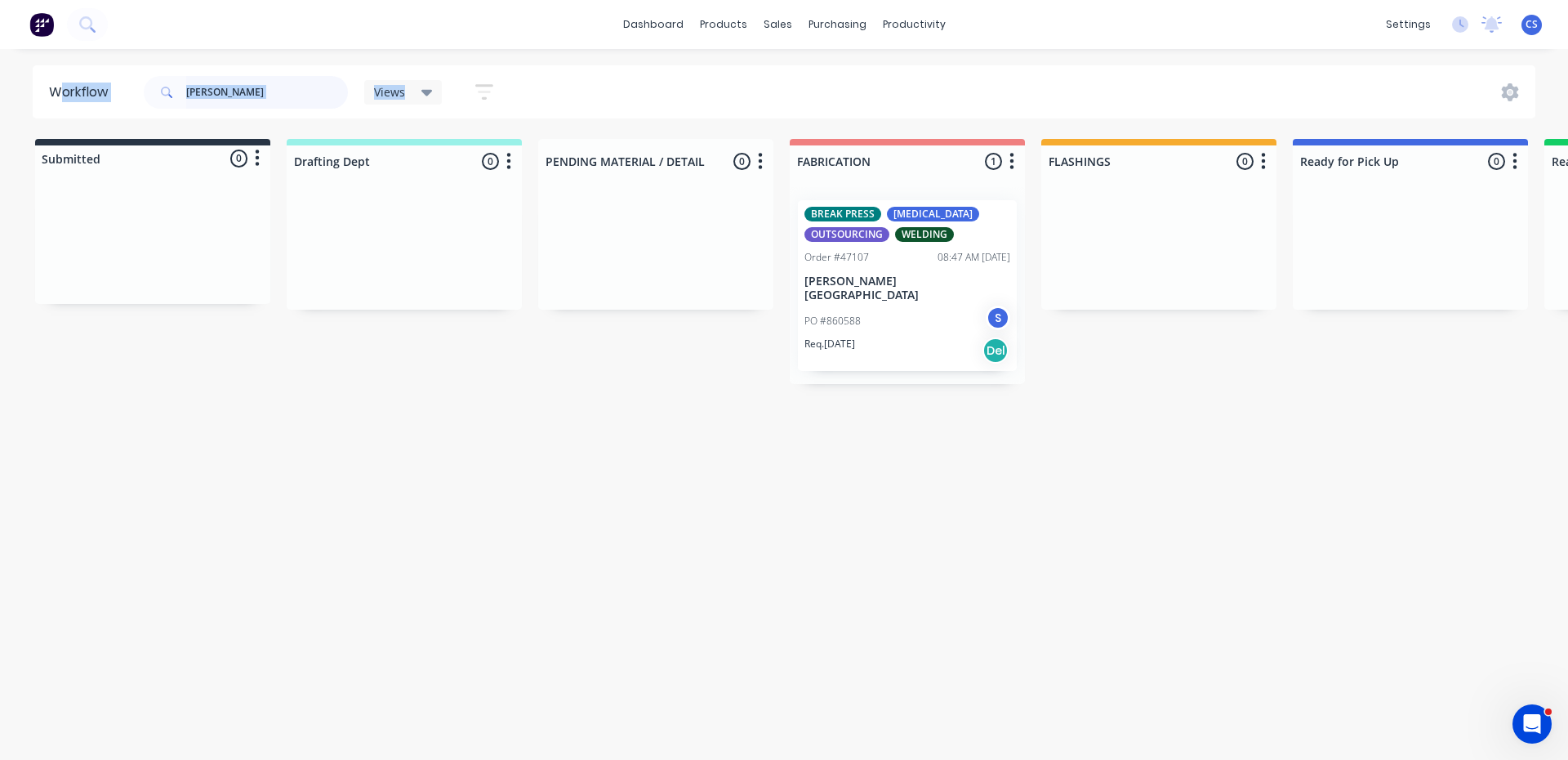
click at [243, 100] on input "BRAD" at bounding box center [267, 92] width 162 height 33
type input "B"
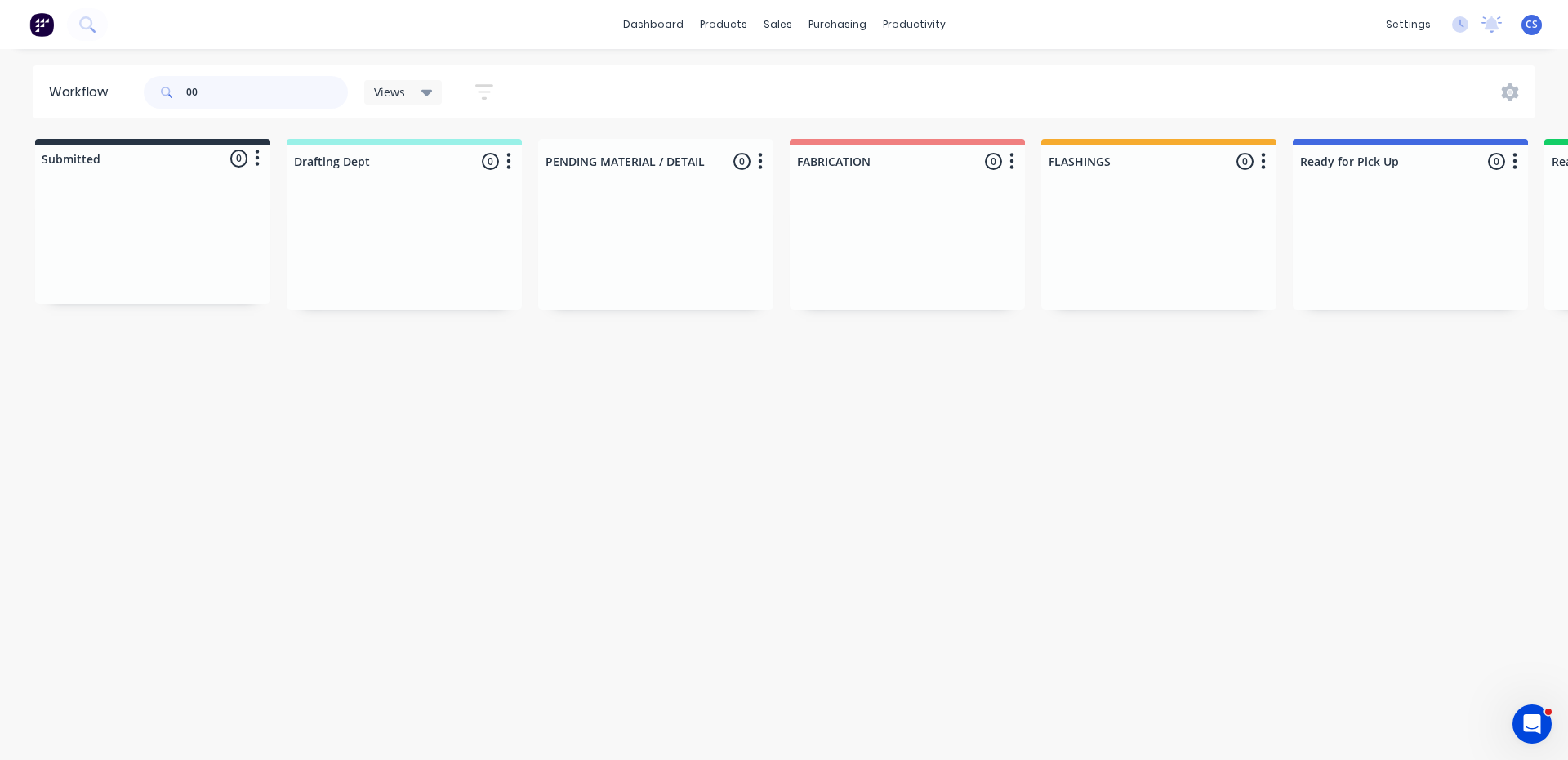
type input "0"
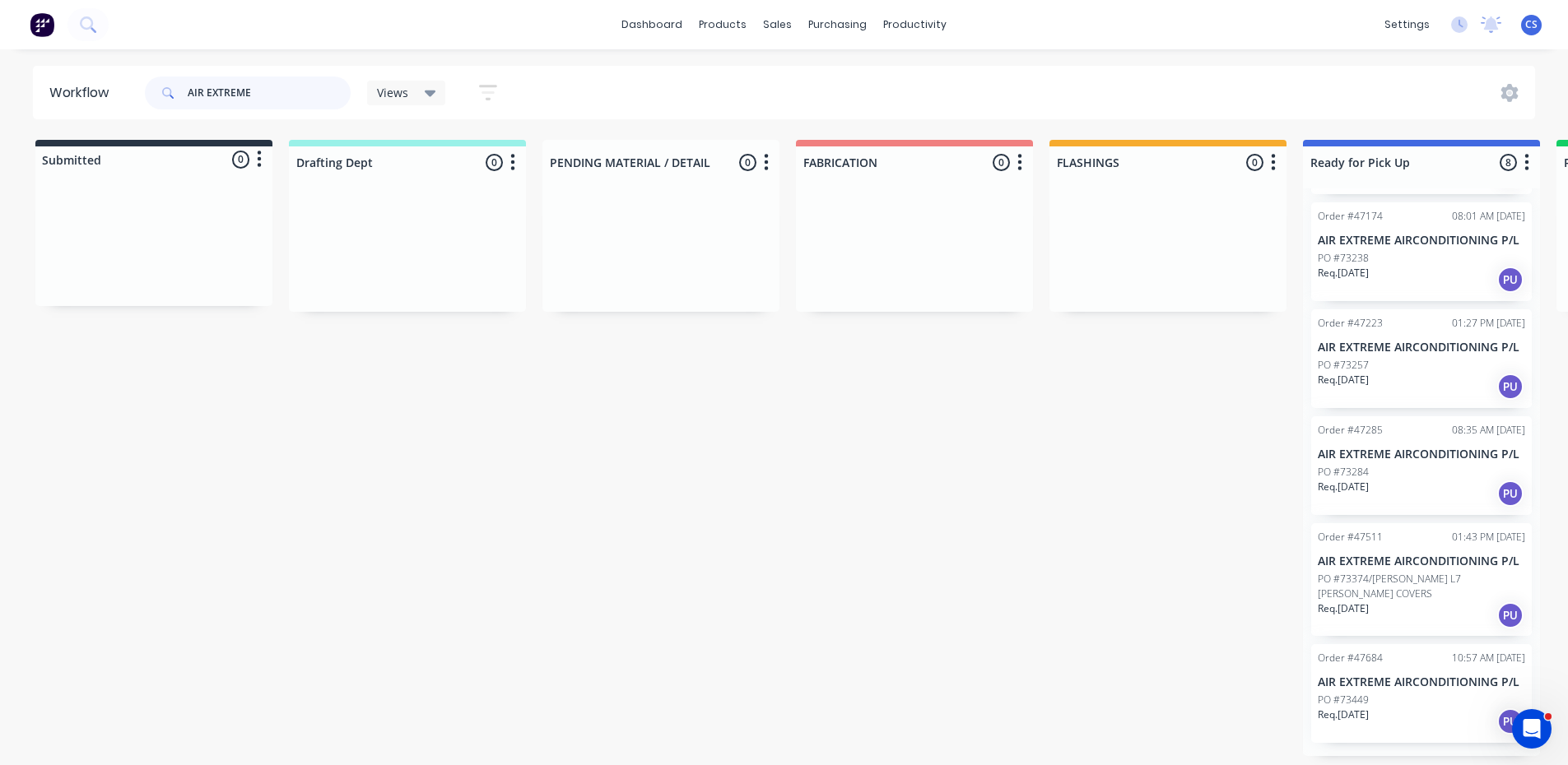
scroll to position [3, 0]
type input "AIR EXTREME"
click at [1379, 719] on div "Req. 11/09/25 PU" at bounding box center [1421, 721] width 207 height 28
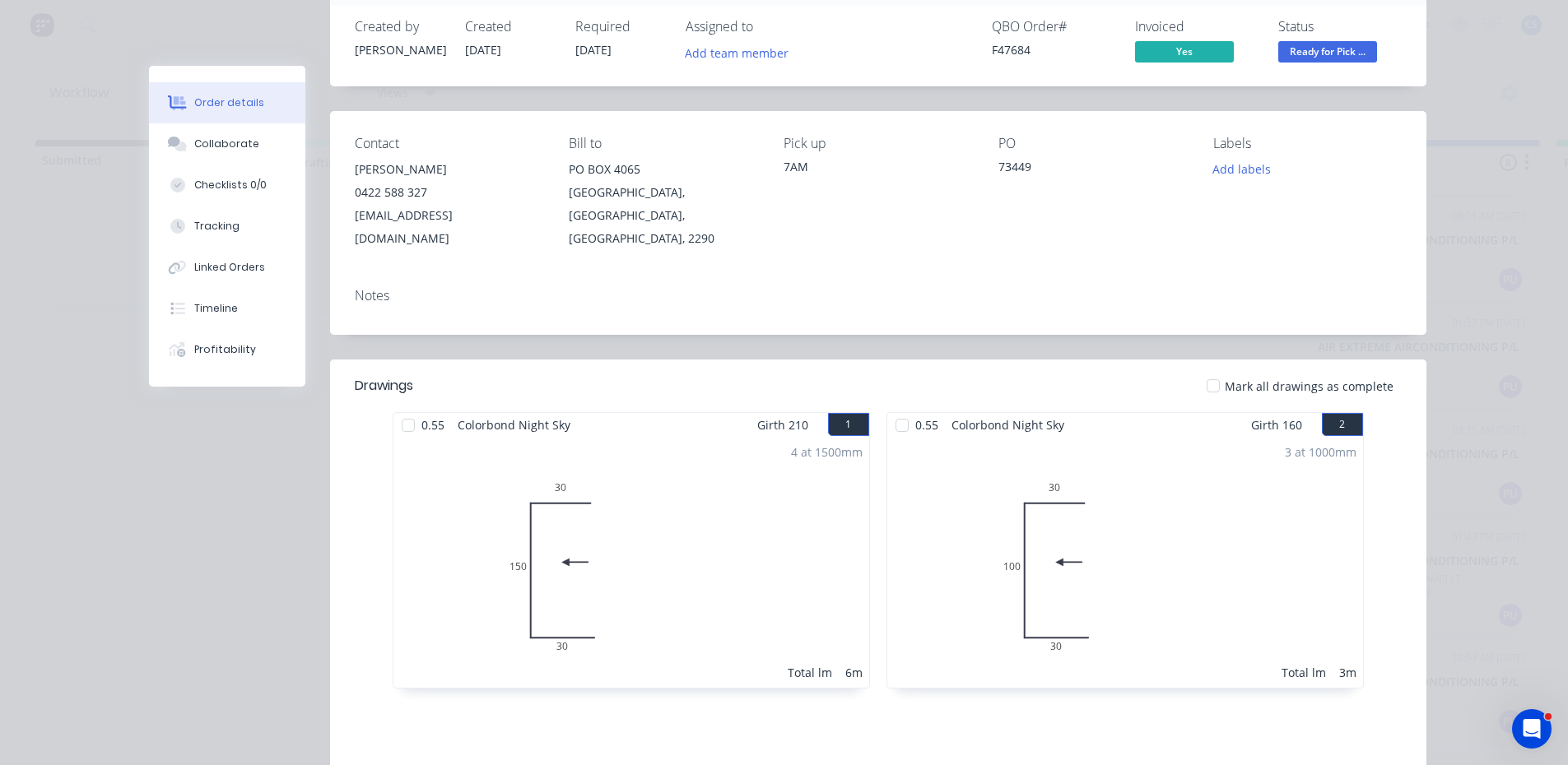
scroll to position [329, 0]
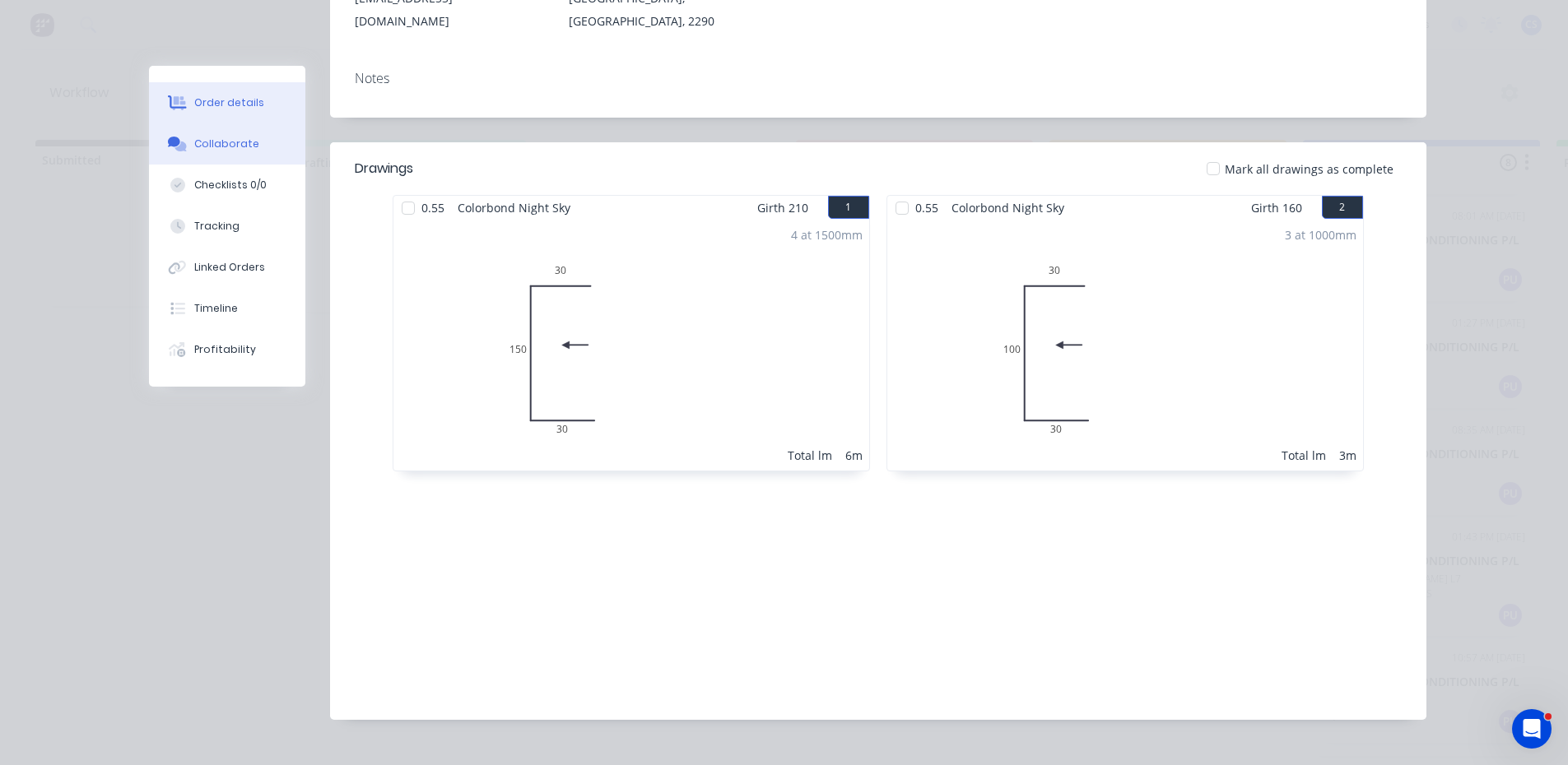
click at [260, 147] on button "Collaborate" at bounding box center [227, 144] width 157 height 41
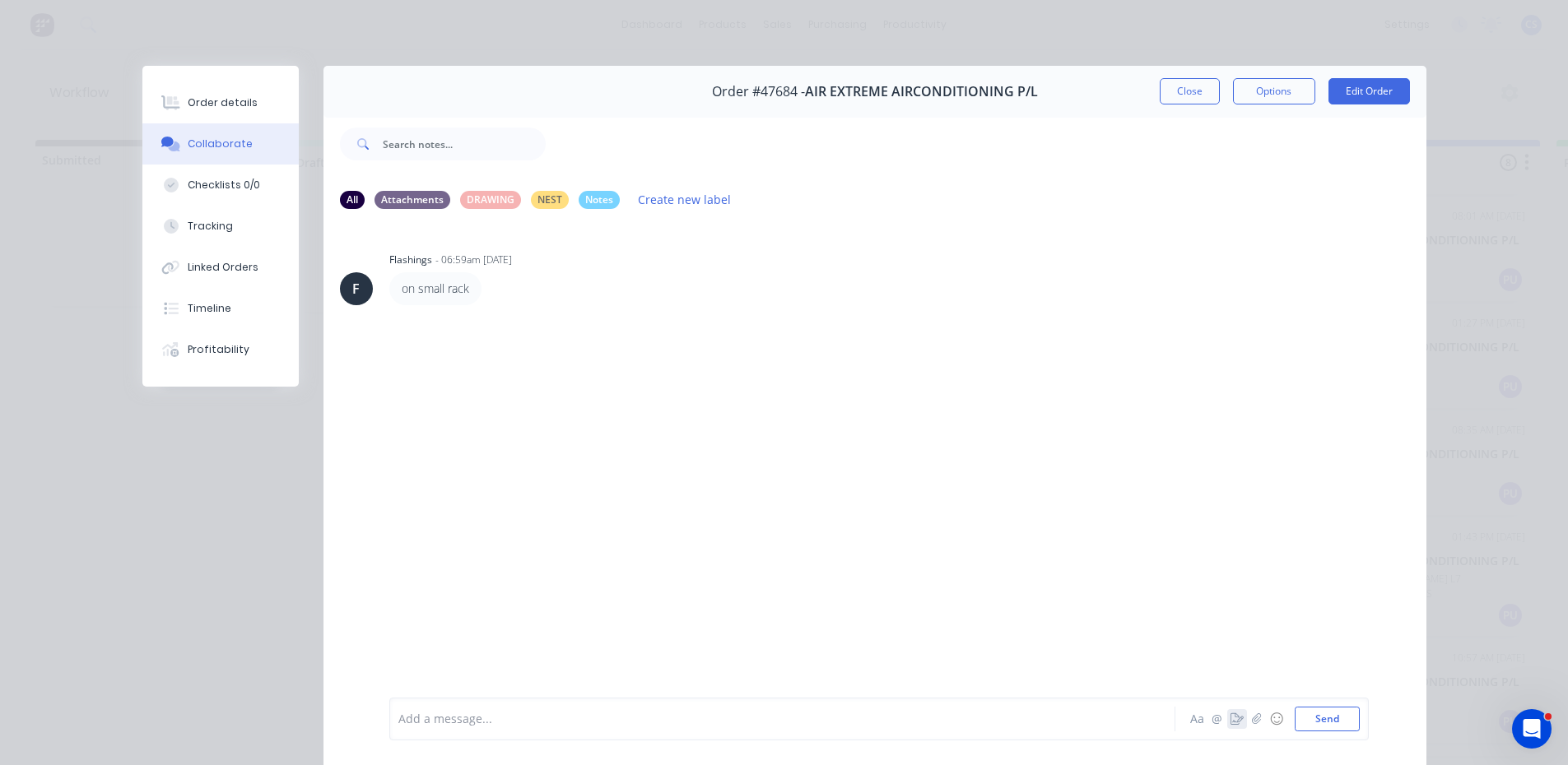
click at [1231, 719] on icon "button" at bounding box center [1237, 719] width 13 height 12
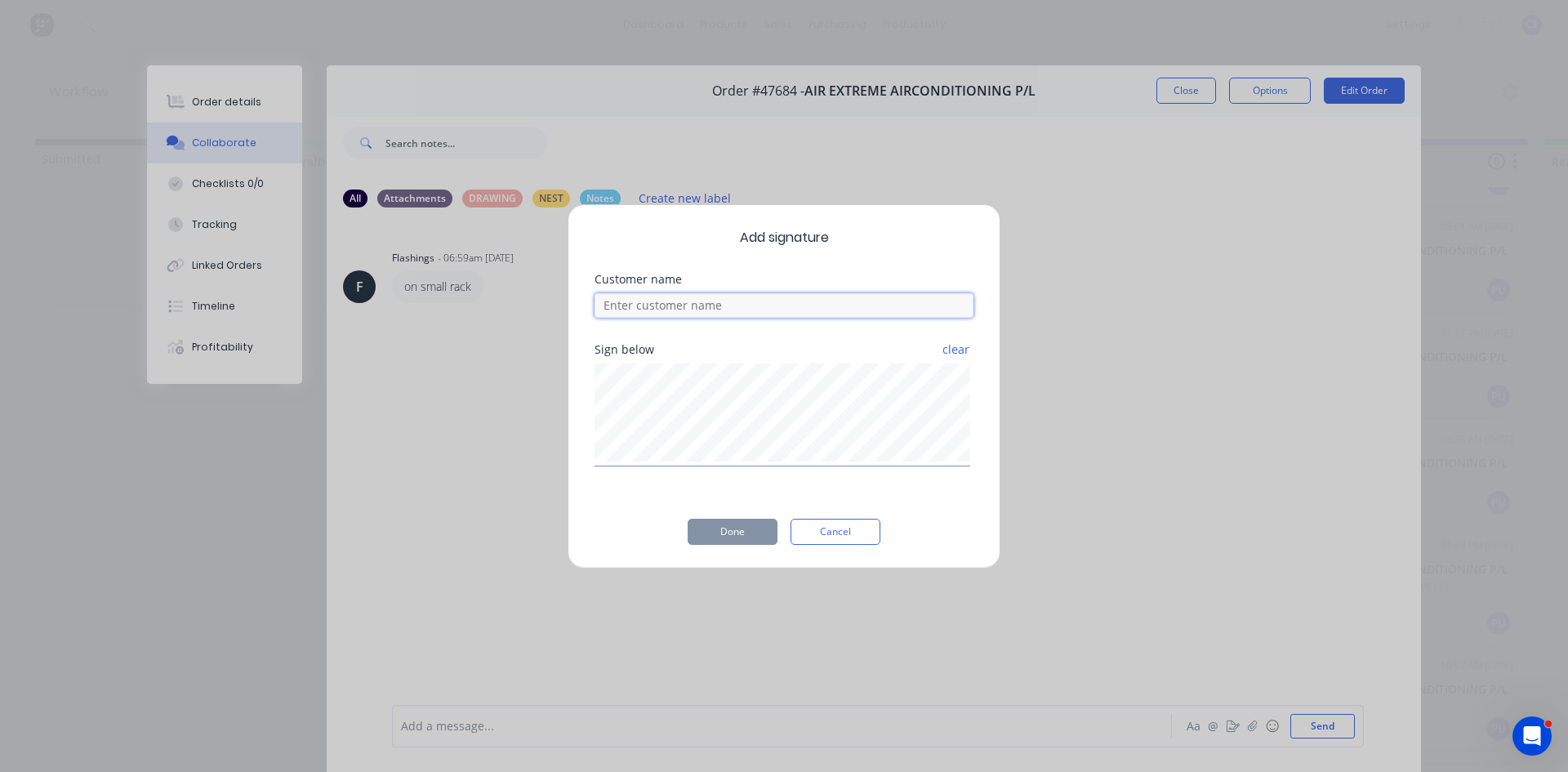
click at [842, 311] on input at bounding box center [784, 306] width 379 height 25
type input "NATHAN"
click at [763, 531] on button "Done" at bounding box center [732, 532] width 90 height 26
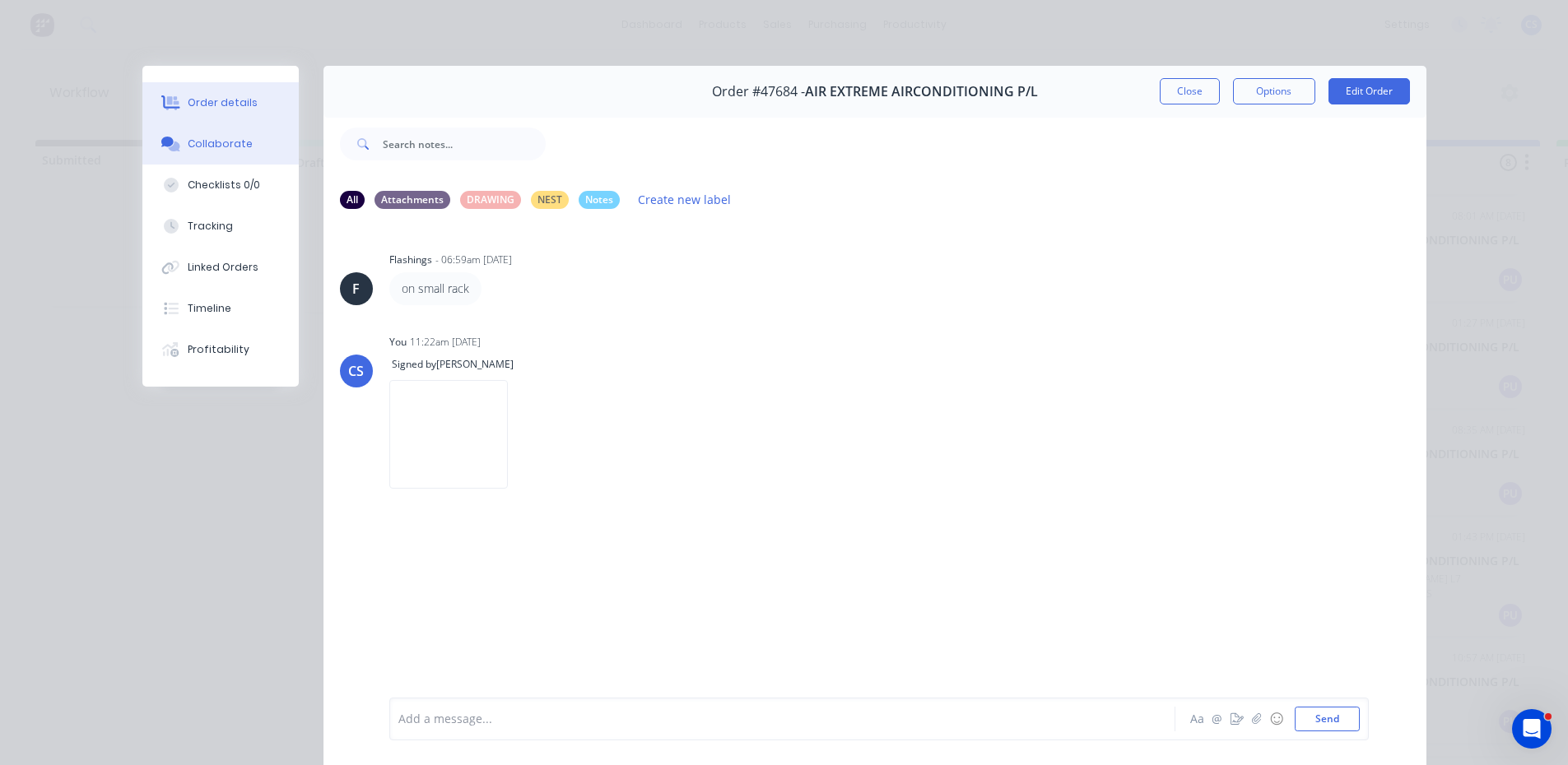
drag, startPoint x: 218, startPoint y: 108, endPoint x: 1342, endPoint y: 90, distance: 1124.1
click at [220, 107] on div "Order details" at bounding box center [223, 103] width 70 height 15
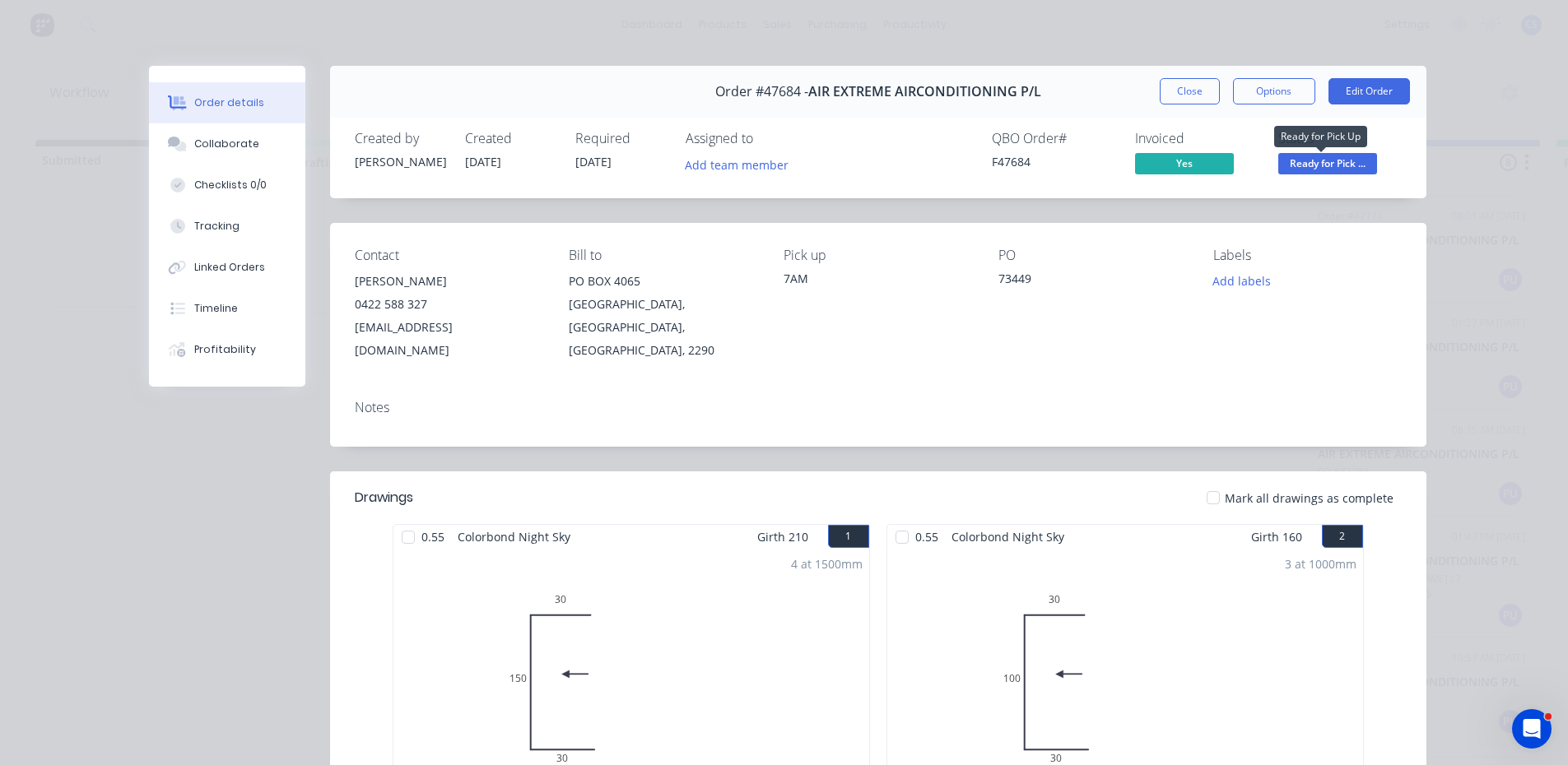
click at [1305, 164] on span "Ready for Pick ..." at bounding box center [1327, 163] width 99 height 21
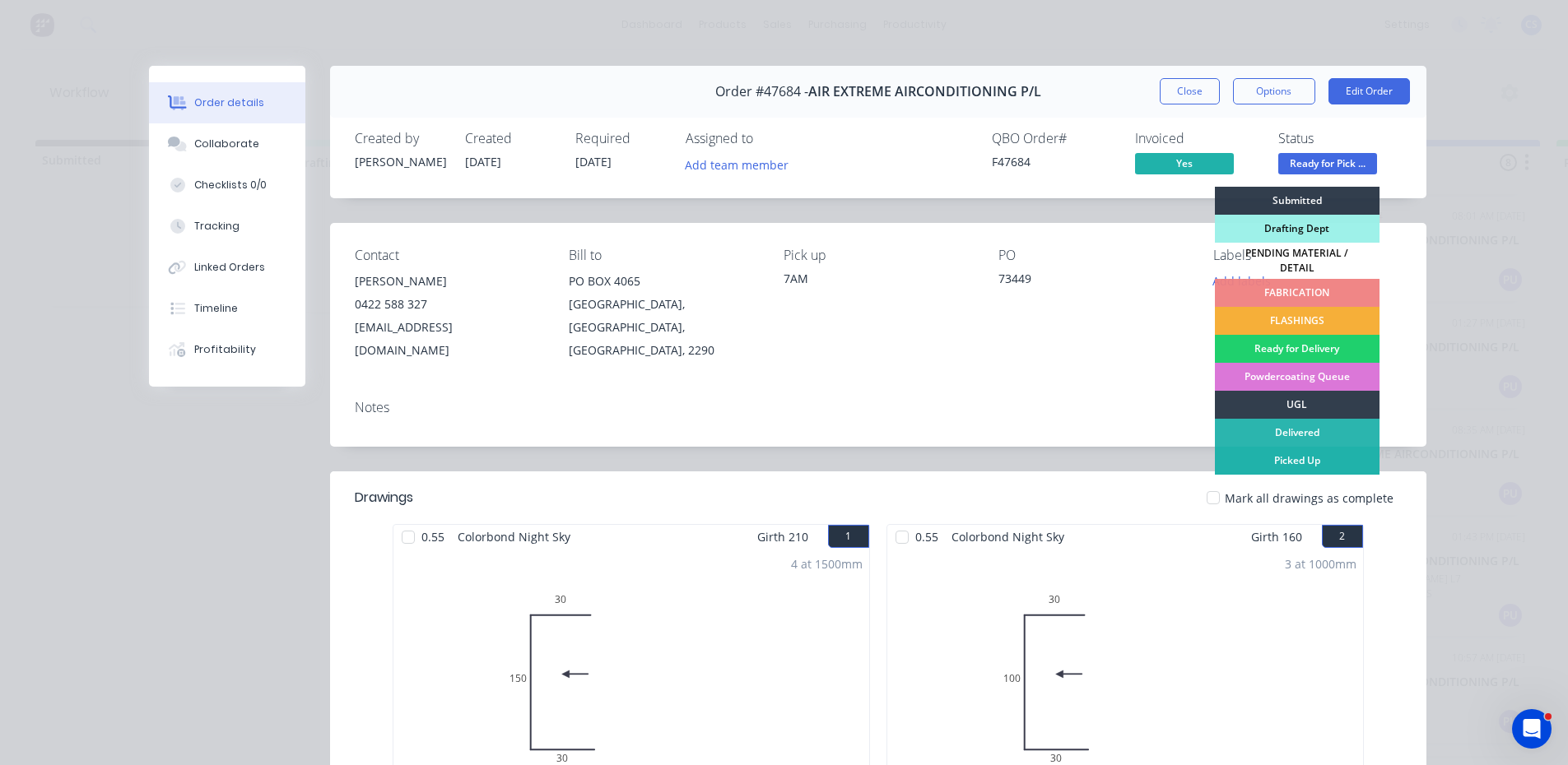
click at [1277, 461] on div "Picked Up" at bounding box center [1296, 460] width 165 height 28
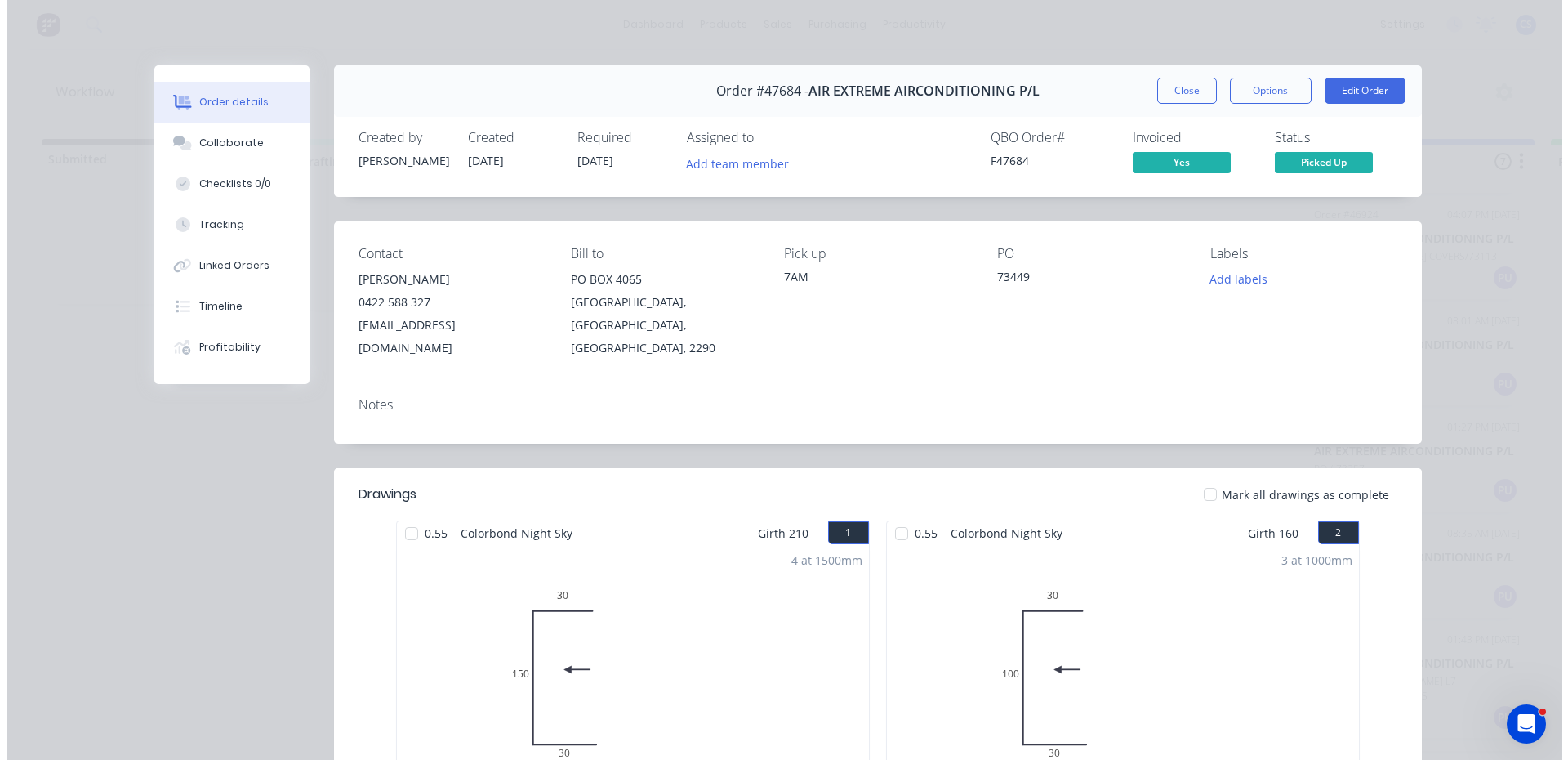
scroll to position [275, 0]
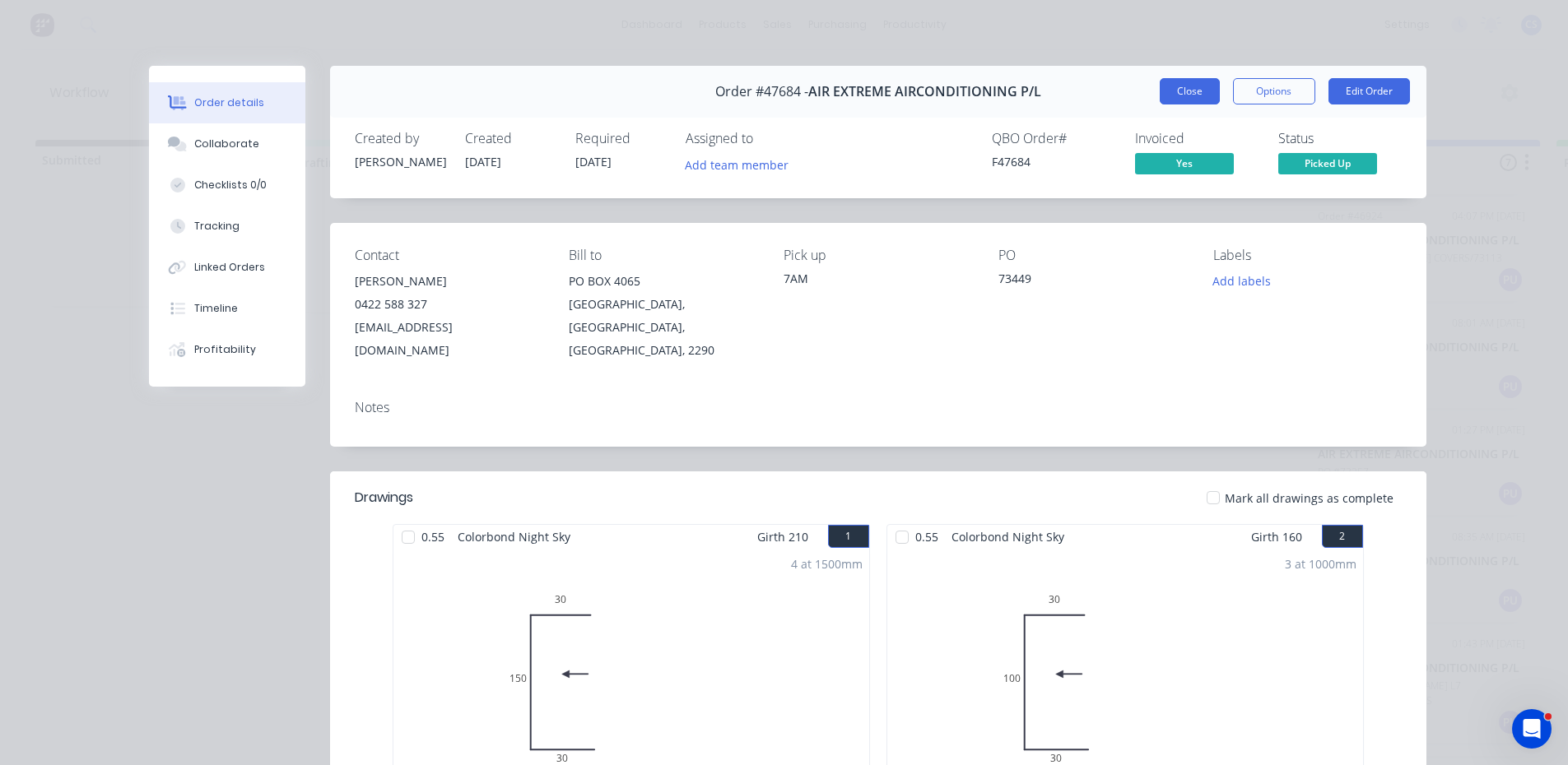
click at [1168, 86] on button "Close" at bounding box center [1189, 91] width 60 height 26
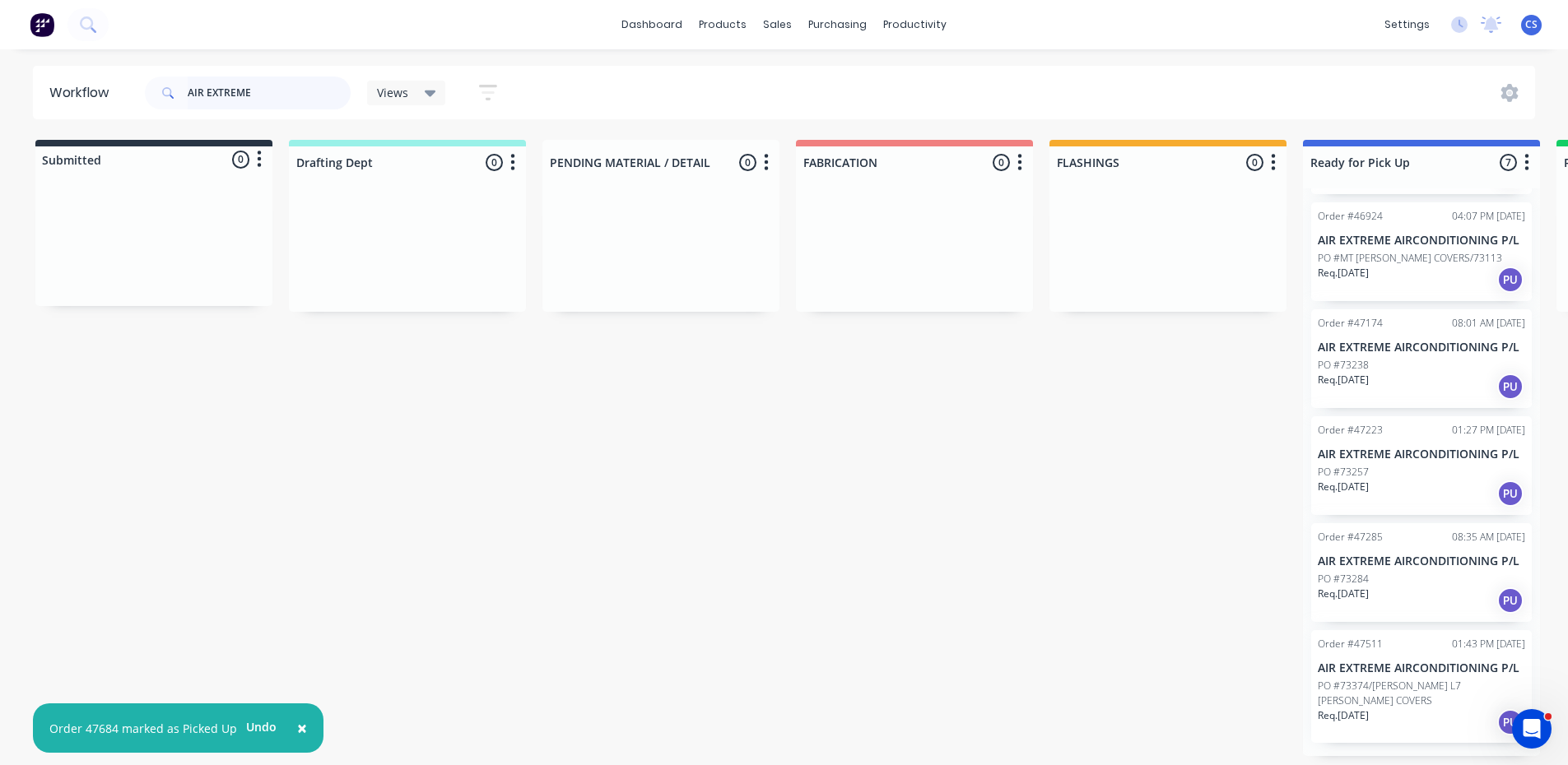
drag, startPoint x: 262, startPoint y: 99, endPoint x: 152, endPoint y: 106, distance: 110.2
click at [153, 106] on div "AIR EXTREME" at bounding box center [248, 93] width 205 height 33
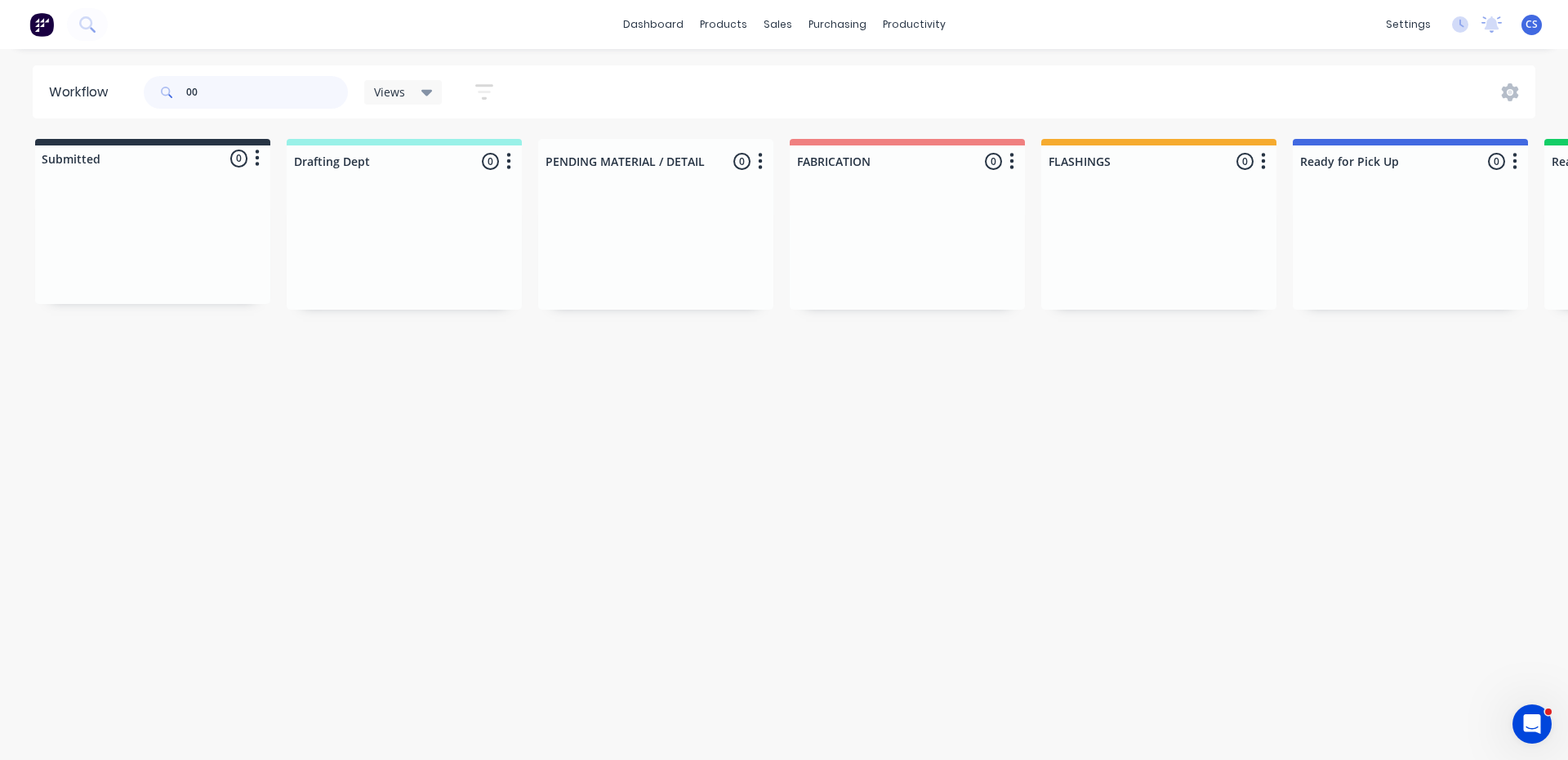
type input "0"
type input "MCKEE"
click at [1390, 277] on div "Req. 10/09/25 PU" at bounding box center [1411, 291] width 206 height 28
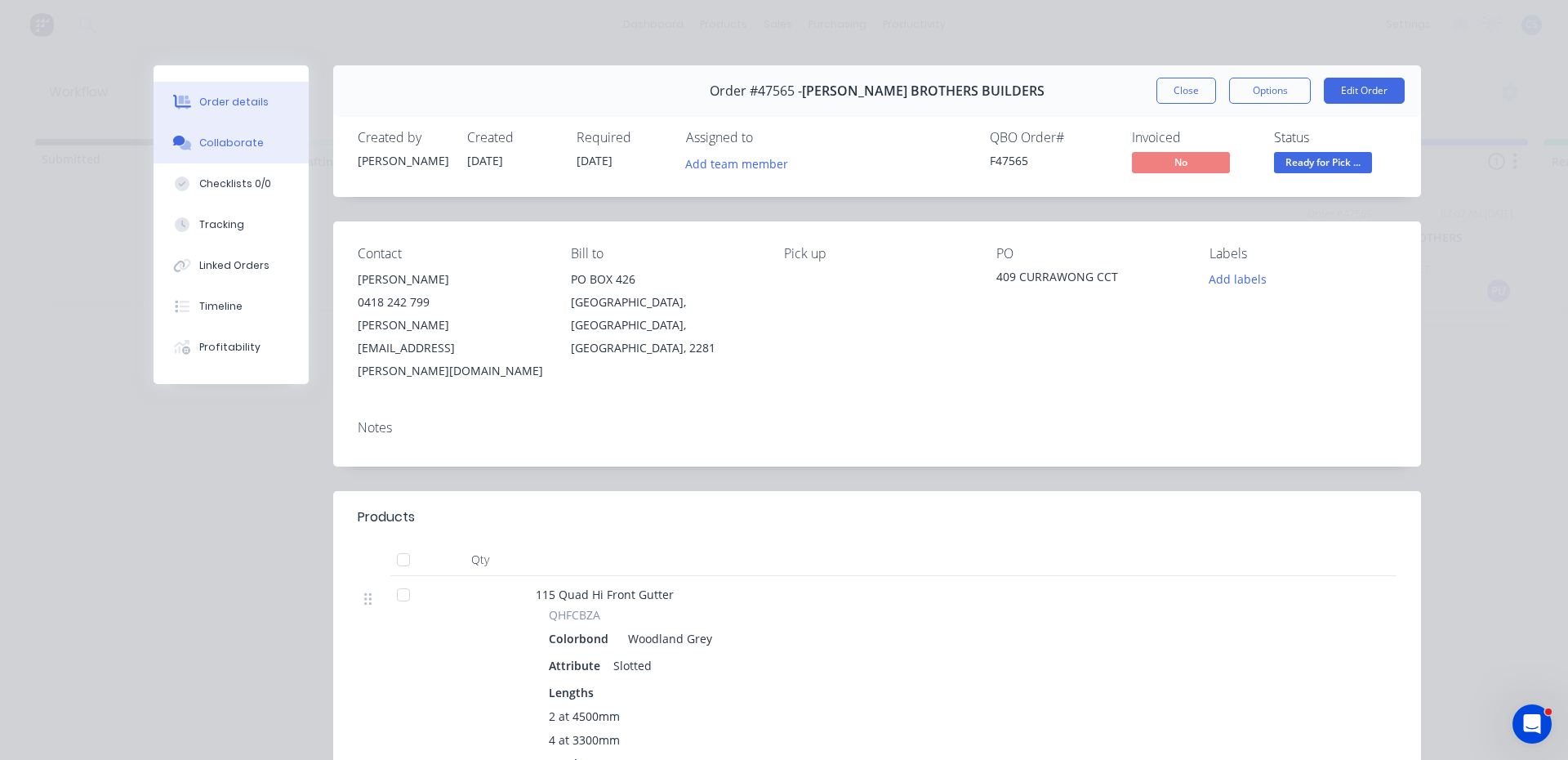
click at [243, 150] on div "Collaborate" at bounding box center [231, 143] width 64 height 15
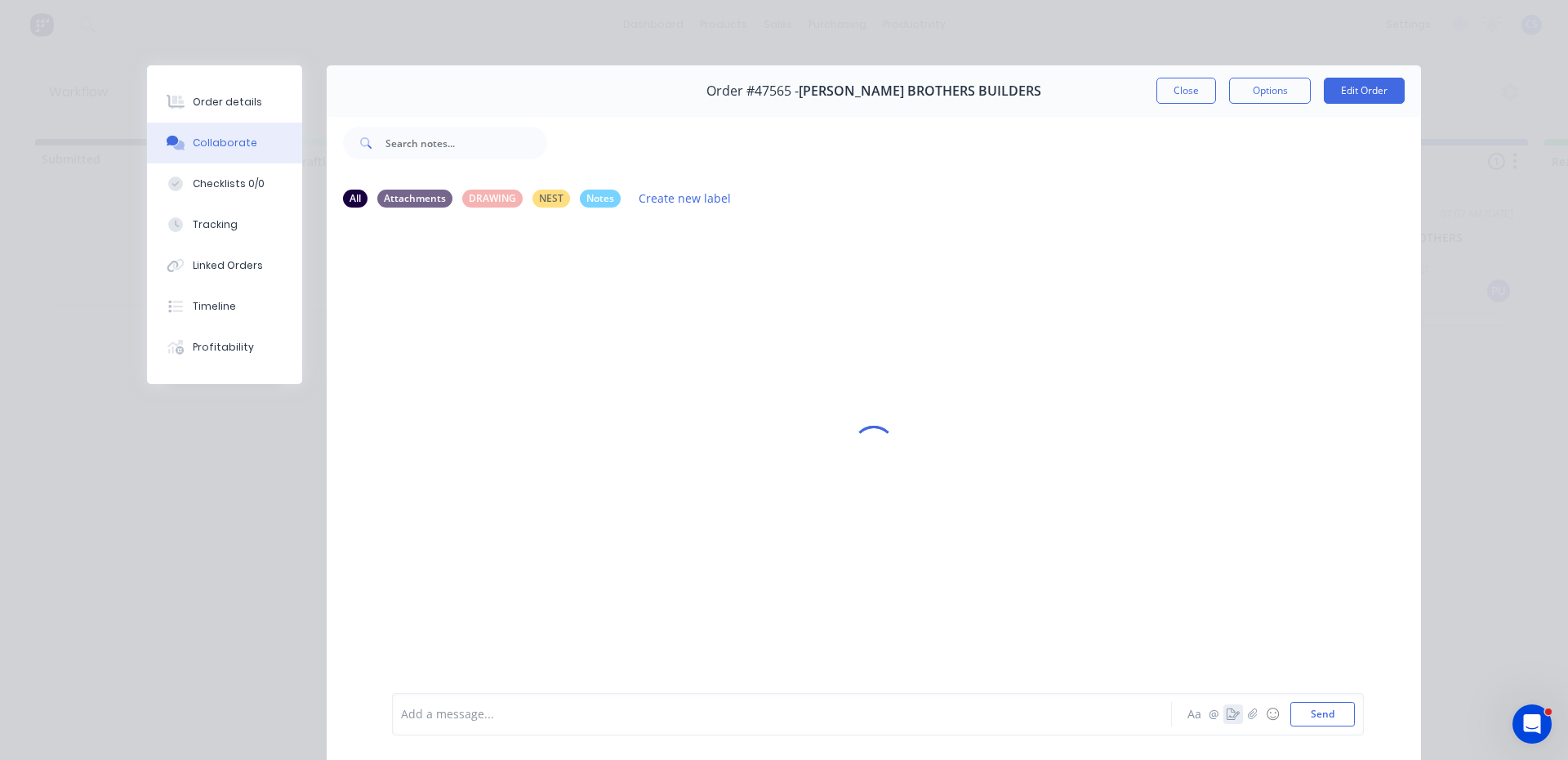
click at [1227, 710] on icon "button" at bounding box center [1233, 714] width 13 height 12
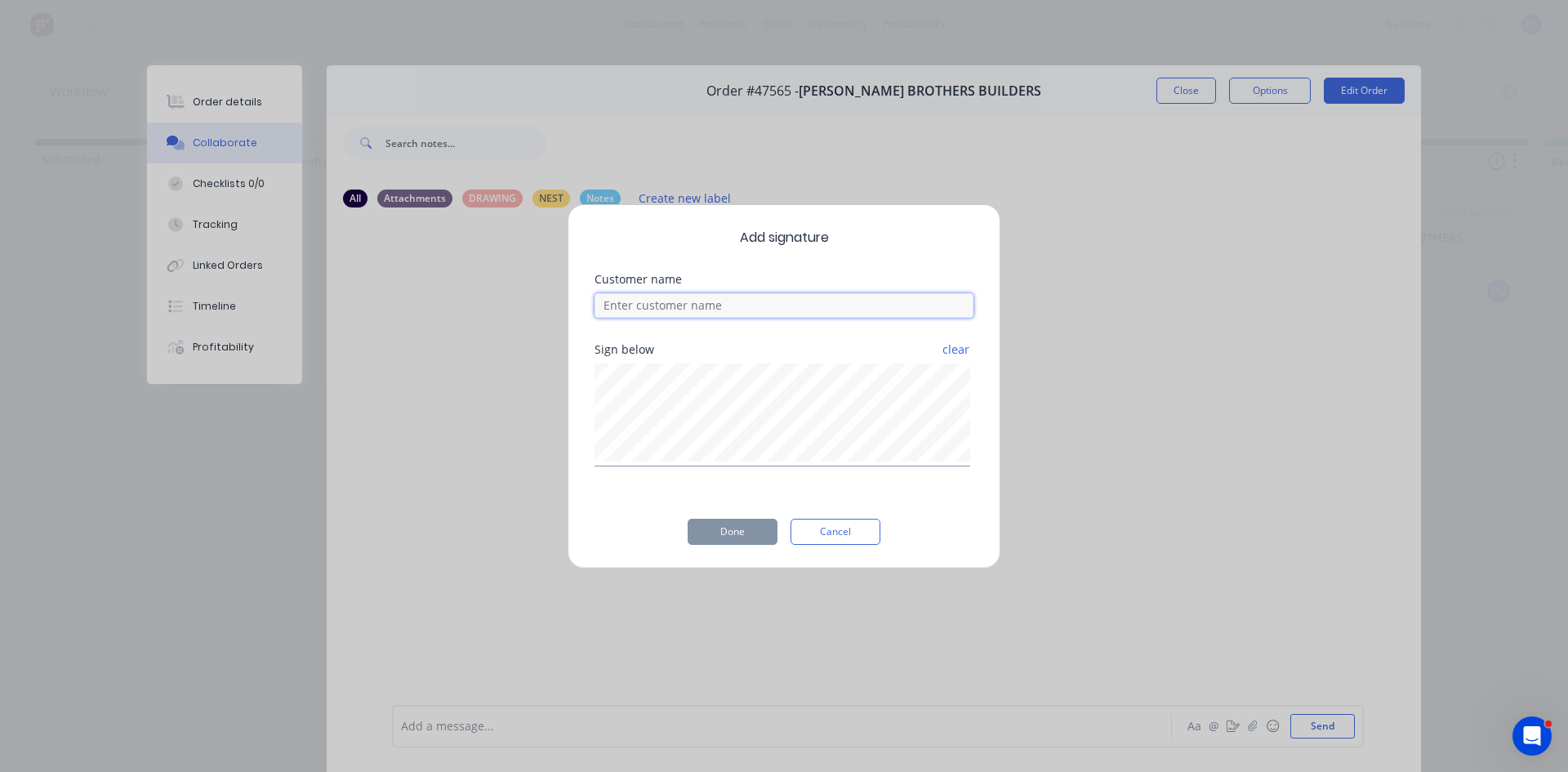
click at [718, 304] on input at bounding box center [784, 306] width 379 height 25
type input "DENNIS"
drag, startPoint x: 756, startPoint y: 530, endPoint x: 1094, endPoint y: 636, distance: 354.2
click at [756, 529] on button "Done" at bounding box center [732, 532] width 90 height 26
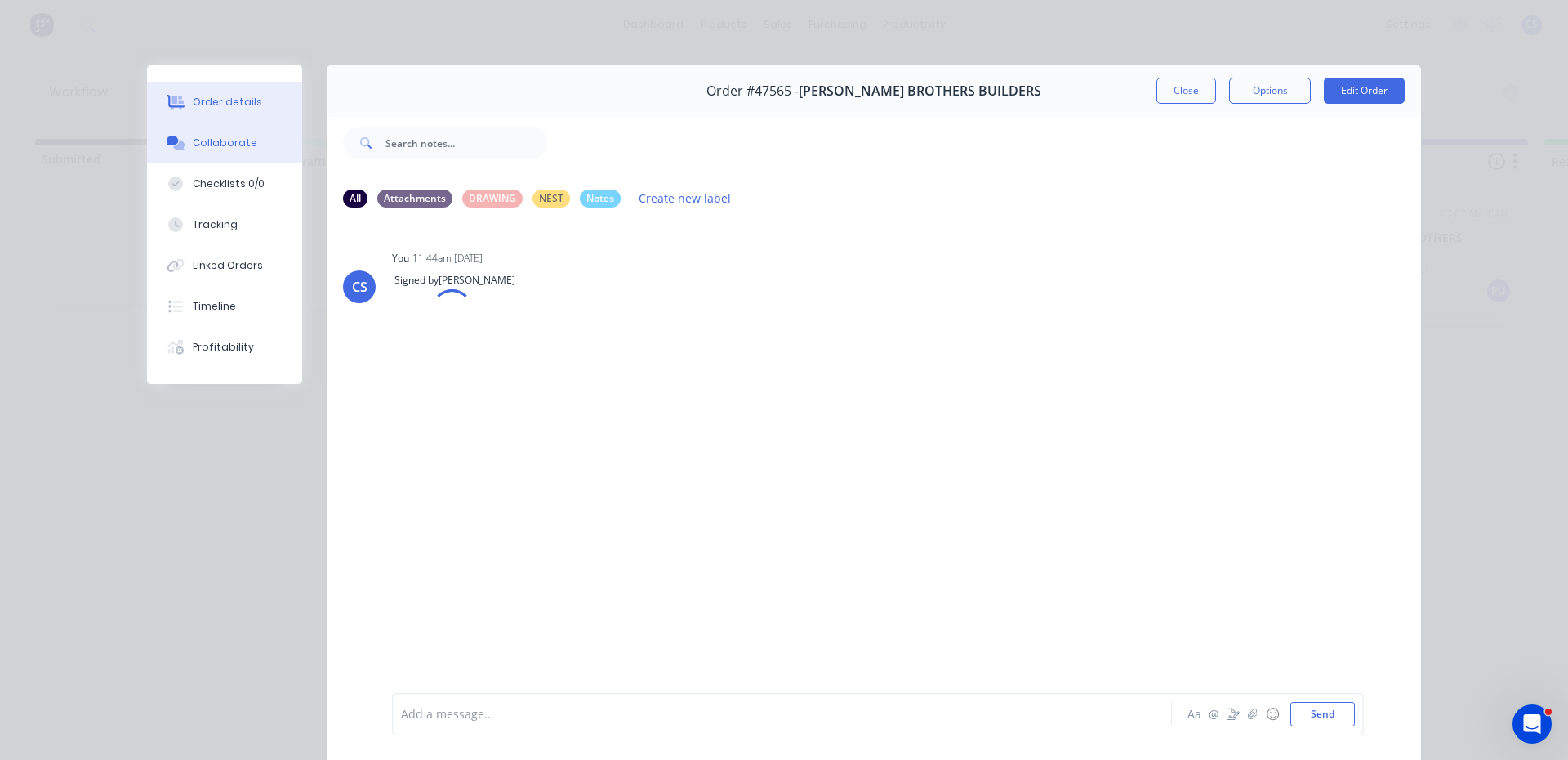
click at [252, 99] on button "Order details" at bounding box center [224, 102] width 155 height 41
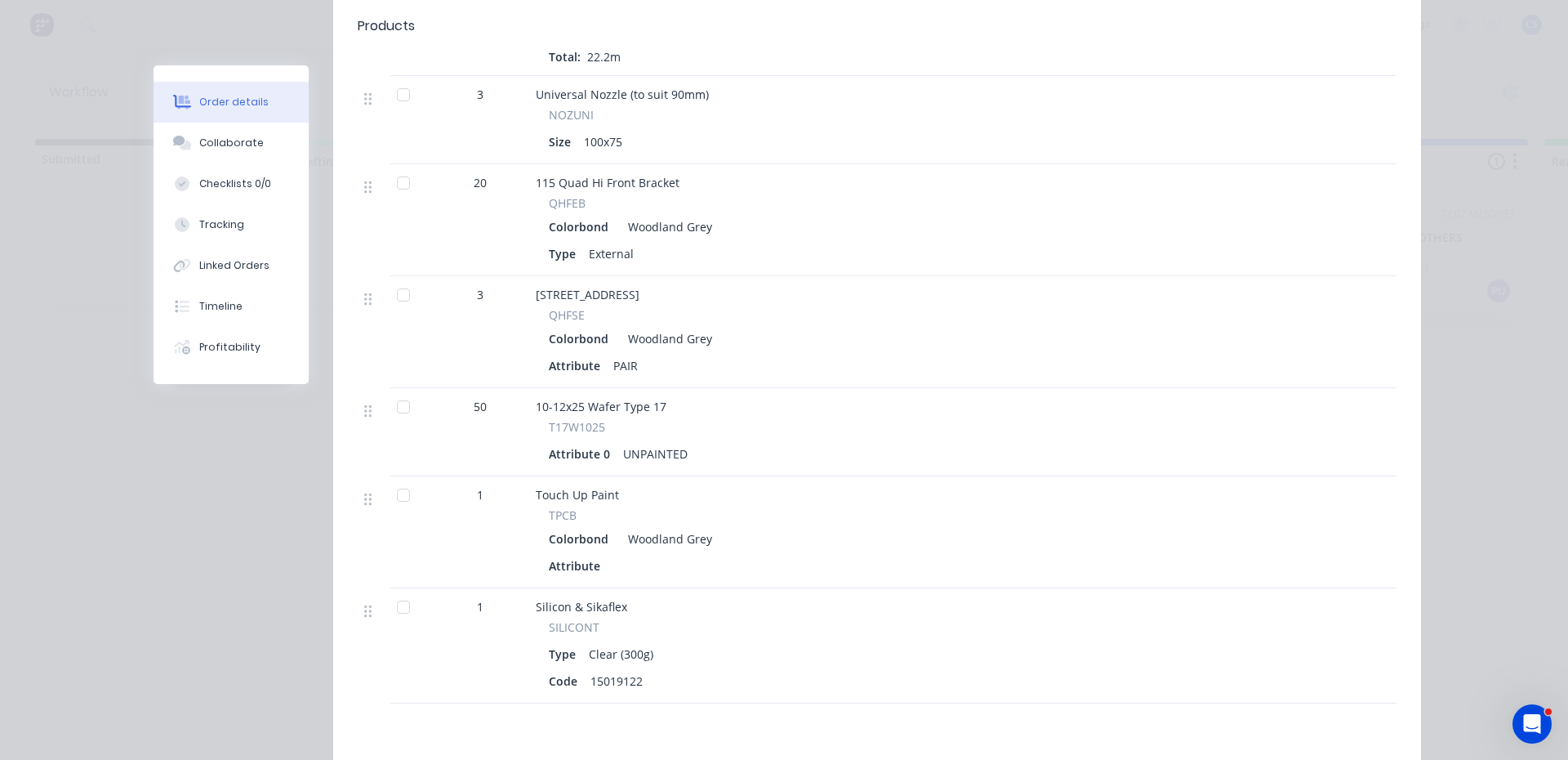
scroll to position [735, 0]
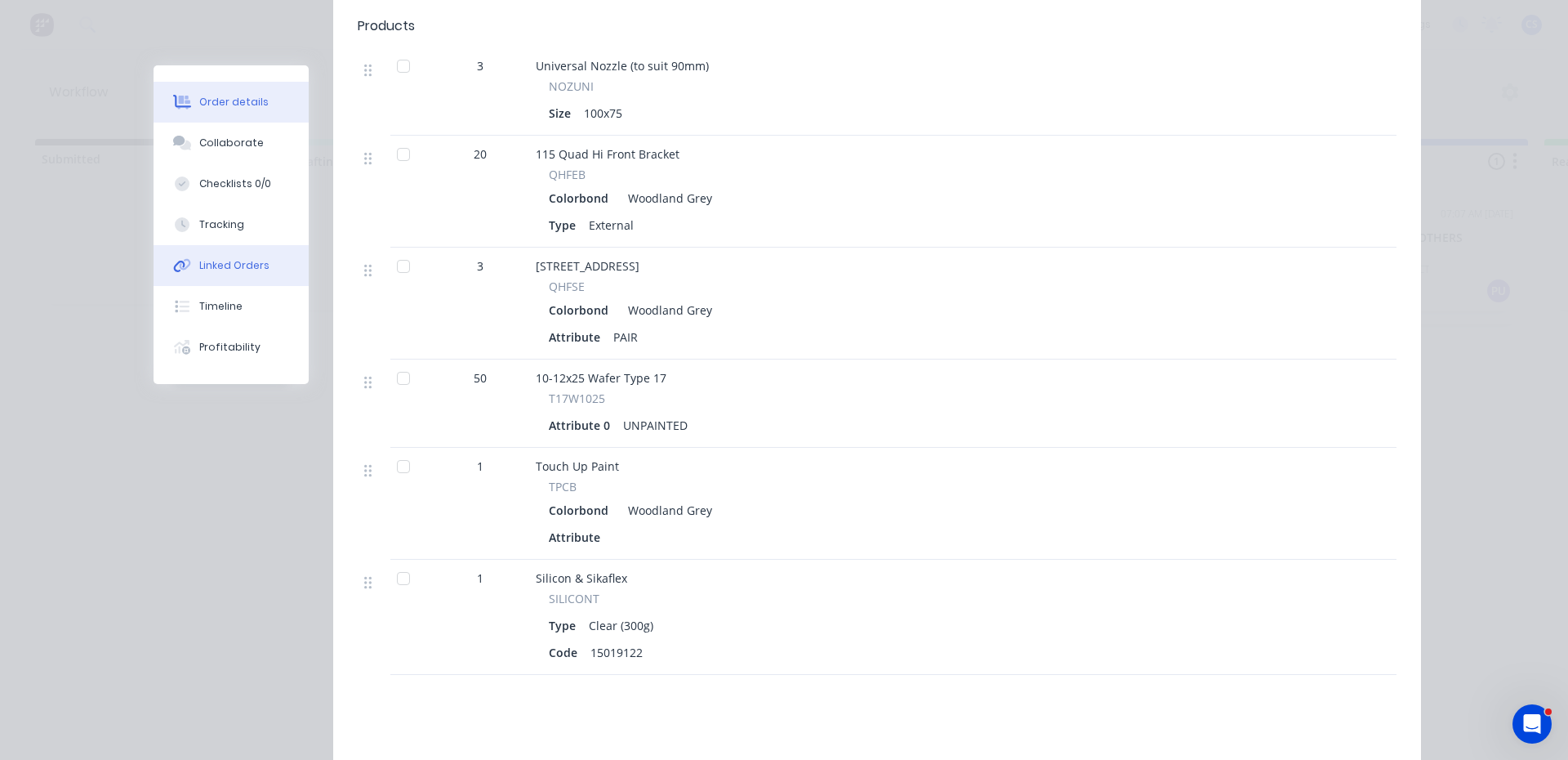
click at [225, 253] on button "Linked Orders" at bounding box center [231, 266] width 155 height 41
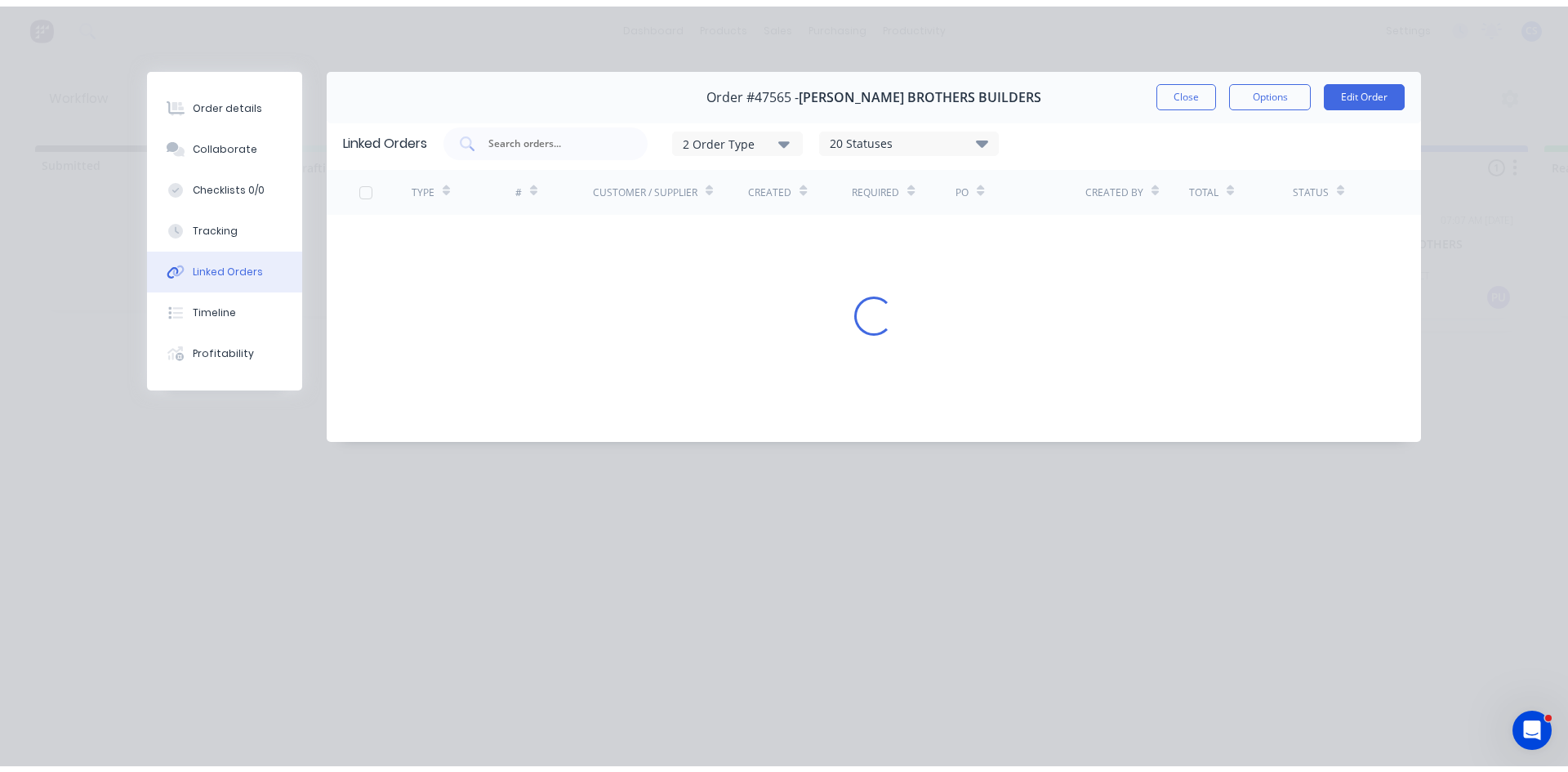
scroll to position [0, 0]
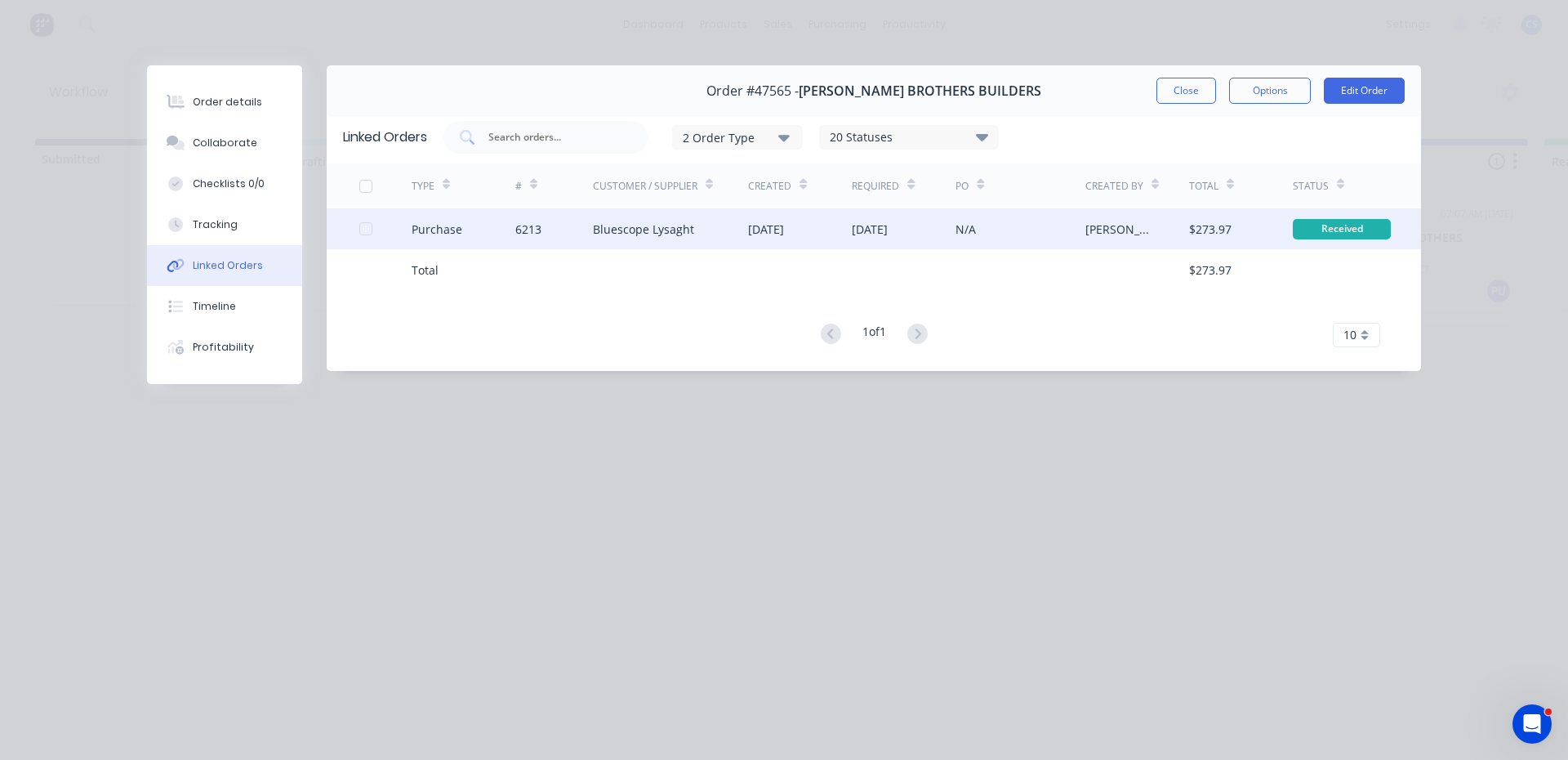
click at [664, 231] on div "Bluescope Lysaght" at bounding box center [643, 229] width 101 height 17
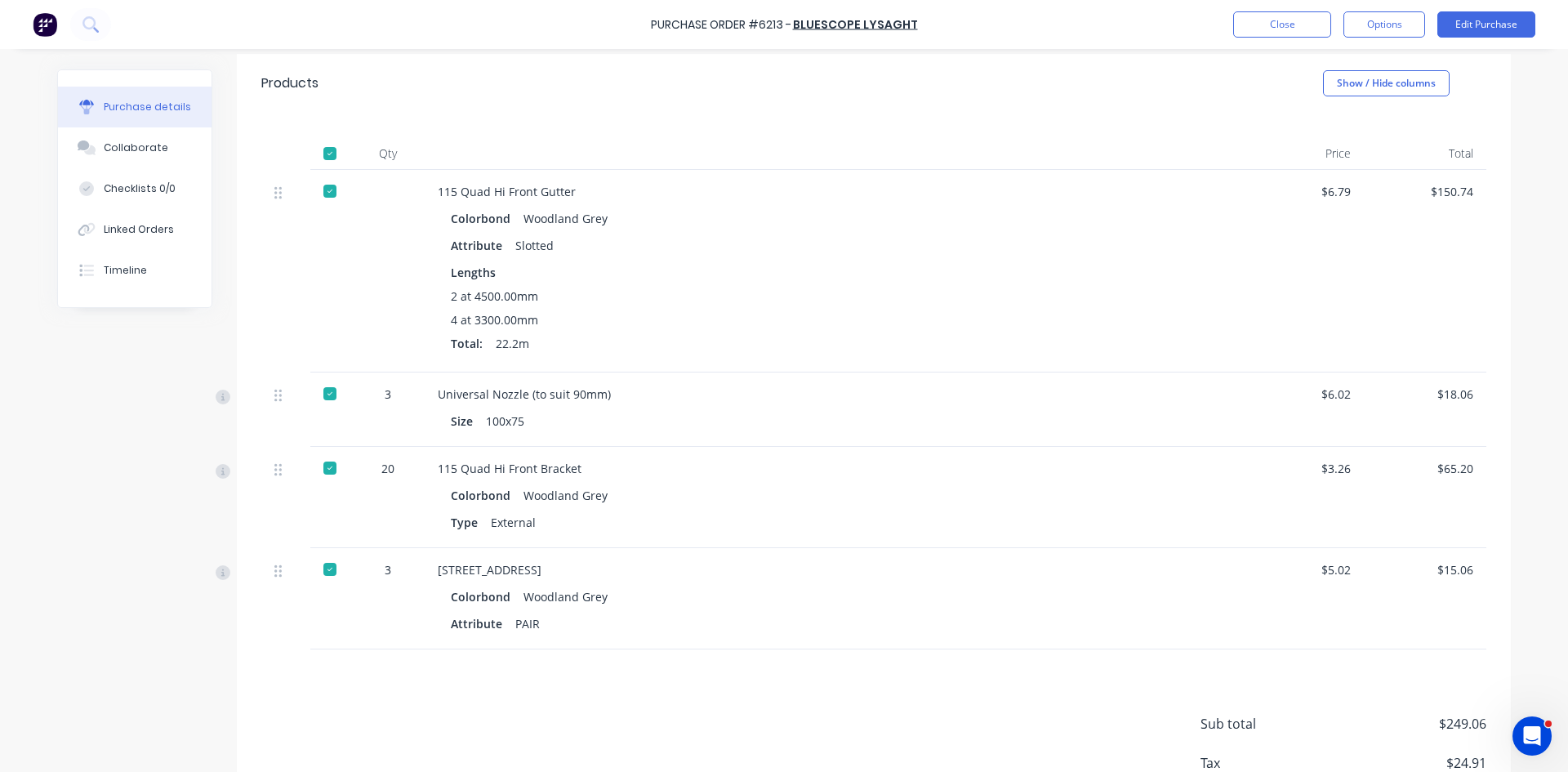
scroll to position [437, 0]
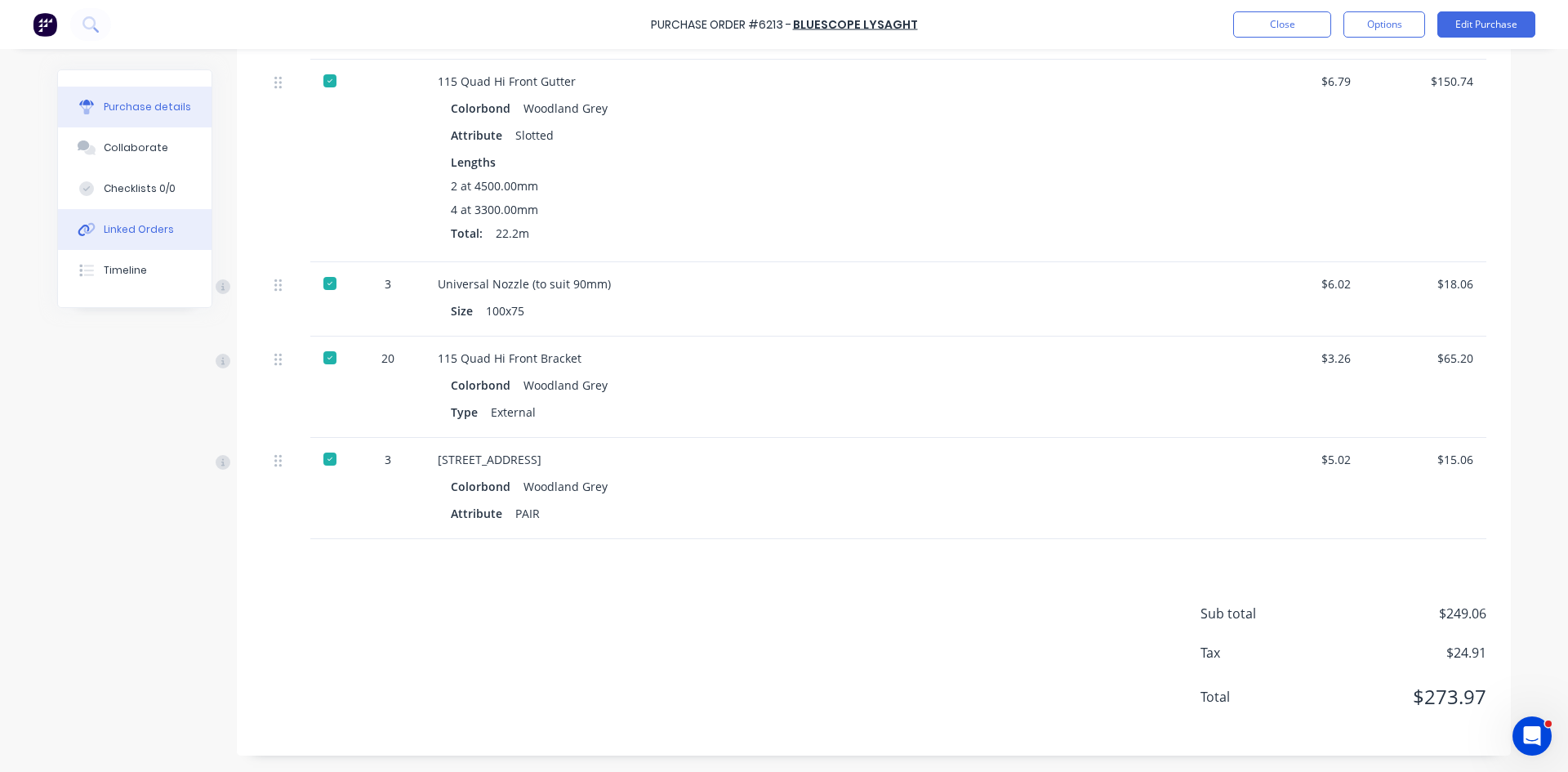
click at [130, 222] on div "Linked Orders" at bounding box center [138, 229] width 70 height 15
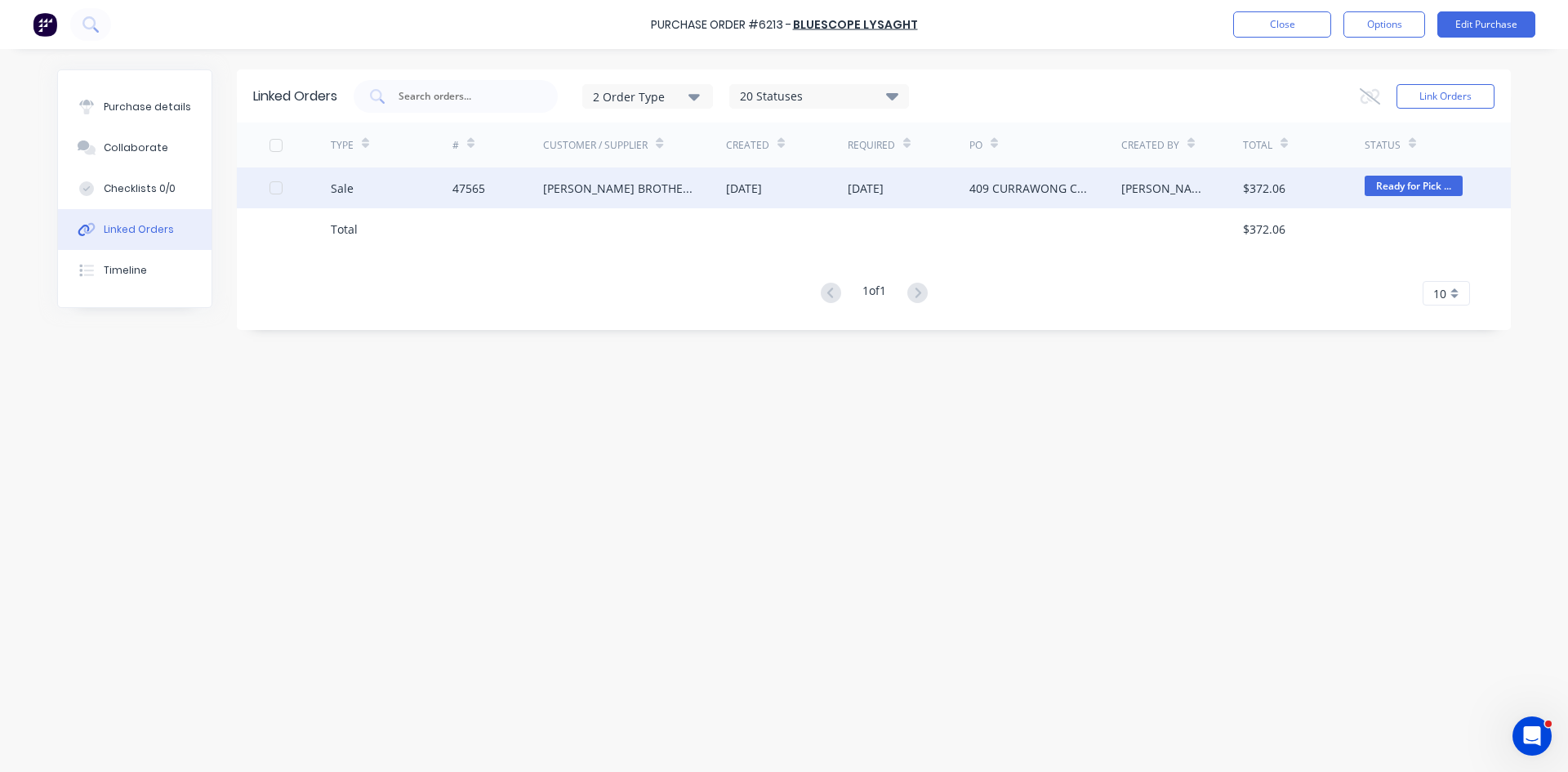
click at [671, 183] on div "McKEE BROTHERS BUILDERS" at bounding box center [618, 188] width 150 height 17
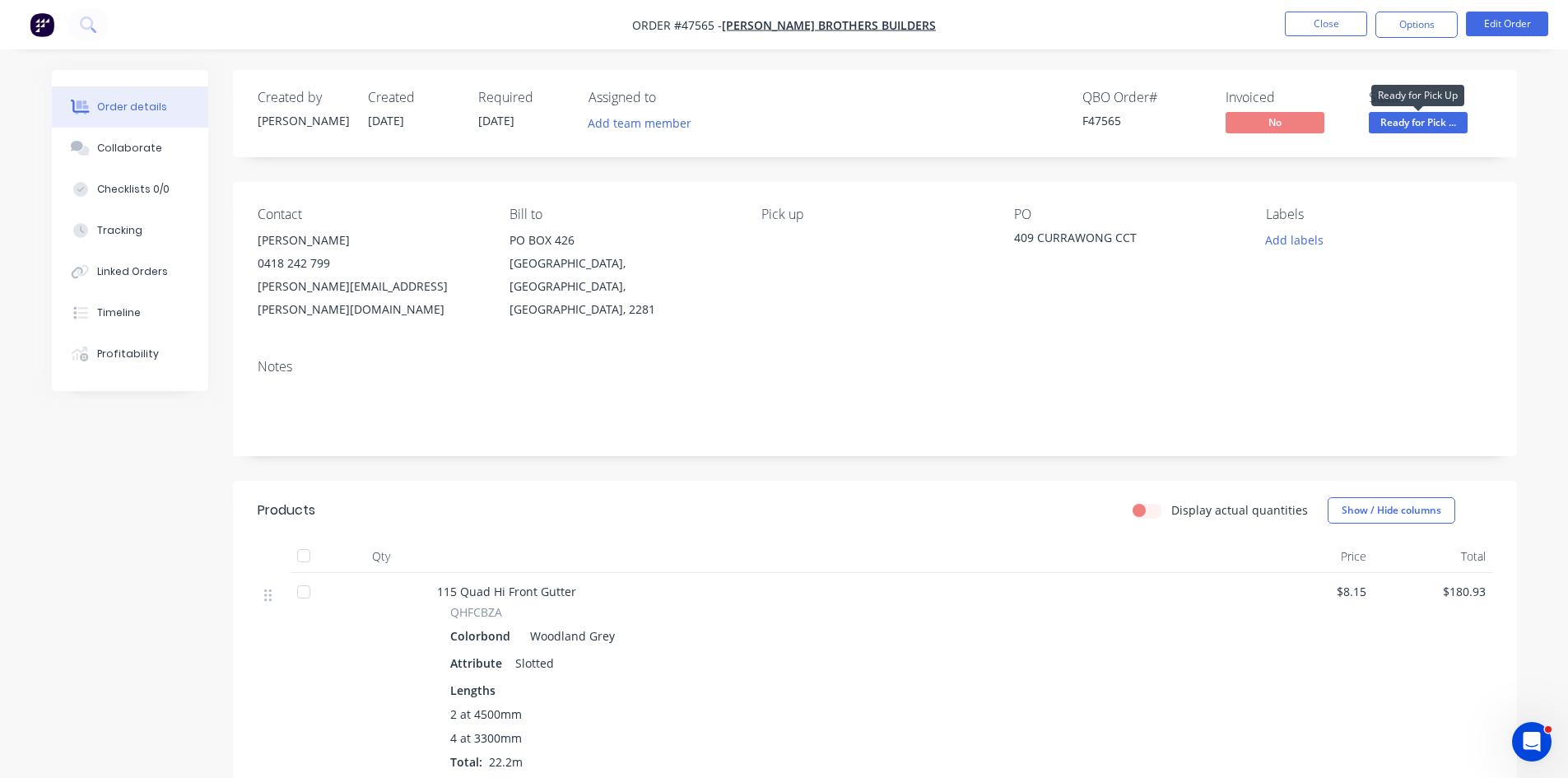
click at [1402, 128] on span "Ready for Pick ..." at bounding box center [1417, 122] width 99 height 21
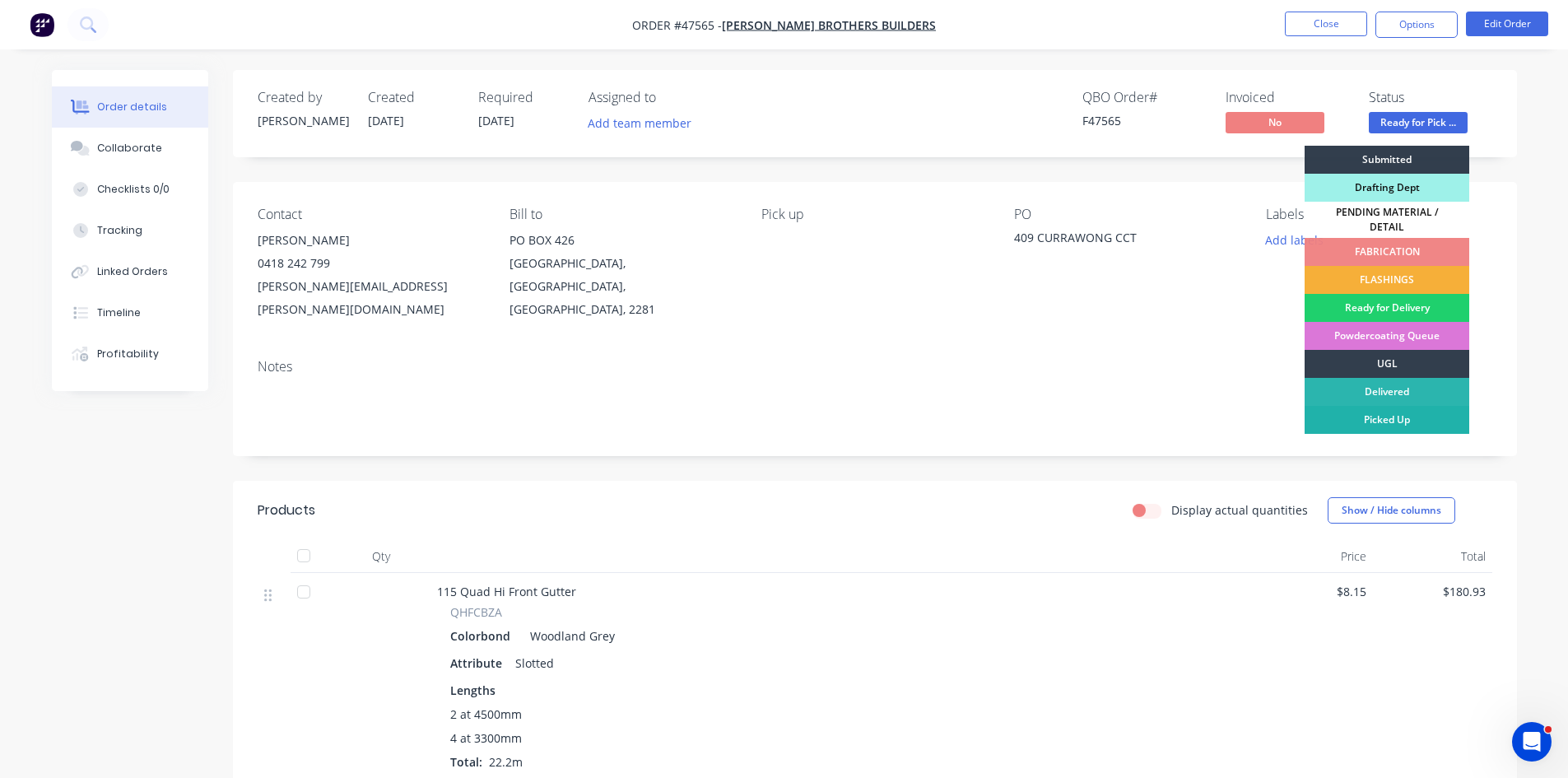
click at [1377, 406] on div "Picked Up" at bounding box center [1387, 420] width 165 height 28
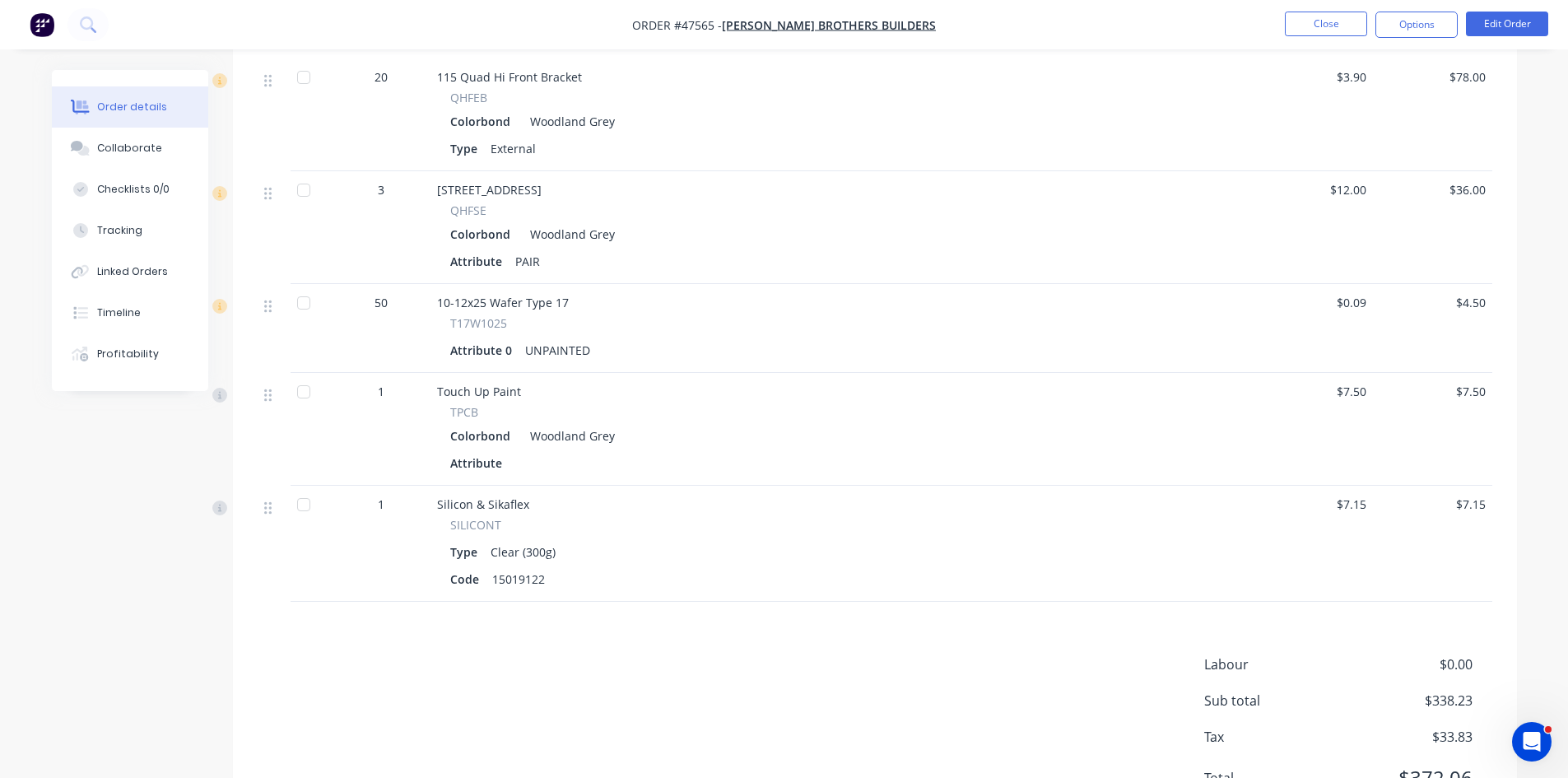
scroll to position [799, 0]
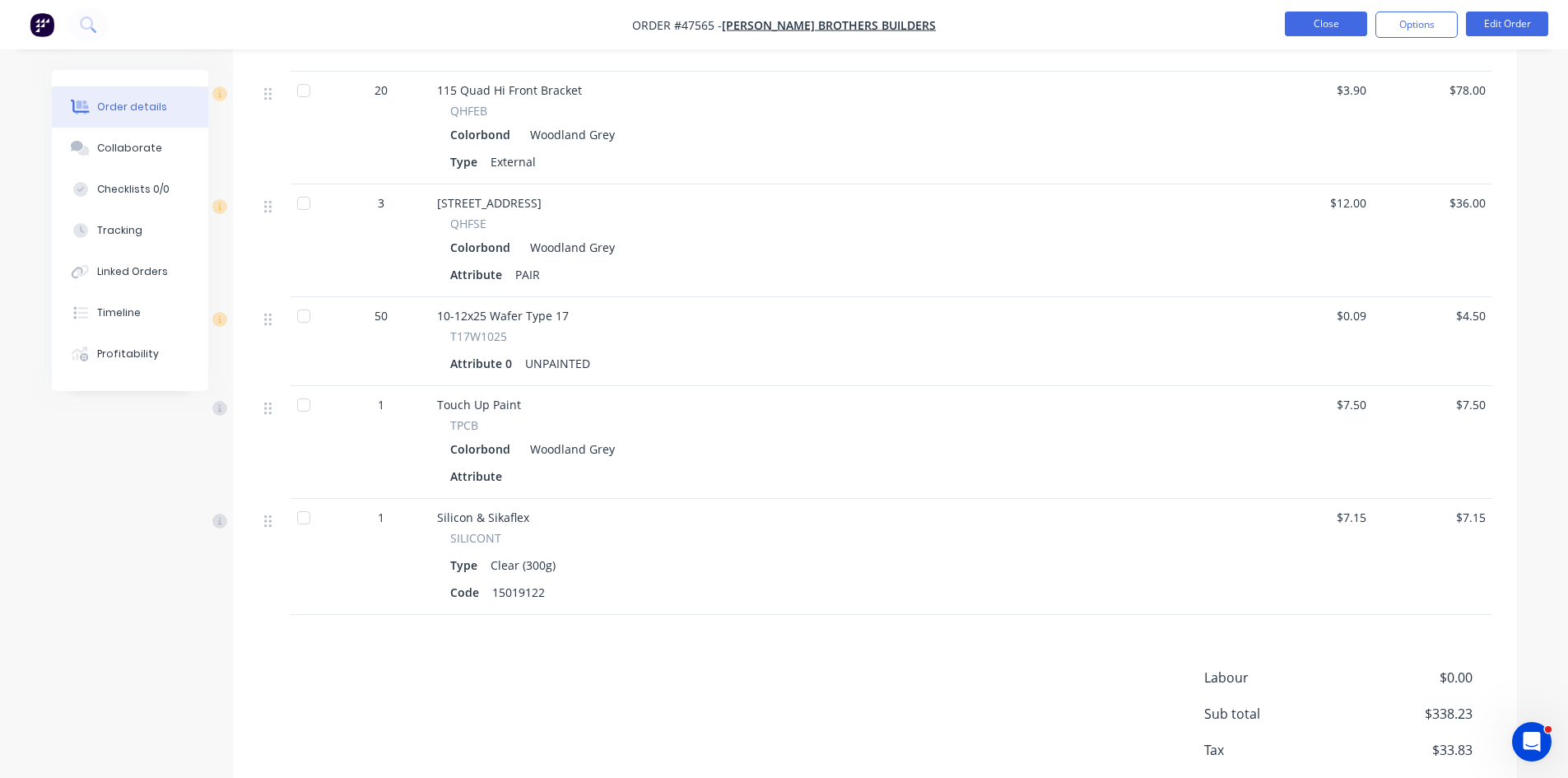
click at [1341, 29] on button "Close" at bounding box center [1325, 24] width 82 height 25
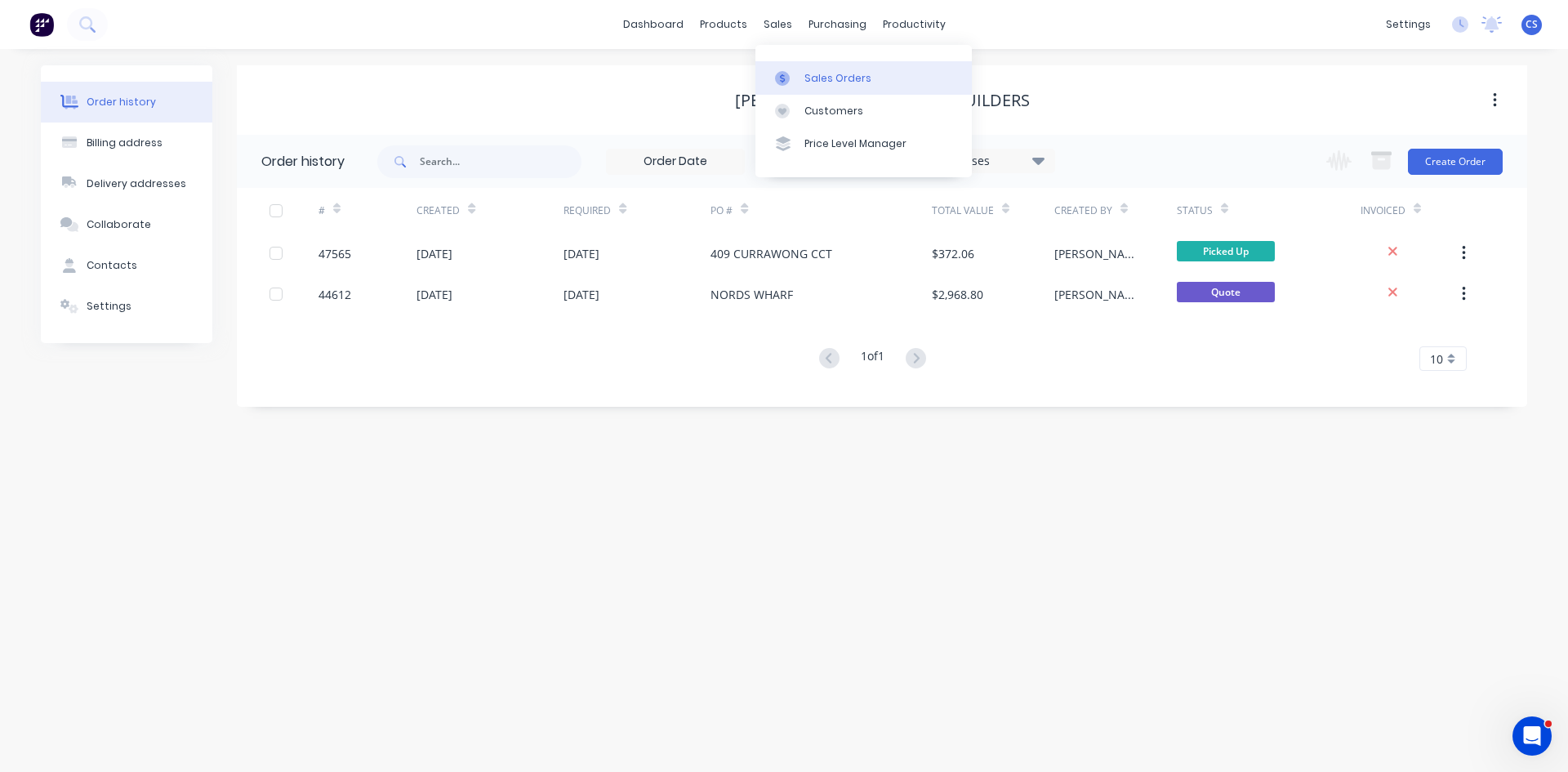
click at [803, 86] on link "Sales Orders" at bounding box center [863, 78] width 216 height 33
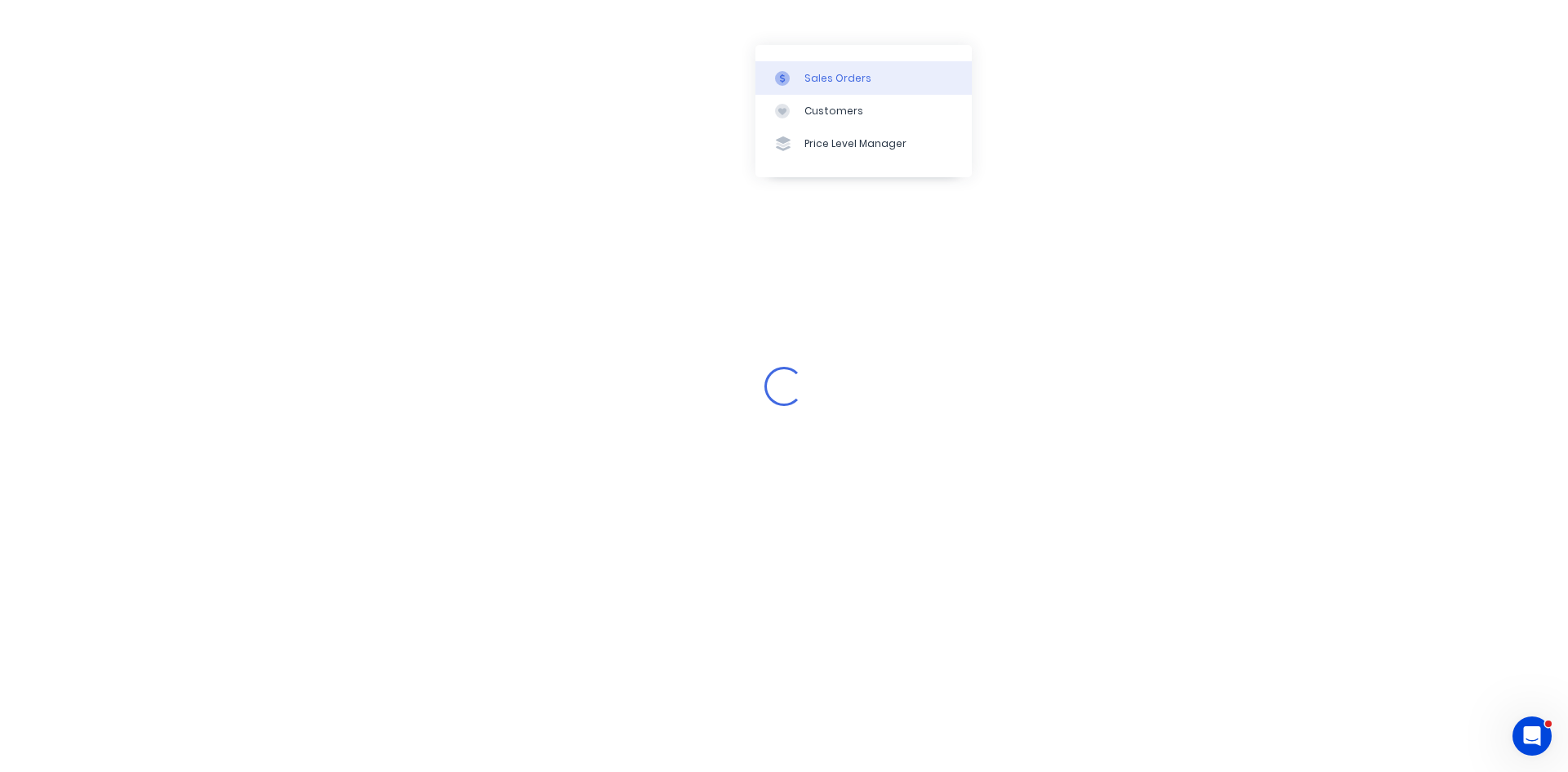
click at [857, 81] on div "Sales Orders" at bounding box center [838, 78] width 67 height 15
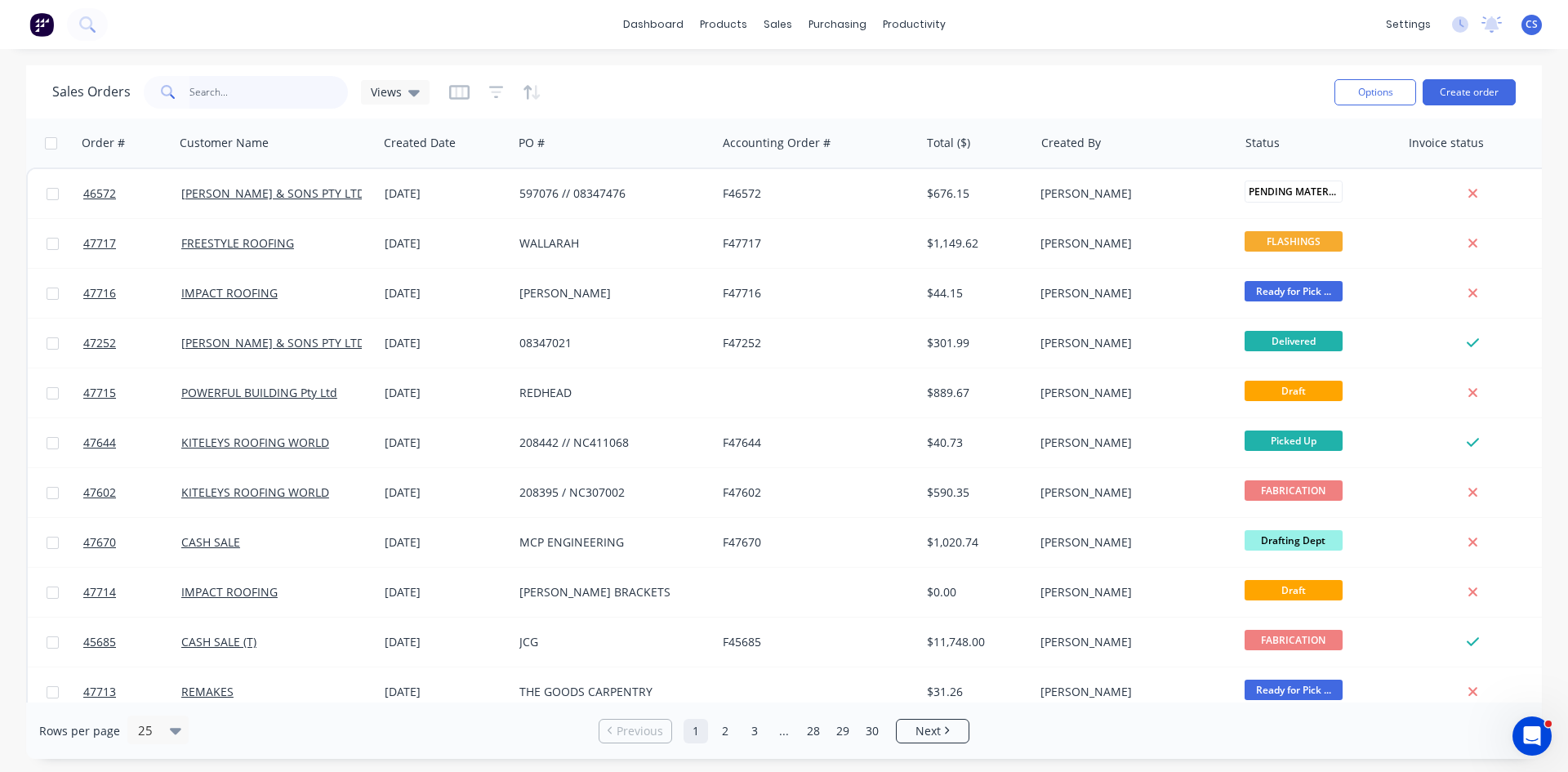
click at [252, 86] on input "text" at bounding box center [269, 92] width 160 height 33
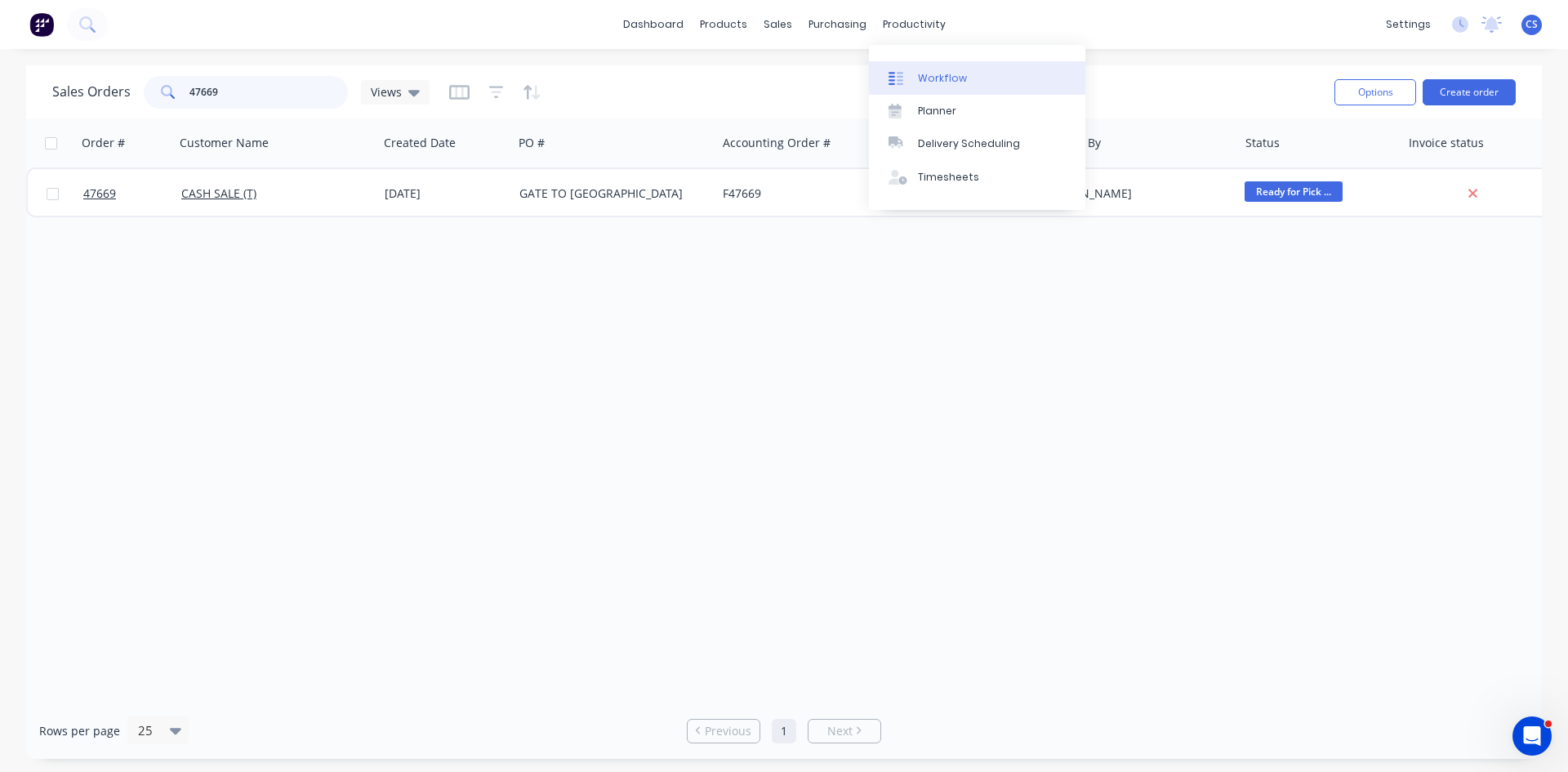
type input "47669"
drag, startPoint x: 925, startPoint y: 75, endPoint x: 942, endPoint y: 87, distance: 20.8
click at [925, 75] on div "Workflow" at bounding box center [943, 78] width 49 height 15
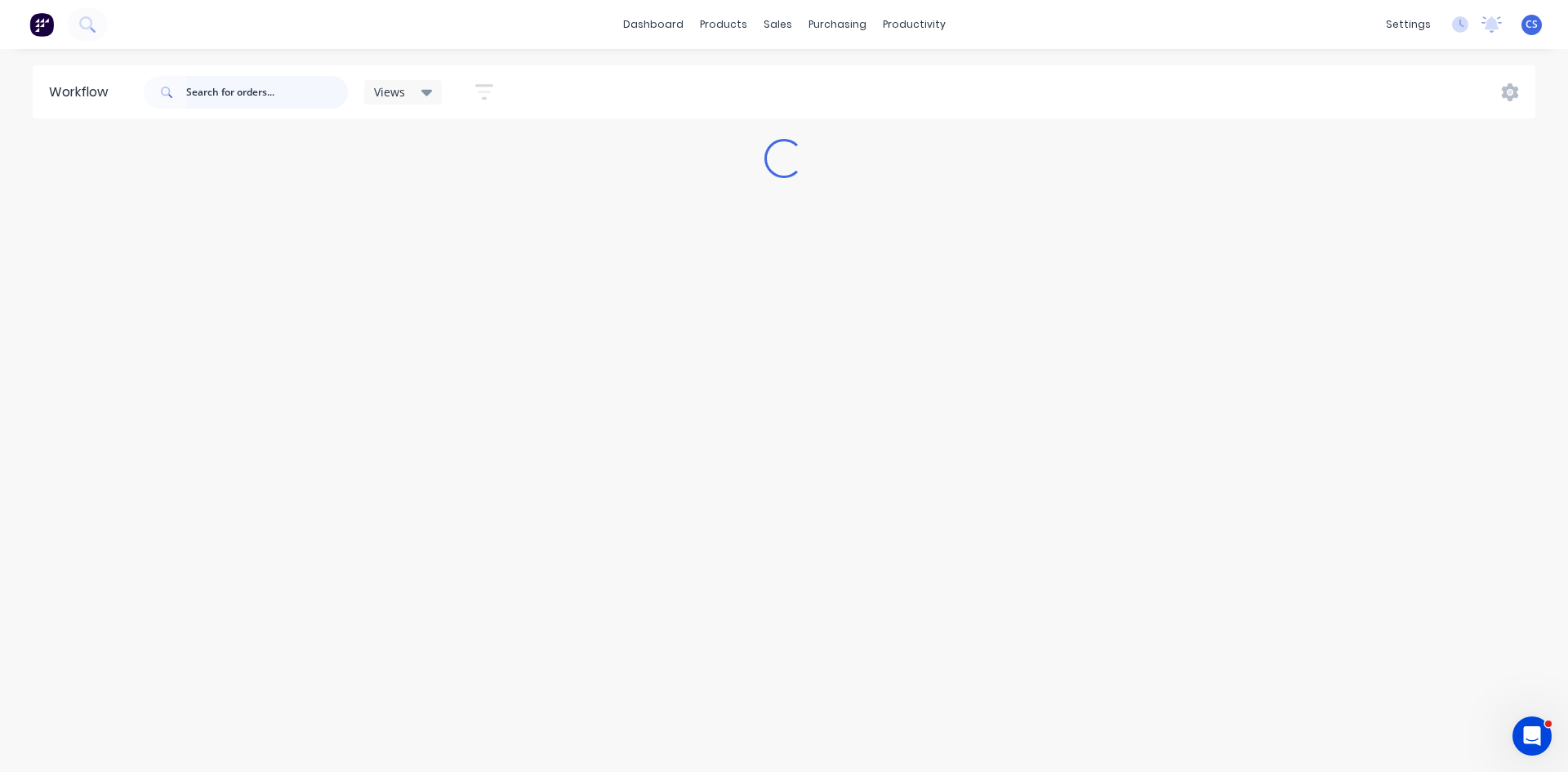
click at [258, 83] on input "text" at bounding box center [267, 92] width 162 height 33
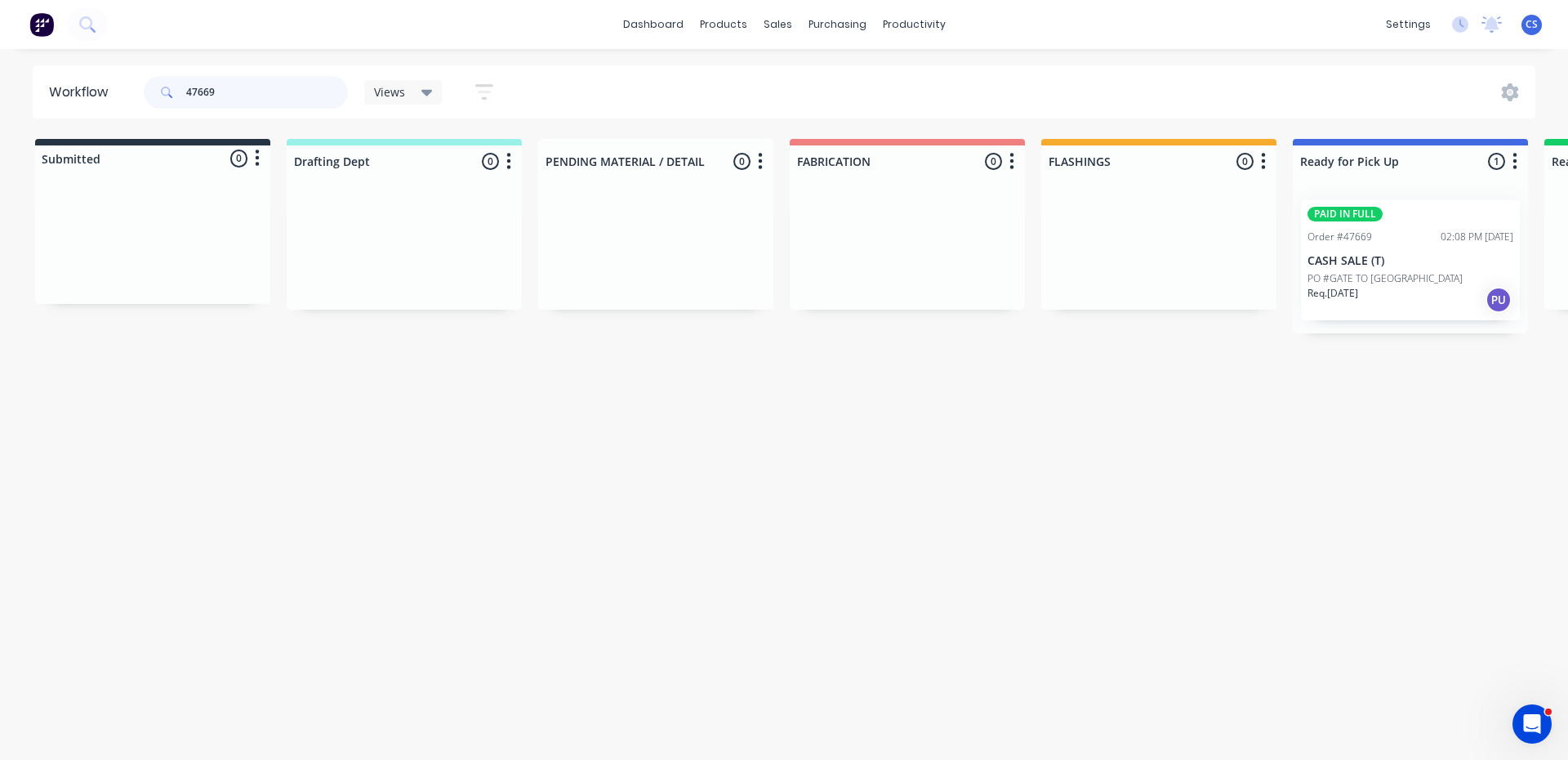
type input "47669"
click at [1408, 276] on p "PO #GATE TO [GEOGRAPHIC_DATA]" at bounding box center [1385, 279] width 155 height 15
